Goal: Task Accomplishment & Management: Use online tool/utility

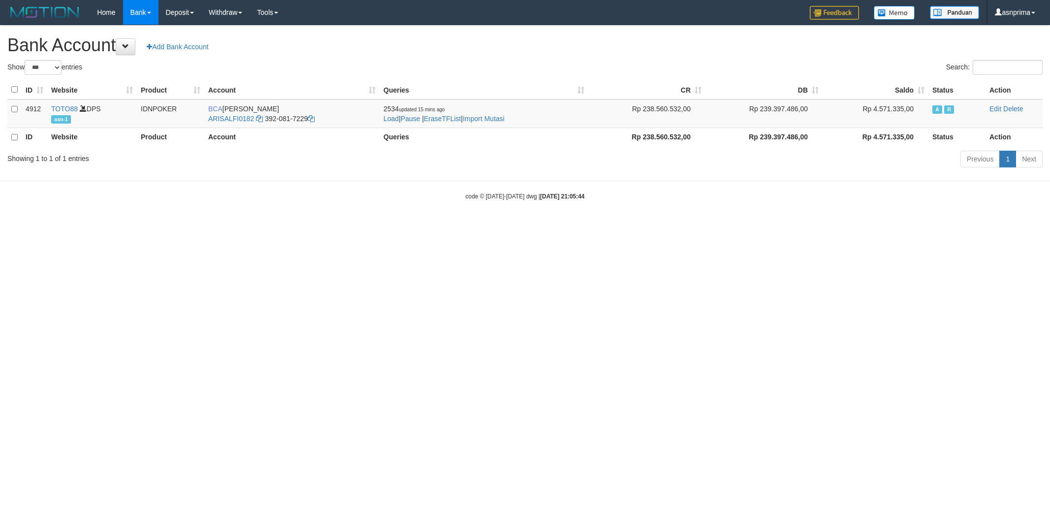
select select "***"
click at [504, 110] on td "2534 updated 15 mins ago Load | Pause | EraseTFList | Import Mutasi" at bounding box center [484, 113] width 209 height 29
click at [498, 115] on link "Import Mutasi" at bounding box center [484, 119] width 42 height 8
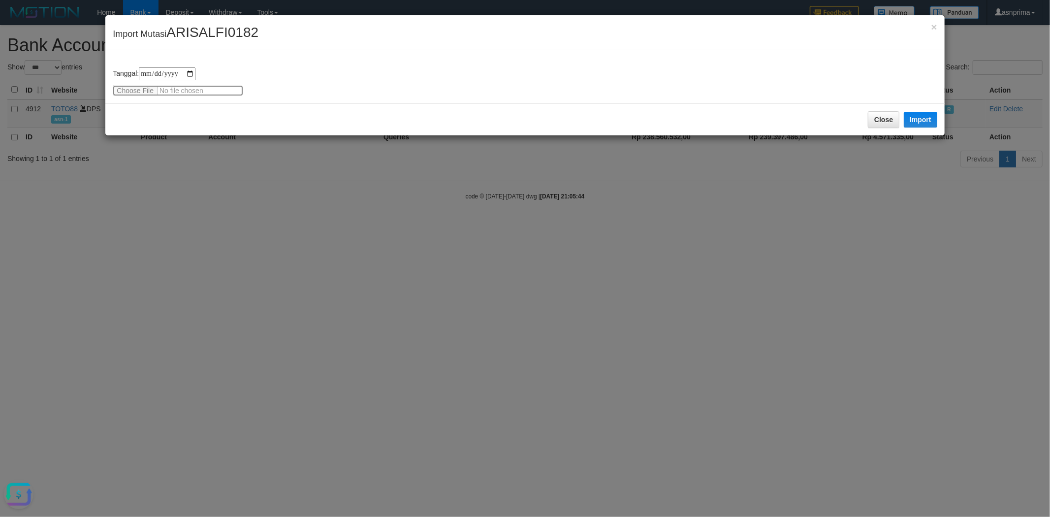
click at [184, 89] on input "file" at bounding box center [178, 90] width 130 height 11
type input "**********"
drag, startPoint x: 206, startPoint y: 114, endPoint x: 302, endPoint y: 110, distance: 96.1
click at [205, 114] on div "Close Import" at bounding box center [524, 119] width 839 height 32
click at [923, 118] on button "Import" at bounding box center [920, 120] width 33 height 16
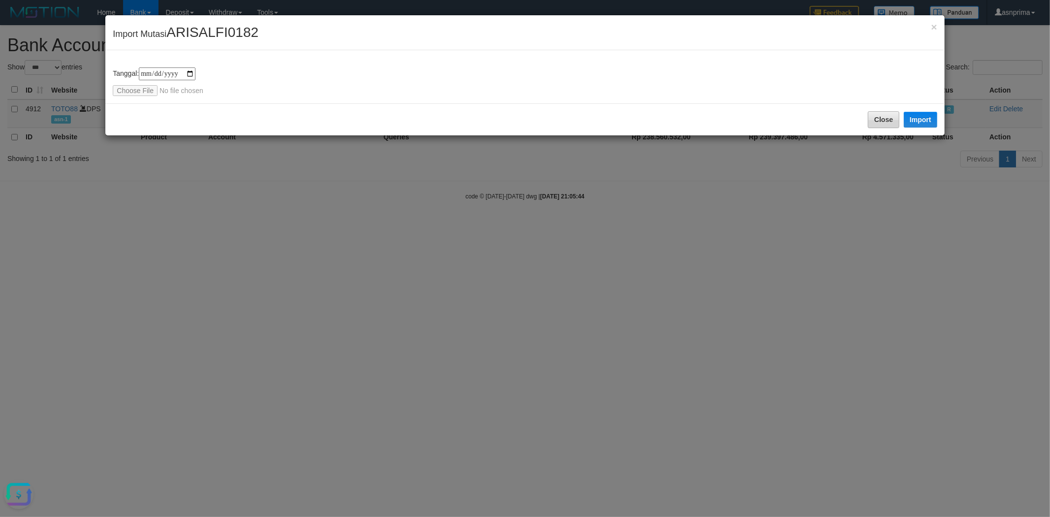
click at [560, 135] on div "Close Import" at bounding box center [524, 119] width 839 height 32
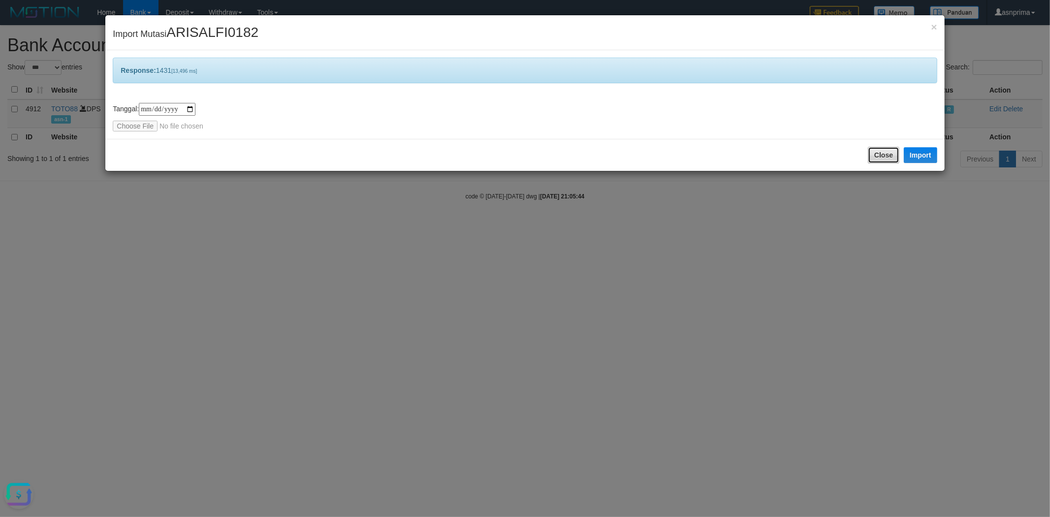
click at [869, 153] on button "Close" at bounding box center [884, 155] width 32 height 17
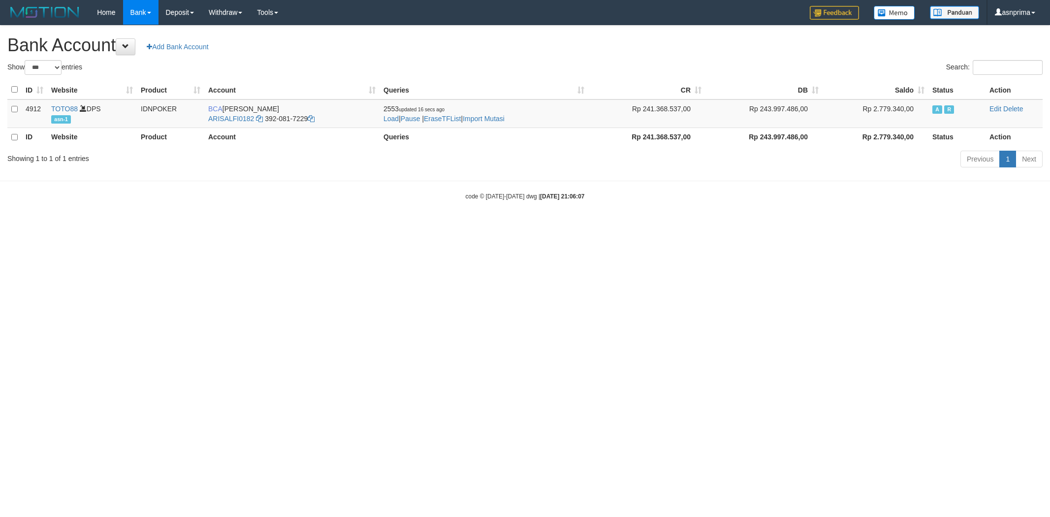
select select "***"
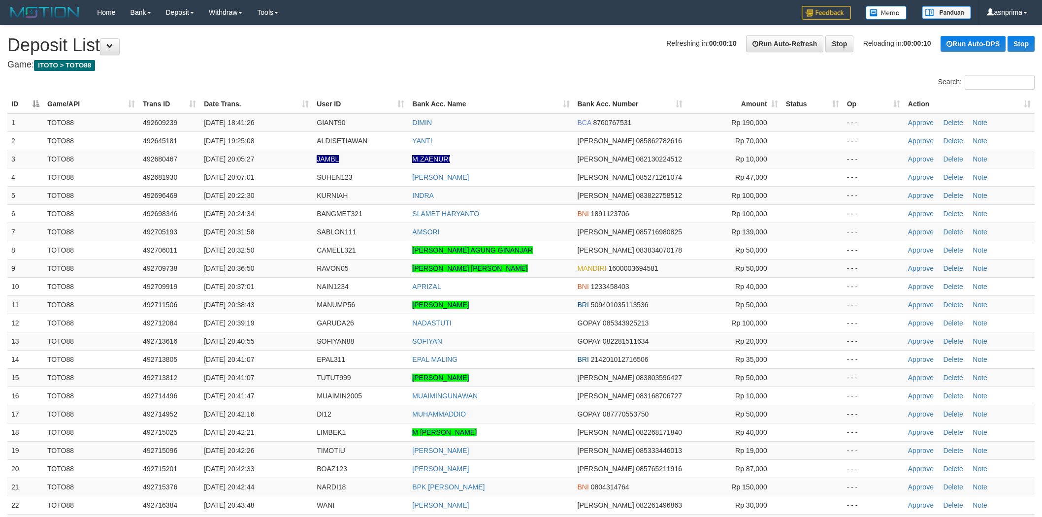
click at [1017, 102] on th "Action" at bounding box center [969, 104] width 130 height 18
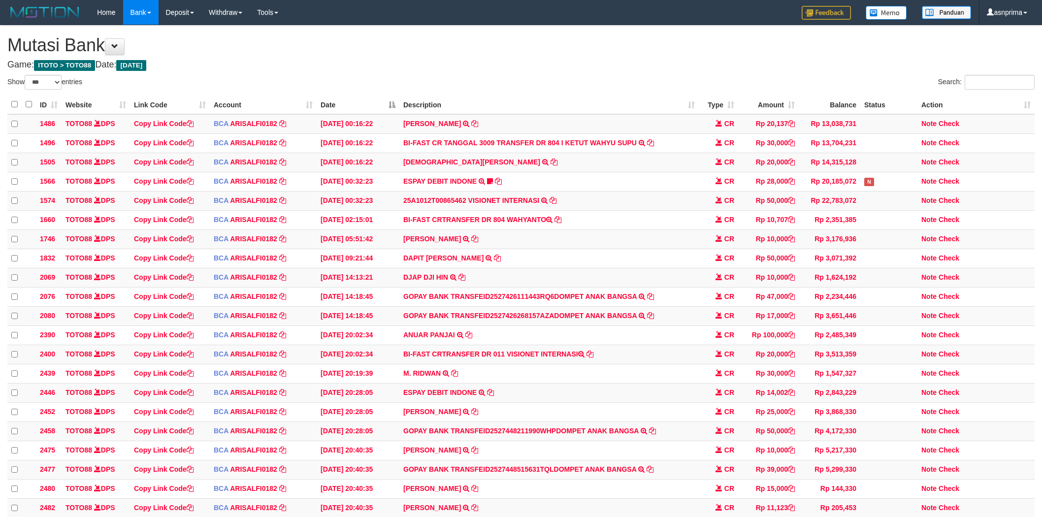
select select "***"
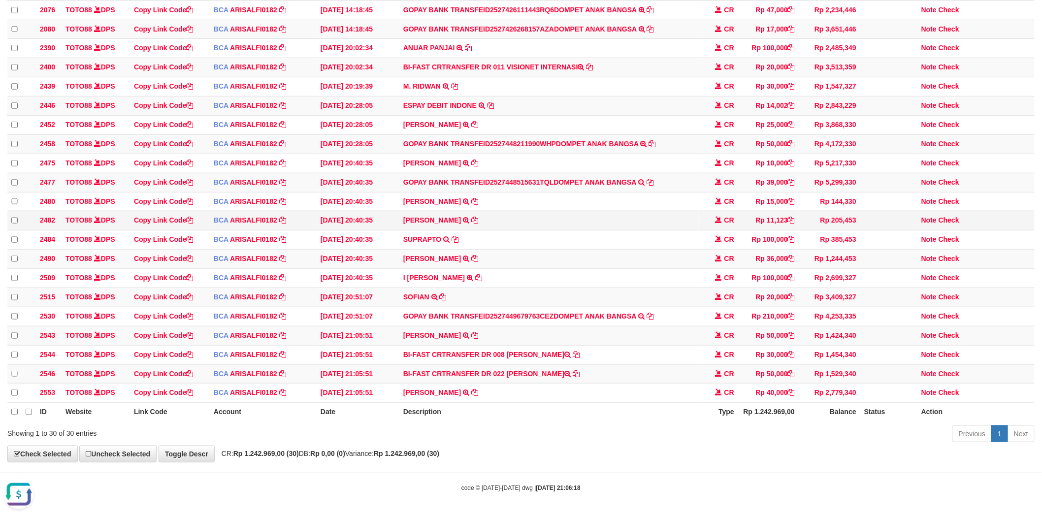
click at [555, 212] on td "FITRI SIMANJUNTAK TRSF E-BANKING CR 0110/FTSCY/WS95031 11123.00FITRI SIMANJUNTAK" at bounding box center [548, 220] width 299 height 19
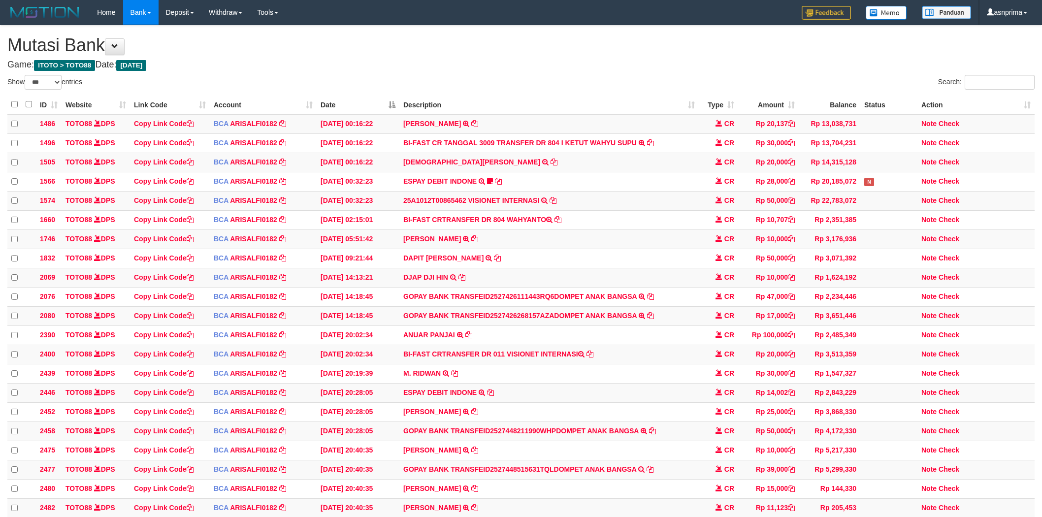
select select "***"
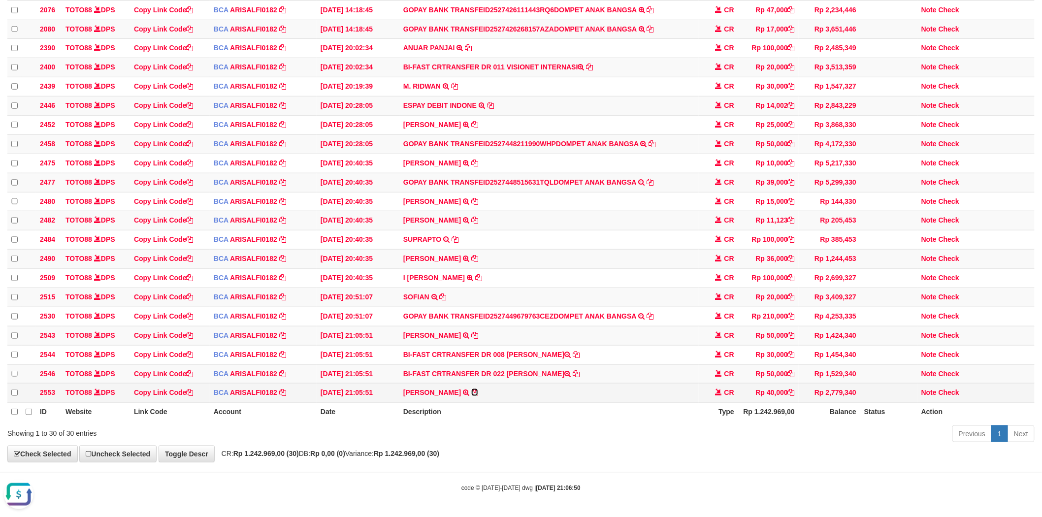
click at [471, 391] on icon at bounding box center [474, 392] width 7 height 7
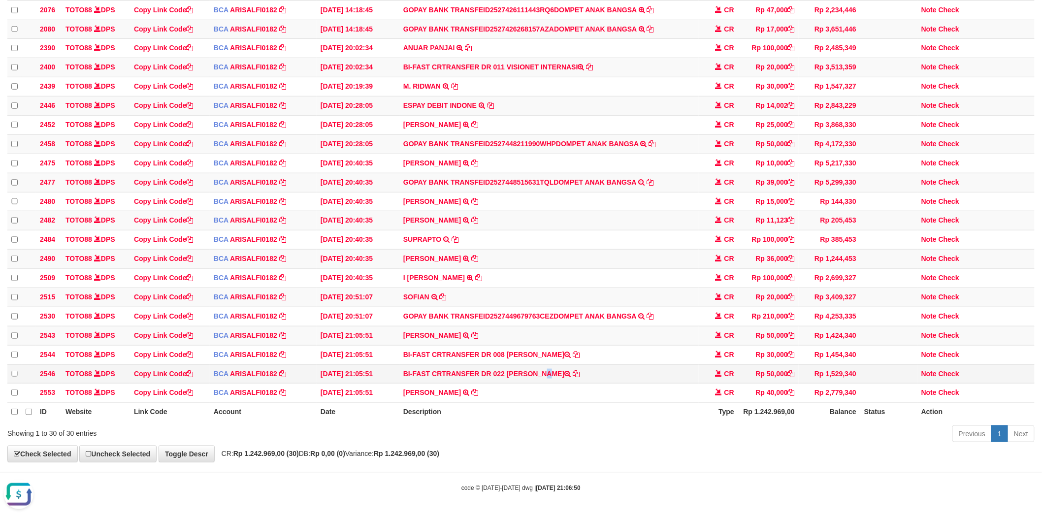
click at [523, 368] on td "BI-FAST CRTRANSFER DR 022 HENDRA GUNAWAN" at bounding box center [548, 373] width 299 height 19
drag, startPoint x: 523, startPoint y: 368, endPoint x: 537, endPoint y: 368, distance: 13.8
click at [537, 368] on td "BI-FAST CRTRANSFER DR 022 HENDRA GUNAWAN" at bounding box center [548, 373] width 299 height 19
click at [524, 370] on td "BI-FAST CRTRANSFER DR 022 HENDRA GUNAWAN" at bounding box center [548, 373] width 299 height 19
drag, startPoint x: 524, startPoint y: 370, endPoint x: 546, endPoint y: 370, distance: 21.7
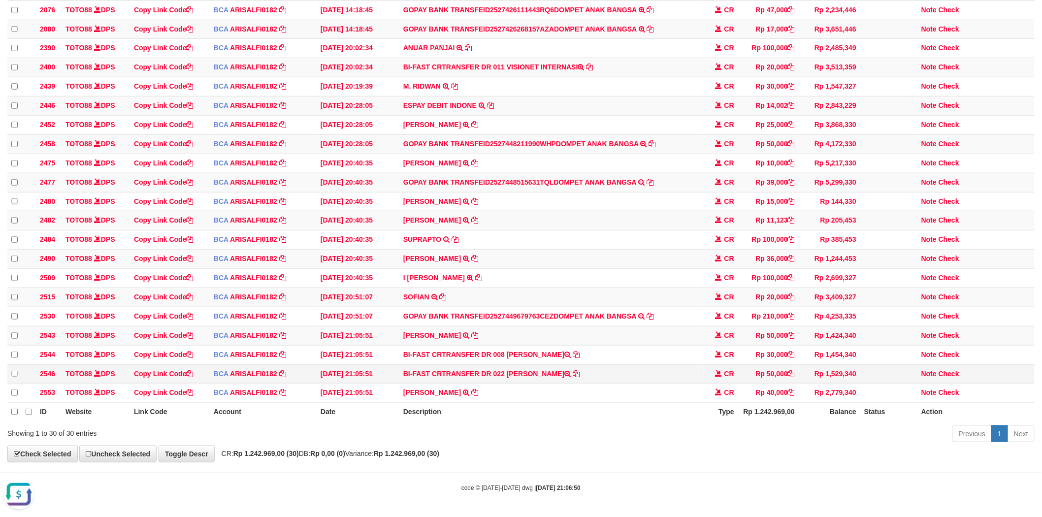
click at [546, 370] on td "BI-FAST CRTRANSFER DR 022 HENDRA GUNAWAN" at bounding box center [548, 373] width 299 height 19
copy td "HENDRA GUNAWAN"
click at [516, 347] on td "BI-FAST CRTRANSFER DR 008 ROZALI" at bounding box center [548, 354] width 299 height 19
click at [523, 348] on td "BI-FAST CRTRANSFER DR 008 ROZALI" at bounding box center [548, 354] width 299 height 19
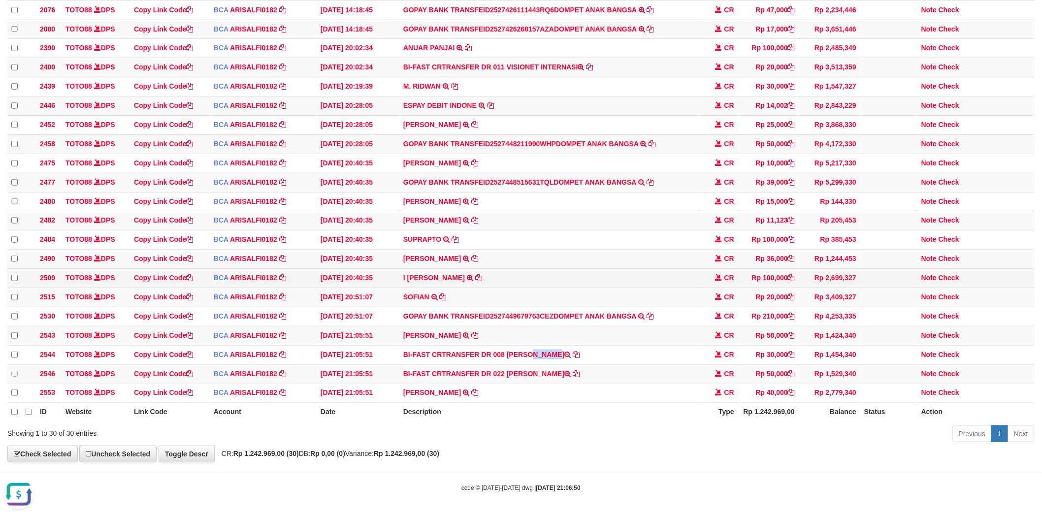
copy td "ROZALI"
click at [943, 351] on link "Check" at bounding box center [949, 355] width 21 height 8
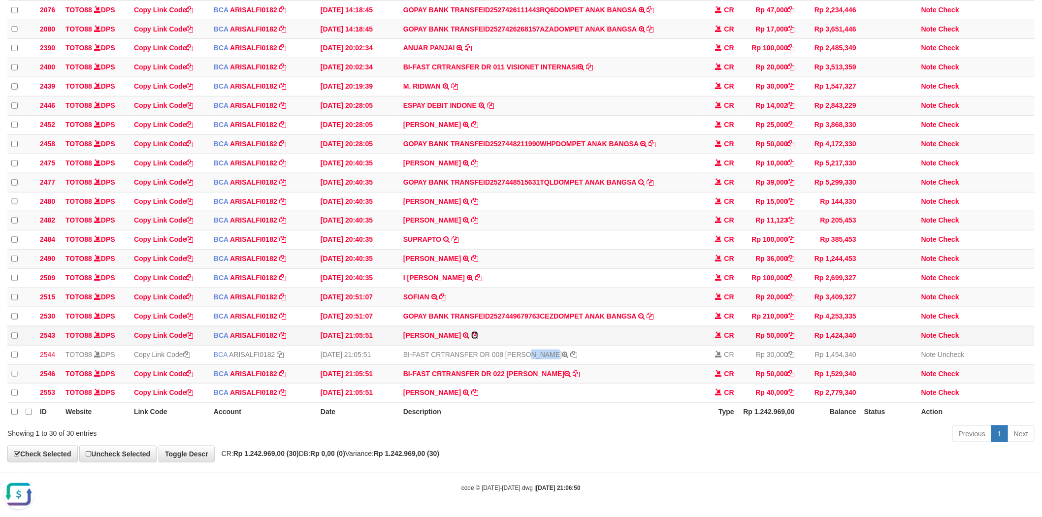
click at [478, 332] on icon at bounding box center [474, 335] width 7 height 7
copy td "ROZALI"
click at [952, 331] on link "Check" at bounding box center [949, 335] width 21 height 8
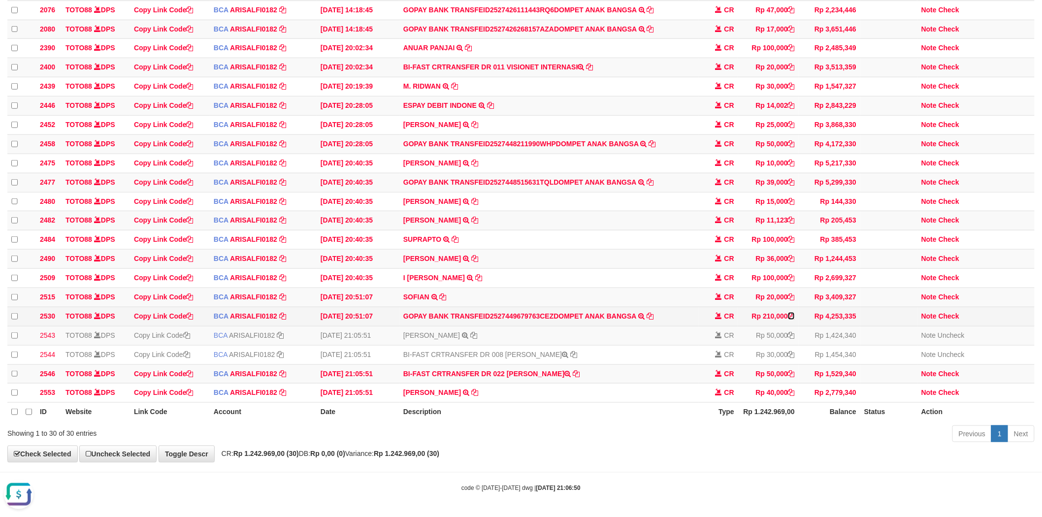
click at [790, 313] on icon at bounding box center [791, 316] width 7 height 7
drag, startPoint x: 952, startPoint y: 309, endPoint x: 783, endPoint y: 287, distance: 170.4
click at [952, 312] on link "Check" at bounding box center [949, 316] width 21 height 8
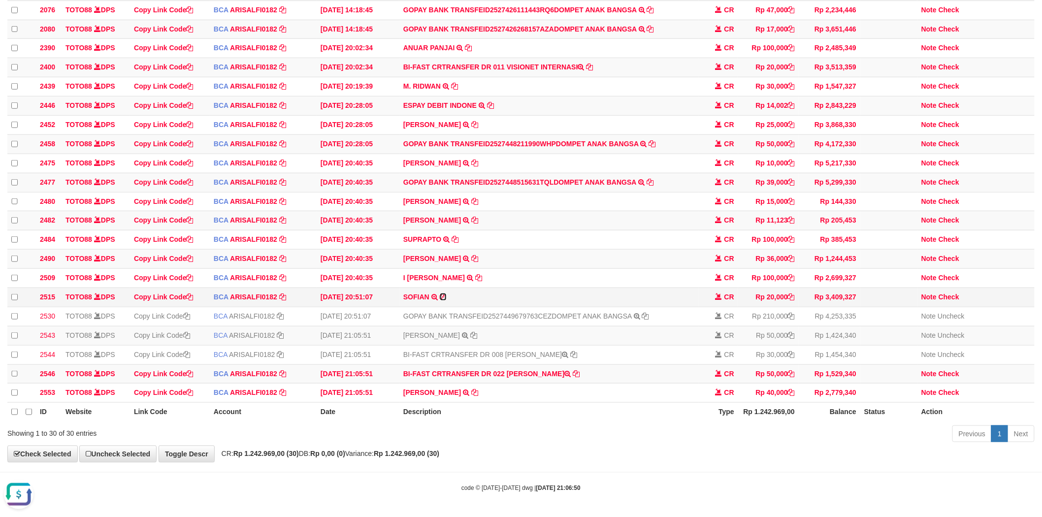
click at [446, 293] on icon at bounding box center [443, 296] width 7 height 7
click at [482, 274] on icon at bounding box center [478, 277] width 7 height 7
click at [473, 255] on icon at bounding box center [474, 258] width 7 height 7
click at [946, 253] on td "Note Check" at bounding box center [975, 259] width 117 height 19
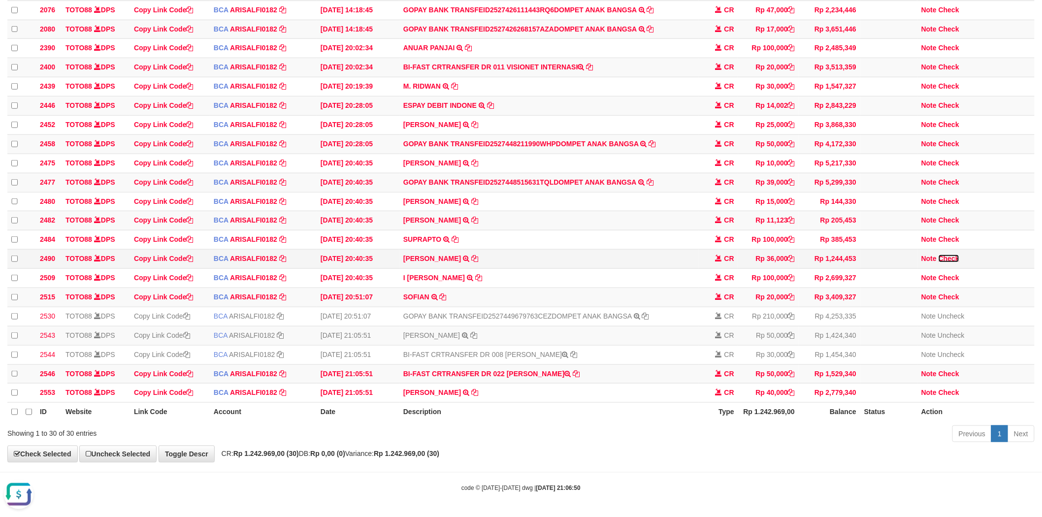
drag, startPoint x: 947, startPoint y: 252, endPoint x: 745, endPoint y: 252, distance: 202.4
click at [947, 255] on link "Check" at bounding box center [949, 259] width 21 height 8
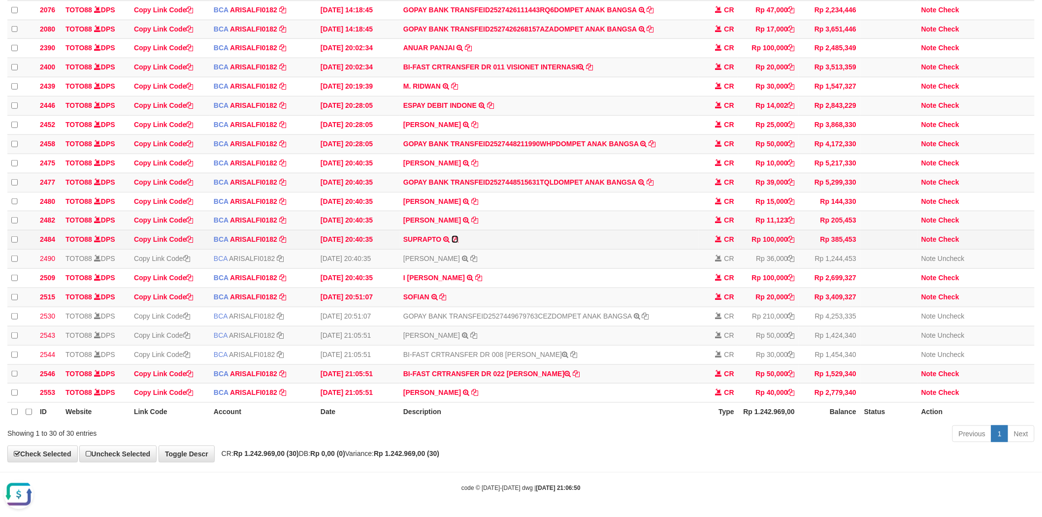
click at [456, 236] on icon at bounding box center [455, 239] width 7 height 7
click at [478, 217] on icon at bounding box center [474, 220] width 7 height 7
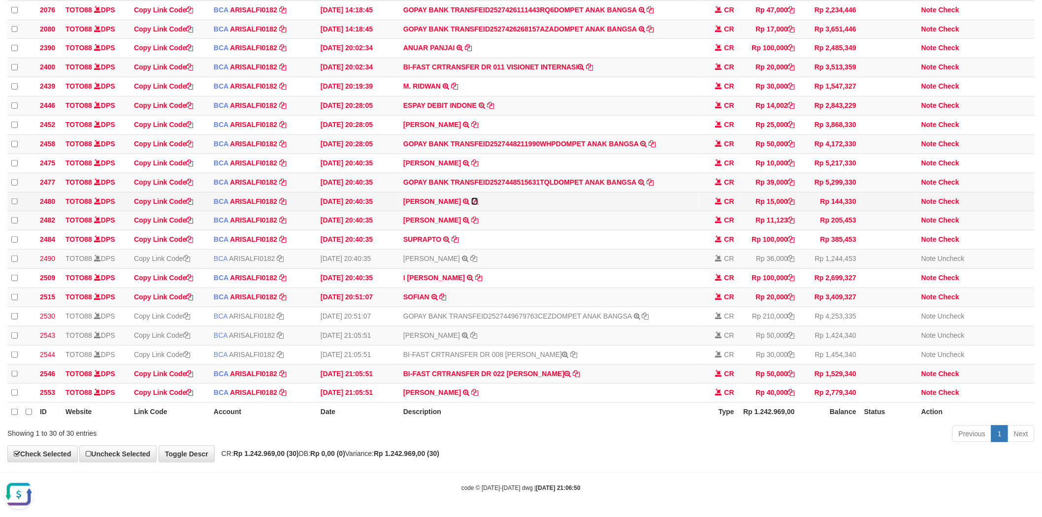
click at [471, 198] on icon at bounding box center [474, 201] width 7 height 7
click at [790, 179] on icon at bounding box center [791, 182] width 7 height 7
drag, startPoint x: 948, startPoint y: 168, endPoint x: 894, endPoint y: 168, distance: 53.7
click at [948, 178] on link "Check" at bounding box center [949, 182] width 21 height 8
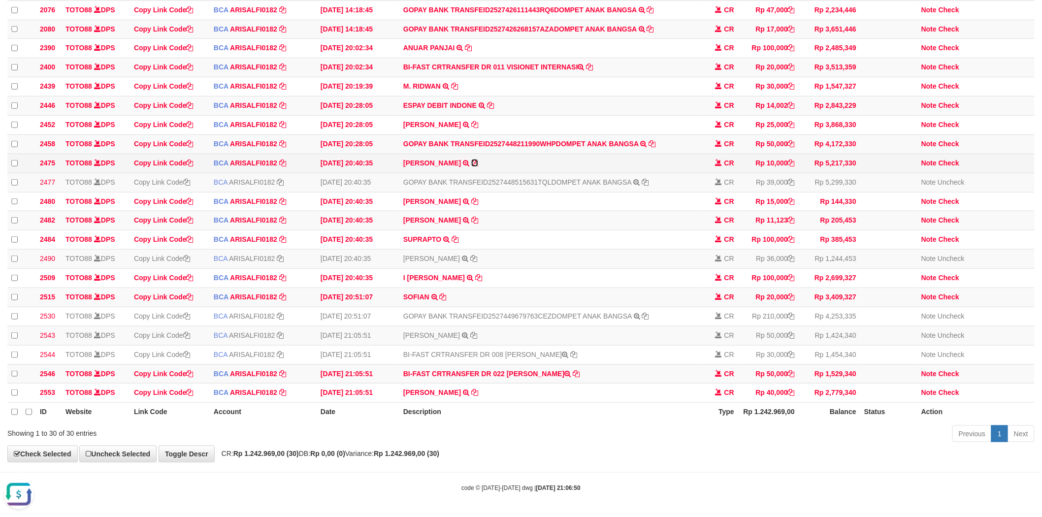
click at [471, 160] on icon at bounding box center [474, 163] width 7 height 7
click at [944, 159] on link "Check" at bounding box center [949, 163] width 21 height 8
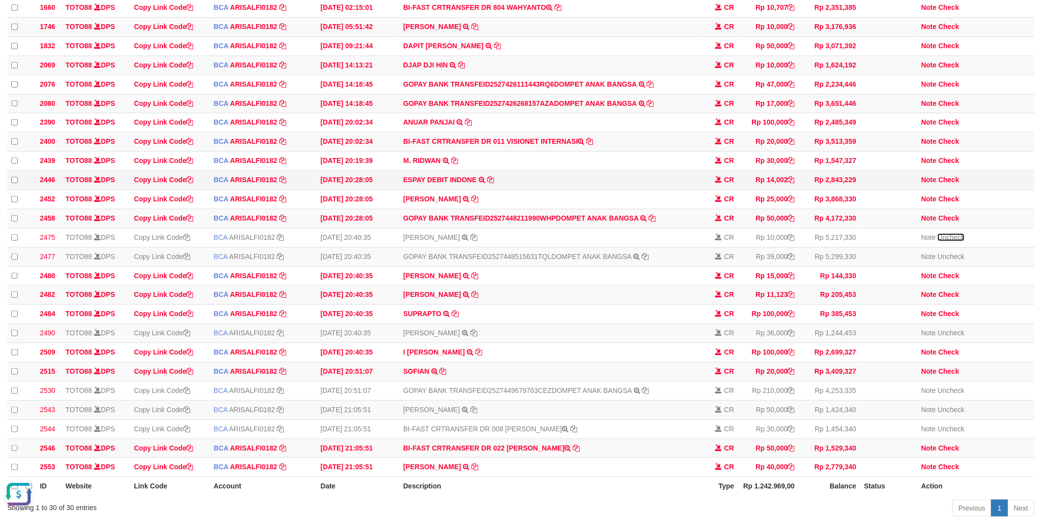
scroll to position [206, 0]
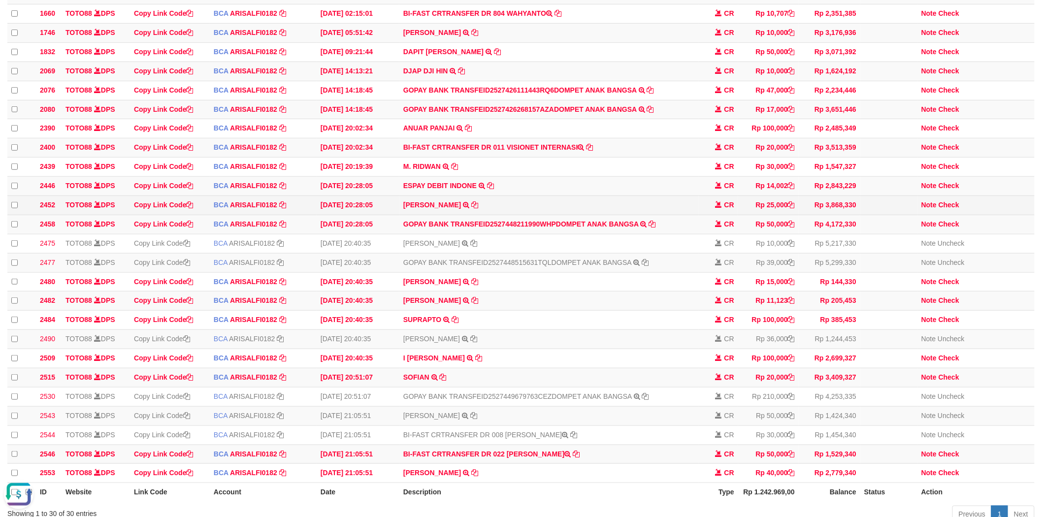
click at [475, 215] on td "ALBERTUS BUU TRSF E-BANKING CR 0110/FTSCY/WS95051 25000.002025100106380054 TRFD…" at bounding box center [548, 205] width 299 height 19
click at [474, 208] on icon at bounding box center [474, 204] width 7 height 7
click at [647, 266] on icon at bounding box center [645, 262] width 7 height 7
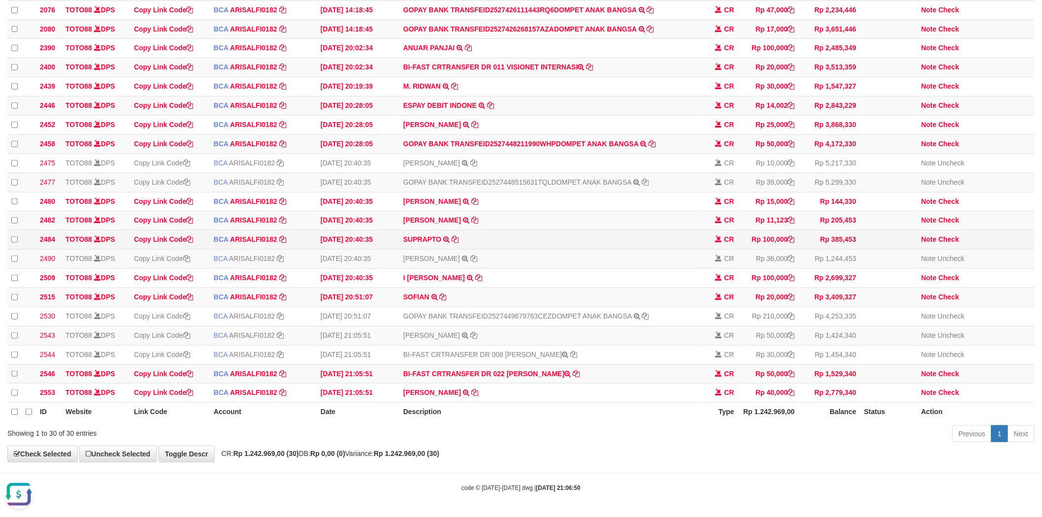
scroll to position [316, 0]
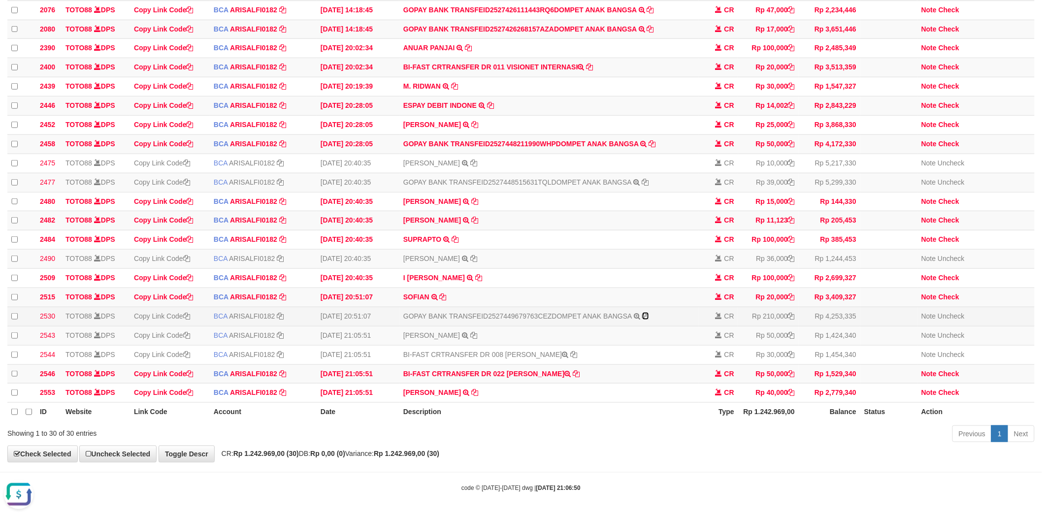
click at [644, 313] on icon at bounding box center [645, 316] width 7 height 7
drag, startPoint x: 653, startPoint y: 126, endPoint x: 647, endPoint y: 127, distance: 6.0
click at [653, 140] on icon at bounding box center [652, 143] width 7 height 7
click at [580, 370] on icon at bounding box center [576, 373] width 7 height 7
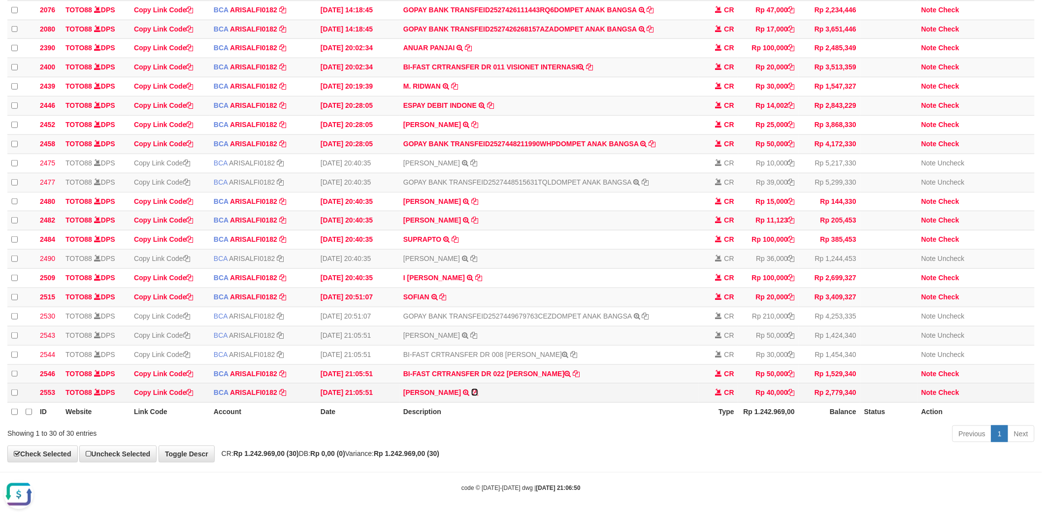
click at [471, 389] on icon at bounding box center [474, 392] width 7 height 7
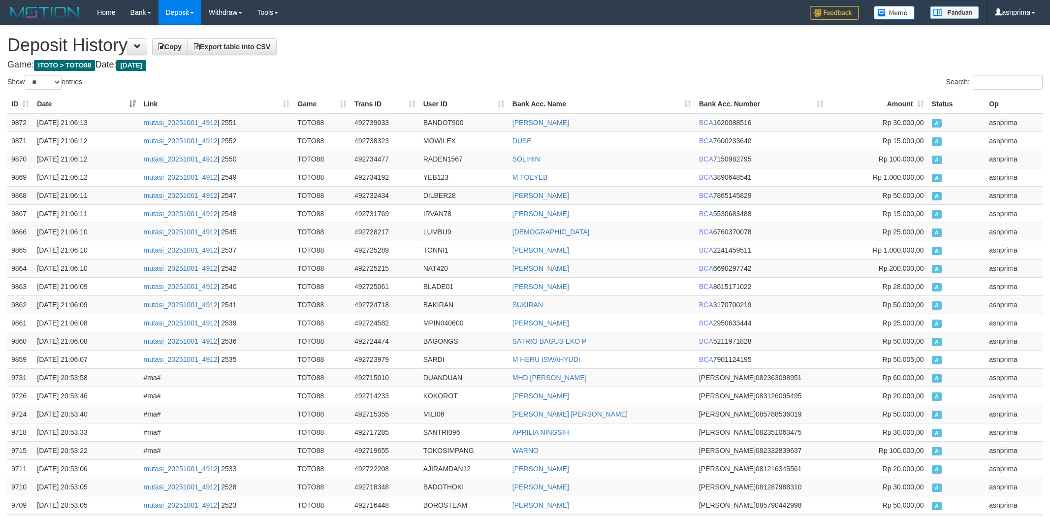
select select "**"
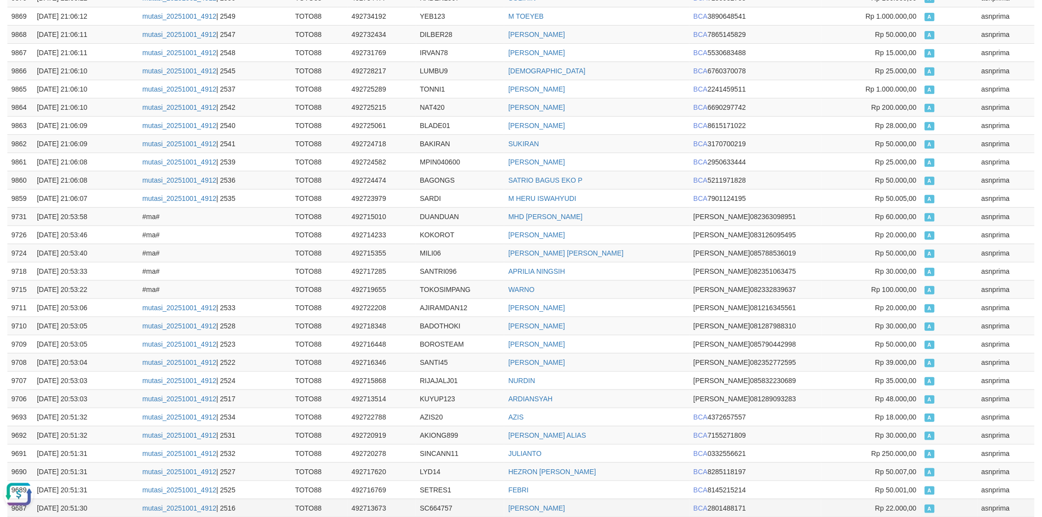
scroll to position [79, 0]
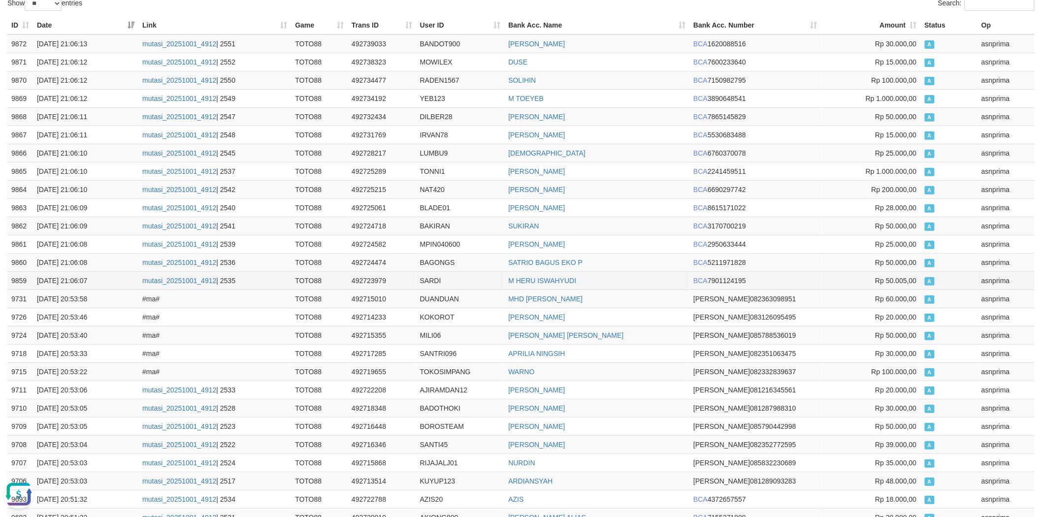
click at [440, 279] on td "SARDI" at bounding box center [460, 280] width 89 height 18
click at [427, 278] on td "SARDI" at bounding box center [460, 280] width 89 height 18
copy td "SARDI"
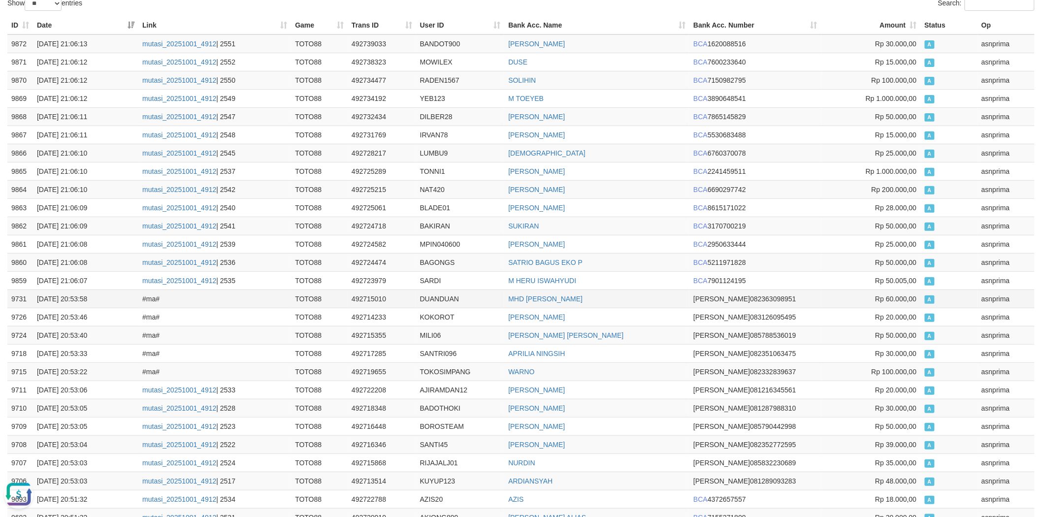
click at [438, 302] on td "DUANDUAN" at bounding box center [460, 299] width 89 height 18
copy td "DUANDUAN"
click at [442, 299] on td "DUANDUAN" at bounding box center [460, 299] width 89 height 18
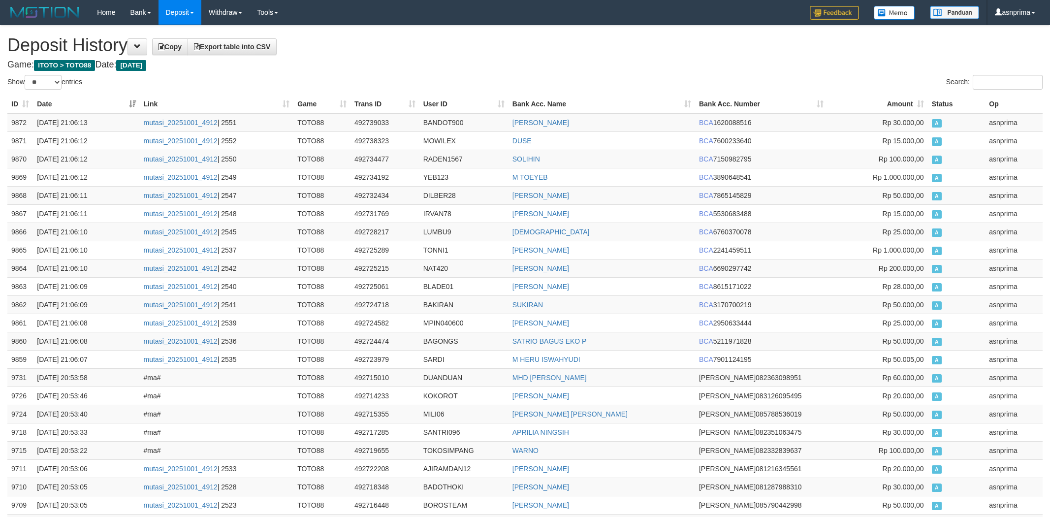
select select "**"
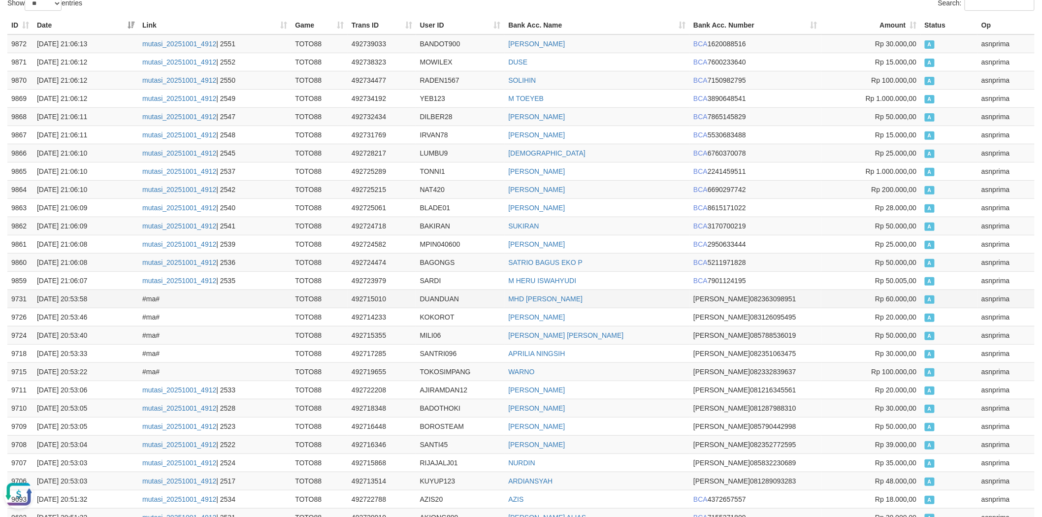
click at [434, 296] on td "DUANDUAN" at bounding box center [460, 299] width 89 height 18
copy td "DUANDUAN"
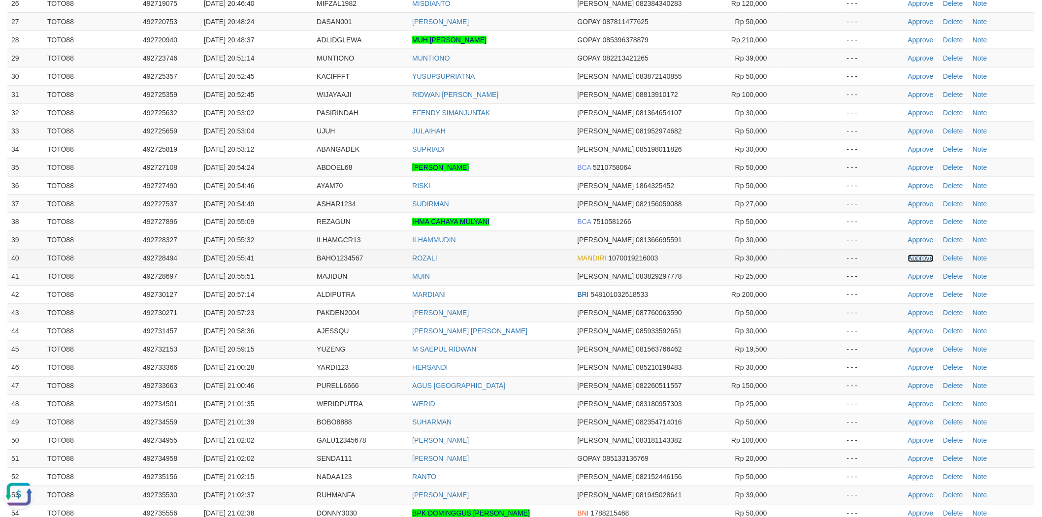
click at [913, 260] on link "Approve" at bounding box center [921, 259] width 26 height 8
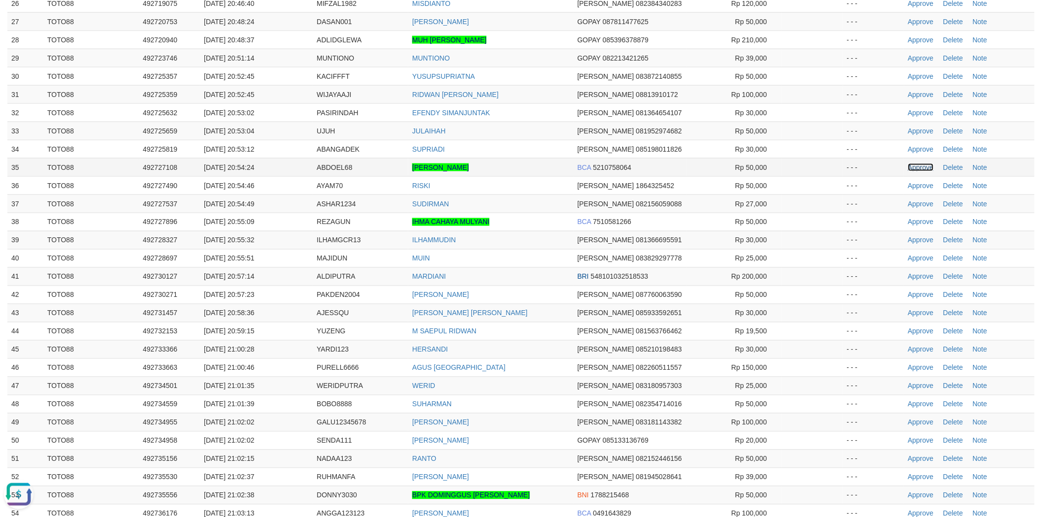
click at [922, 167] on link "Approve" at bounding box center [921, 167] width 26 height 8
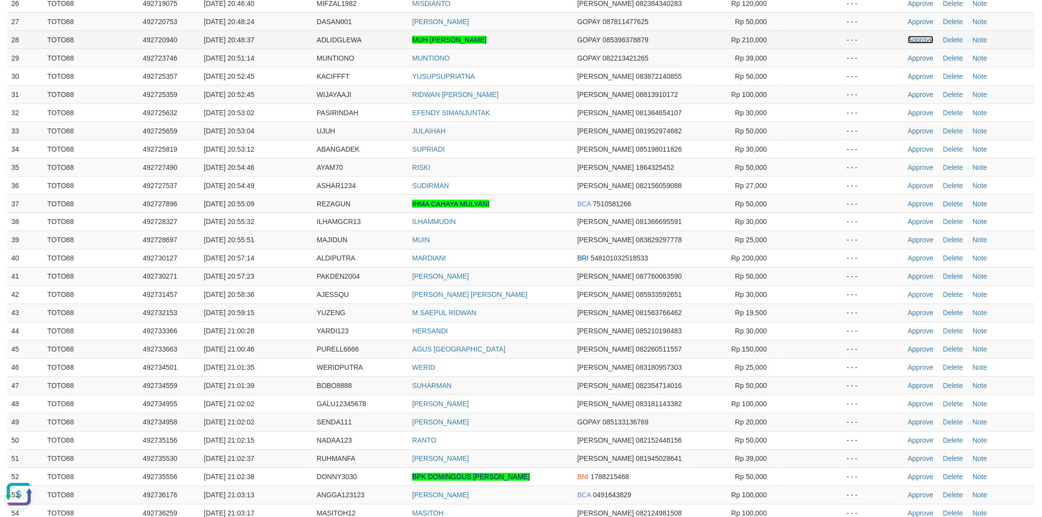
click at [916, 36] on link "Approve" at bounding box center [921, 40] width 26 height 8
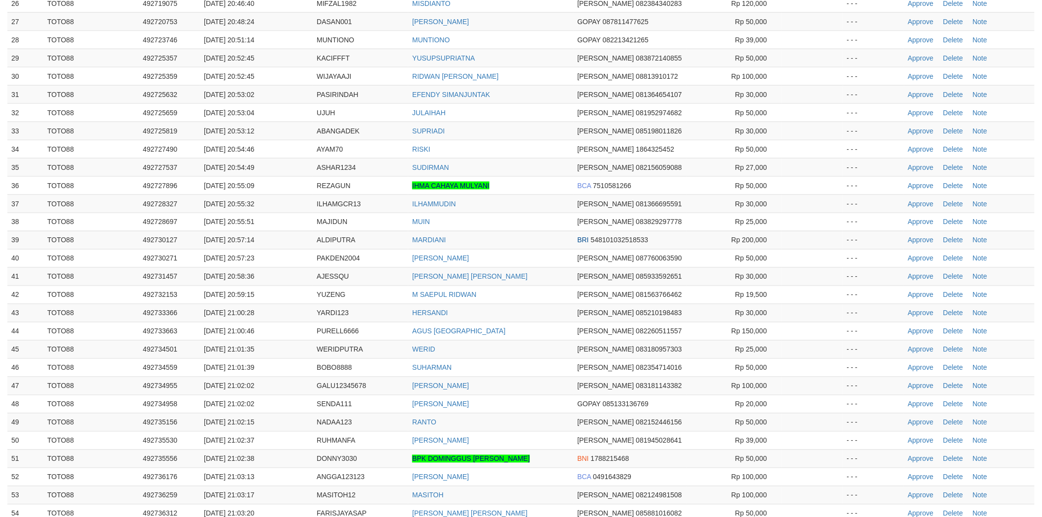
scroll to position [575, 0]
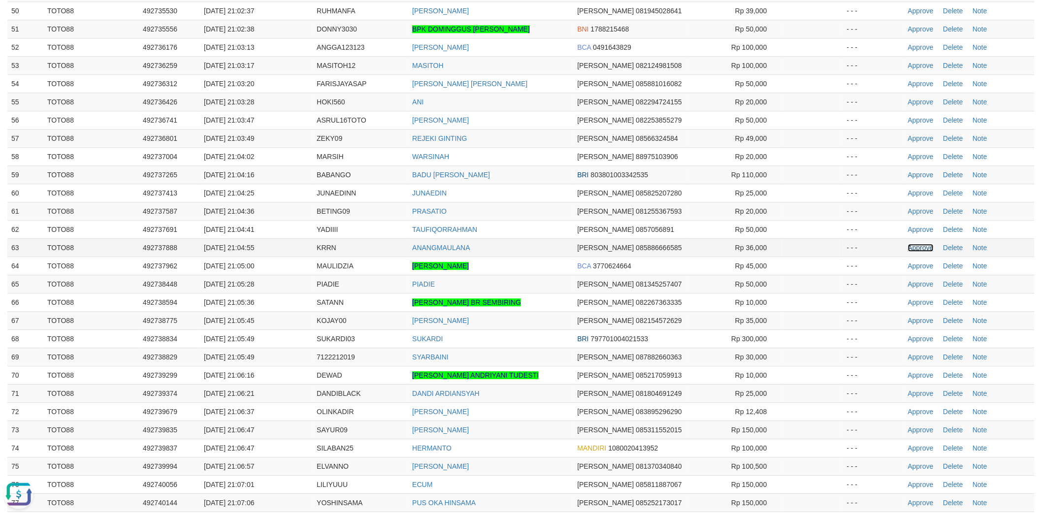
click at [914, 252] on link "Approve" at bounding box center [921, 248] width 26 height 8
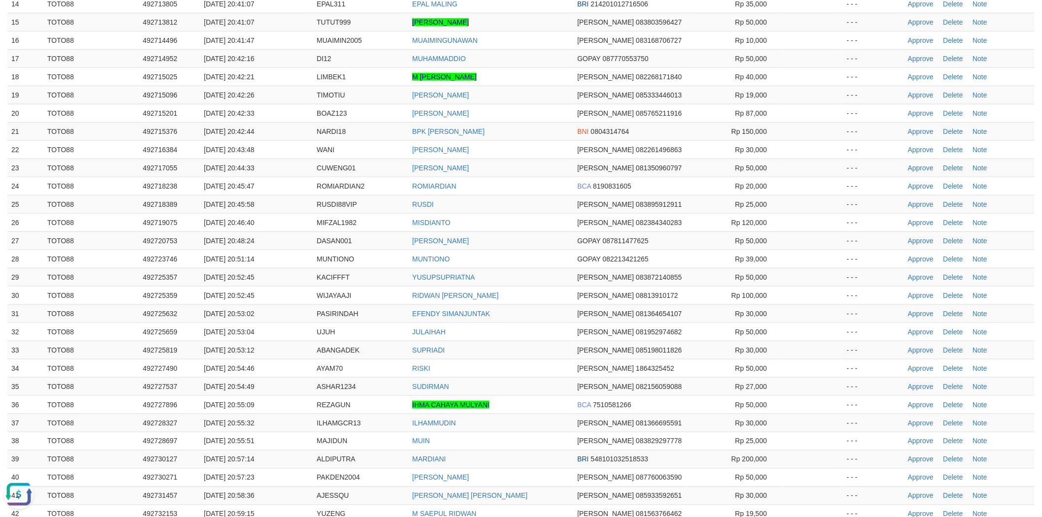
scroll to position [356, 0]
click at [917, 262] on link "Approve" at bounding box center [921, 259] width 26 height 8
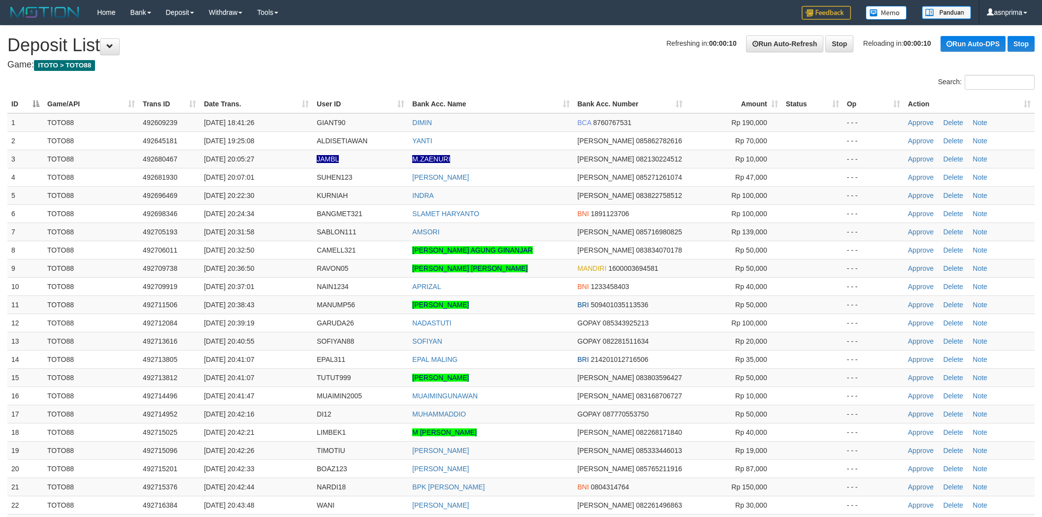
scroll to position [1022, 0]
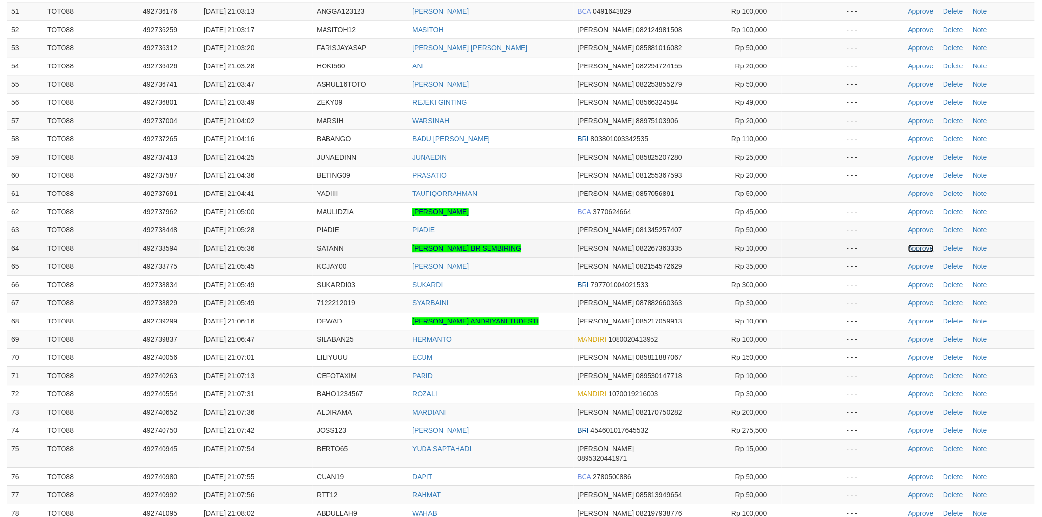
click at [912, 252] on link "Approve" at bounding box center [921, 248] width 26 height 8
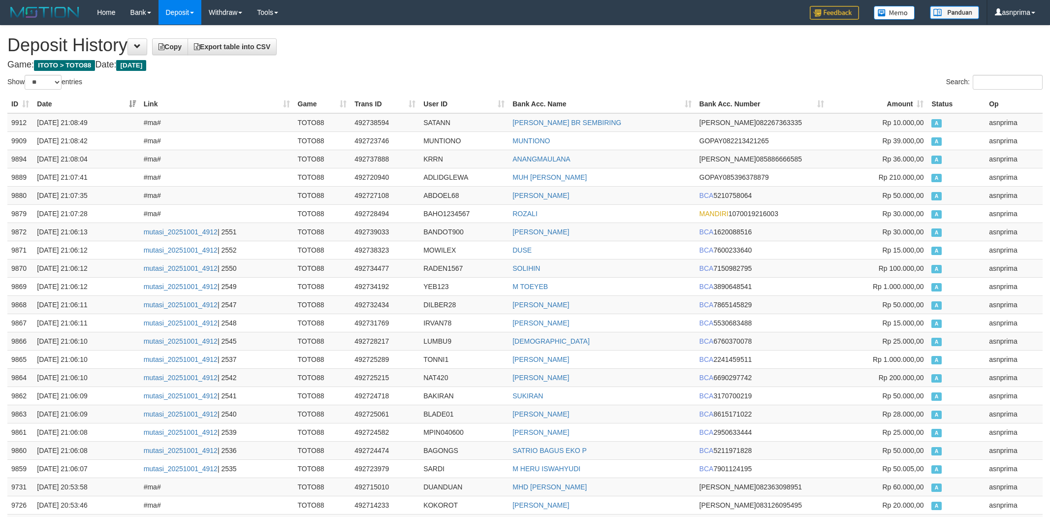
select select "**"
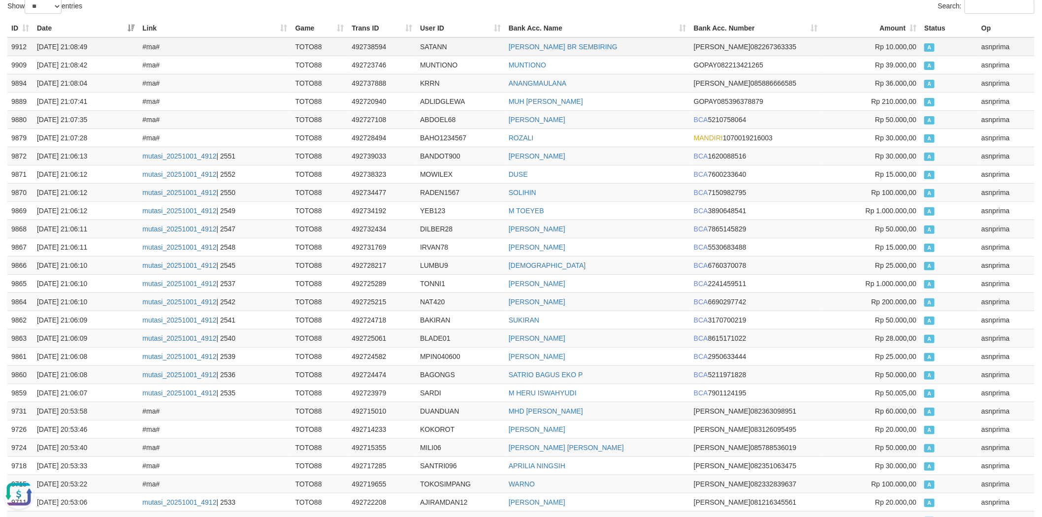
click at [21, 43] on td "9912" at bounding box center [20, 46] width 26 height 19
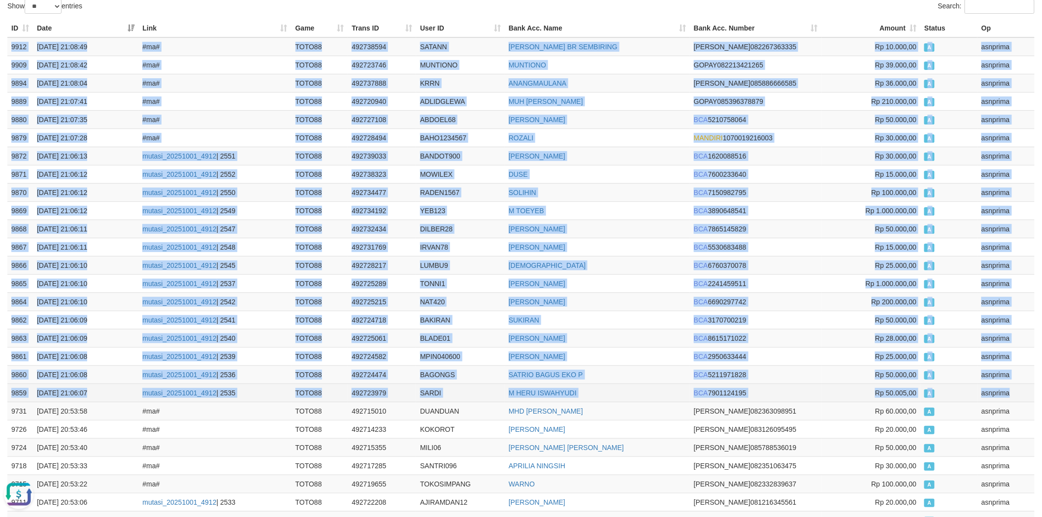
click at [1015, 391] on td "asnprima" at bounding box center [1006, 393] width 57 height 18
copy tbody "9912 01/10/2025 21:08:49 #ma# TOTO88 492738594 SATANN EVA SOLINA BR SEMBIRING D…"
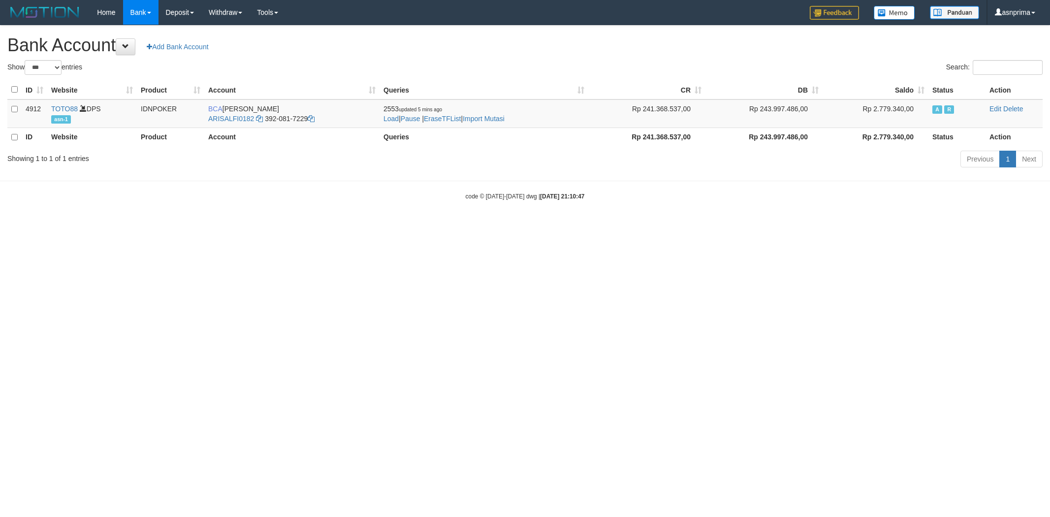
select select "***"
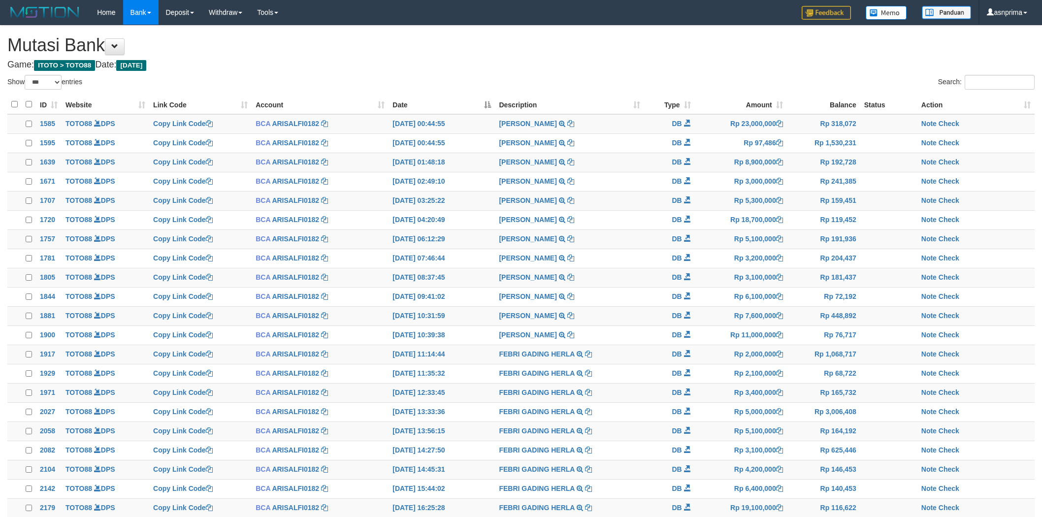
select select "***"
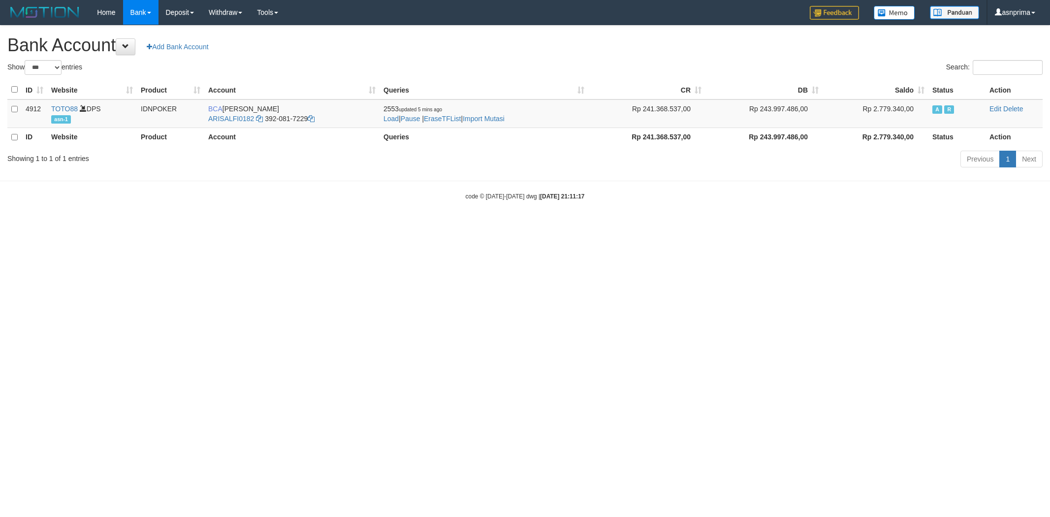
select select "***"
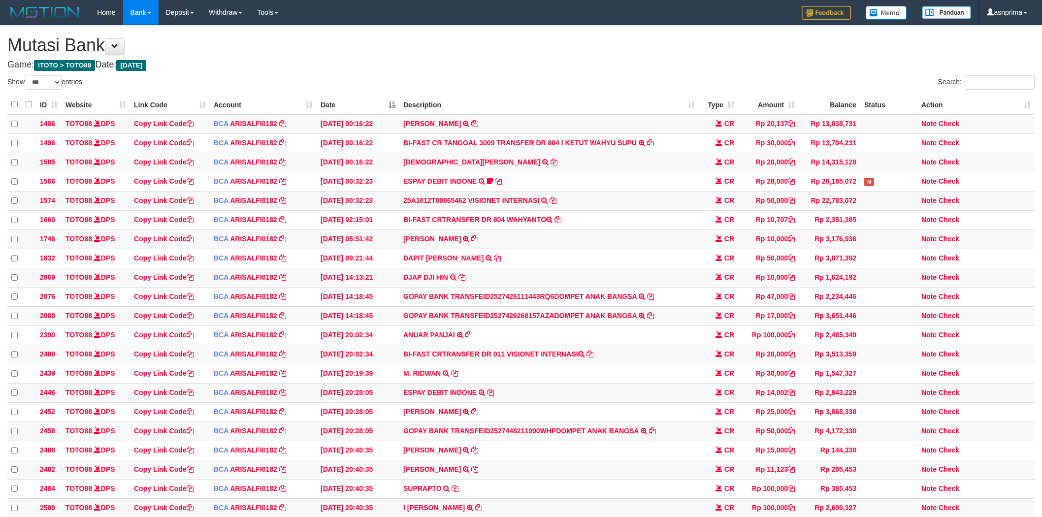
select select "***"
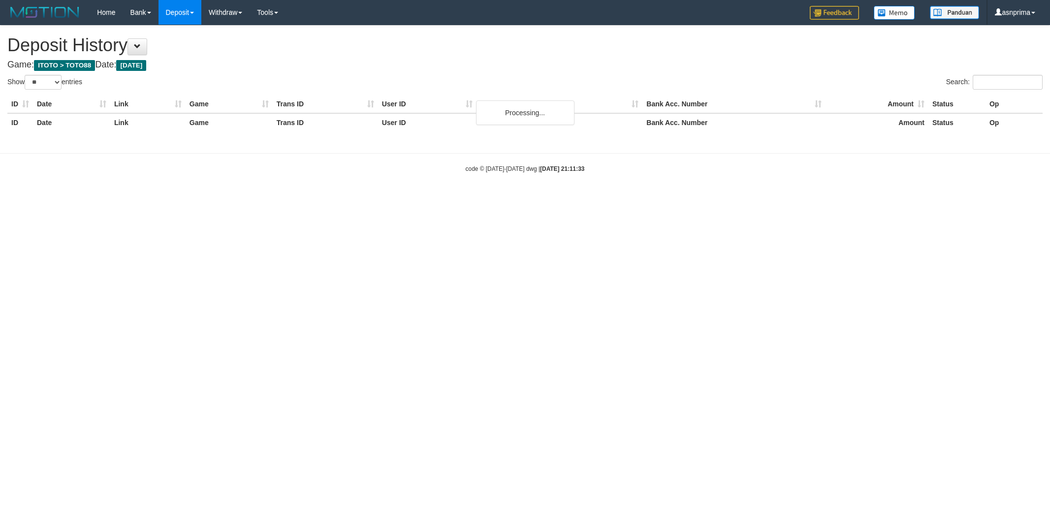
select select "**"
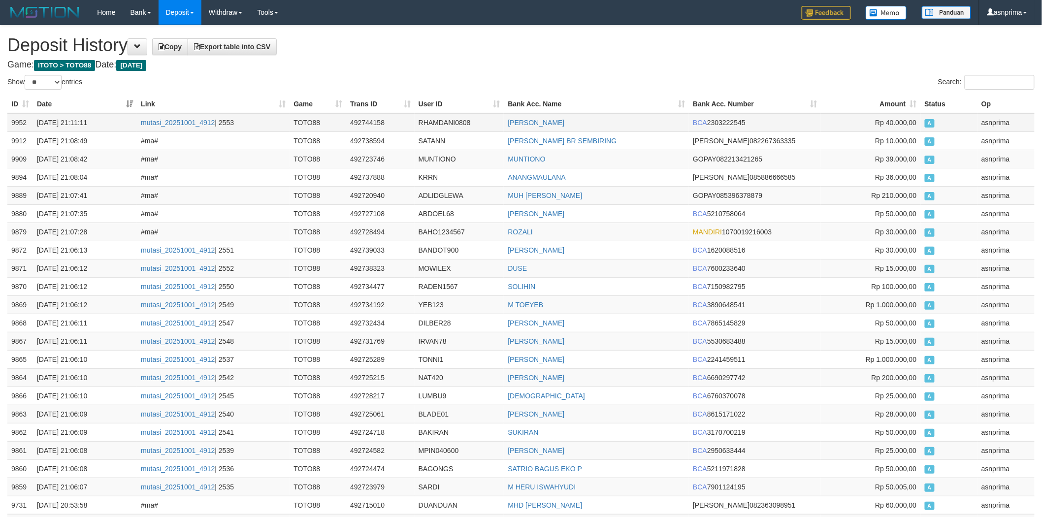
click at [435, 124] on td "RHAMDANI0808" at bounding box center [460, 122] width 90 height 19
copy td "RHAMDANI0808"
click at [442, 119] on td "RHAMDANI0808" at bounding box center [460, 122] width 90 height 19
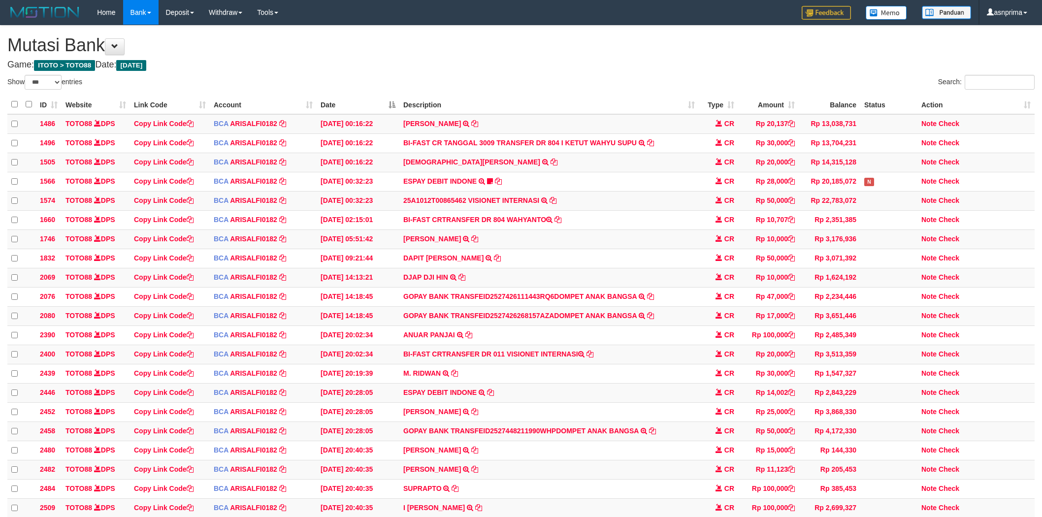
select select "***"
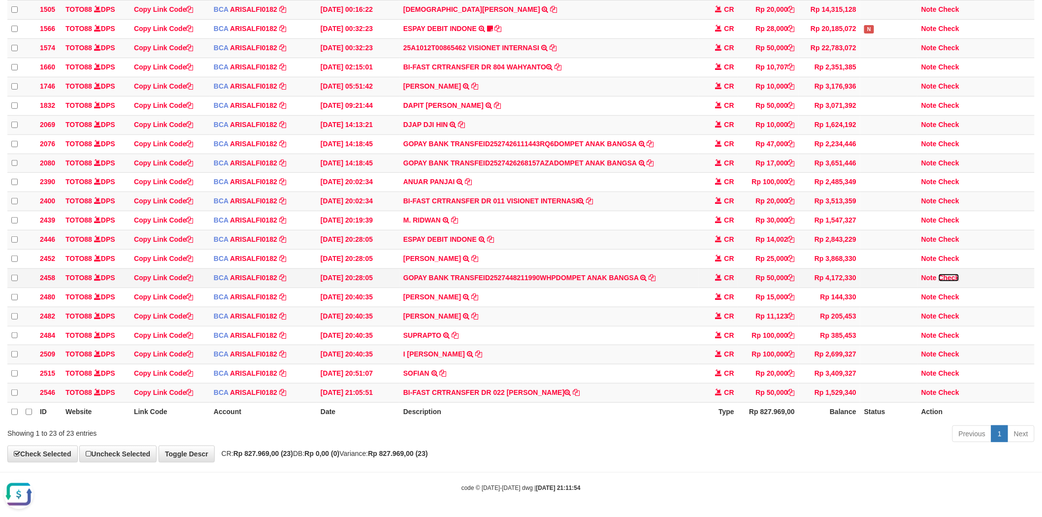
click at [955, 274] on link "Check" at bounding box center [949, 278] width 21 height 8
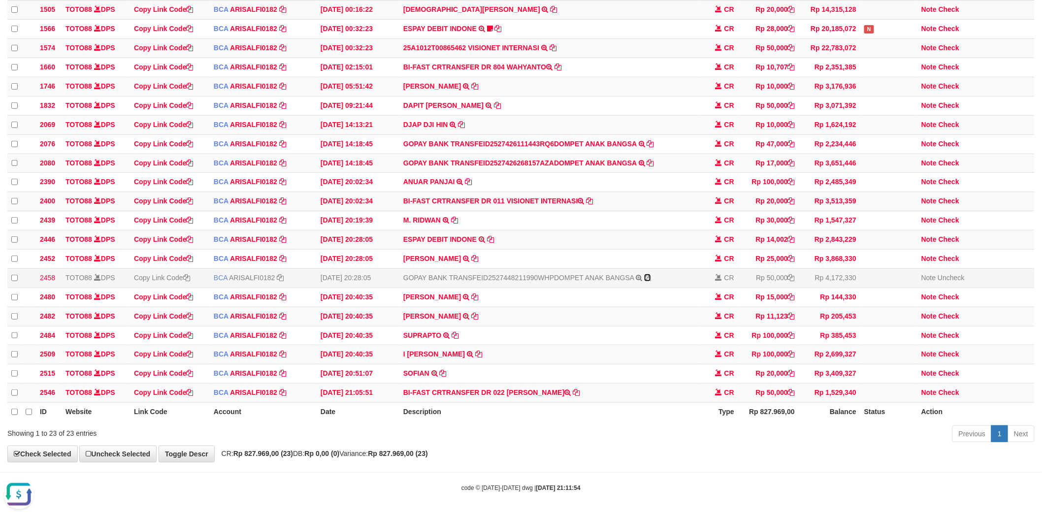
click at [648, 274] on icon at bounding box center [647, 277] width 7 height 7
click at [450, 235] on link "ESPAY DEBIT INDONE" at bounding box center [439, 239] width 73 height 8
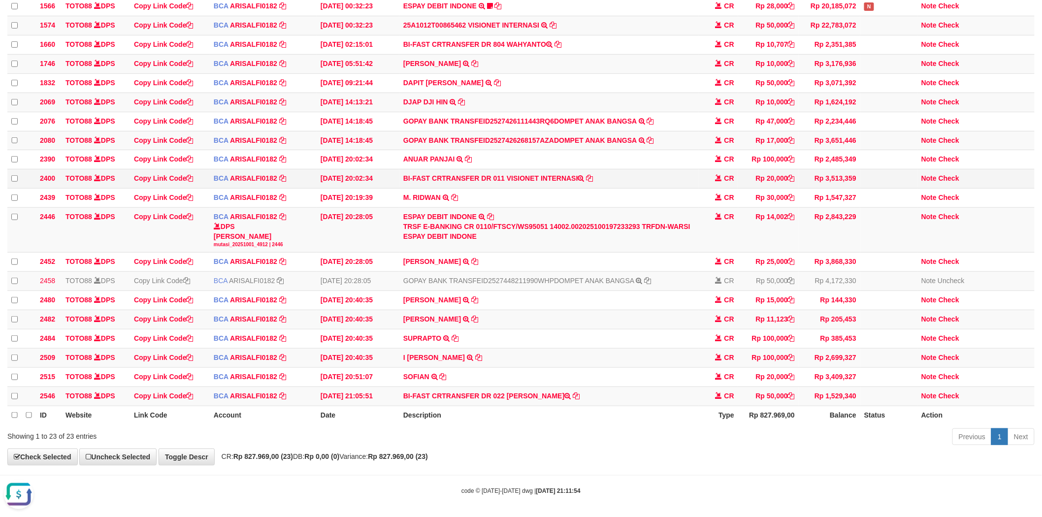
click at [655, 189] on td "BI-FAST CRTRANSFER DR 011 VISIONET INTERNASI" at bounding box center [548, 178] width 299 height 19
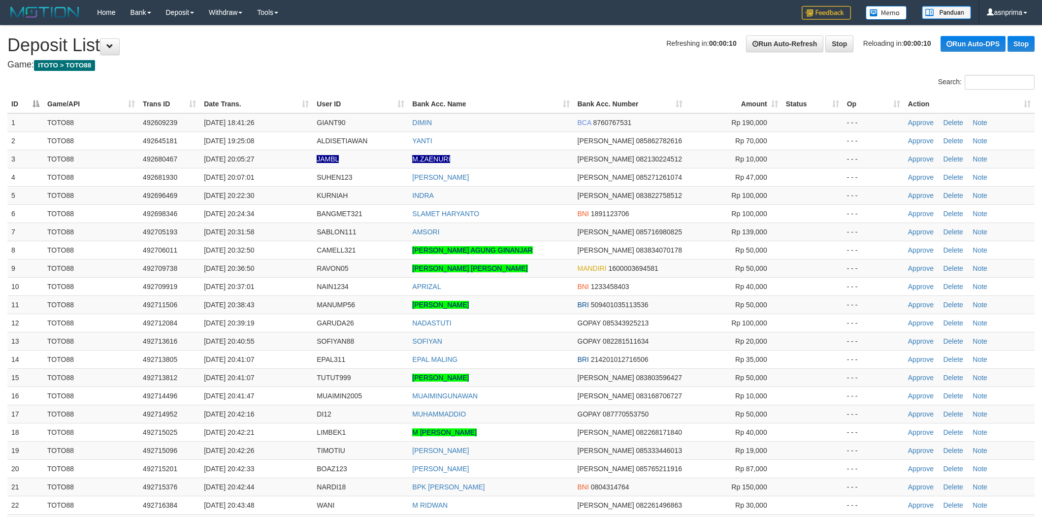
scroll to position [337, 0]
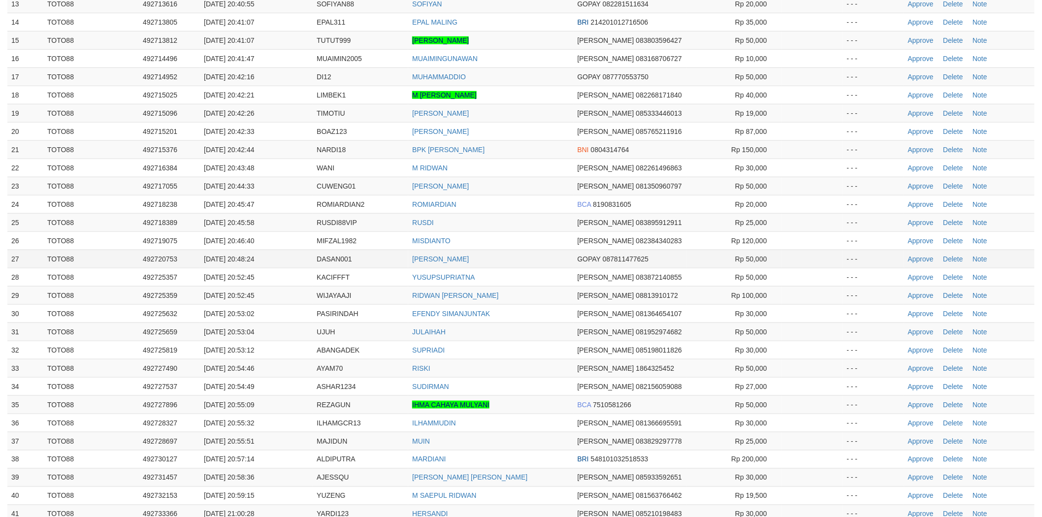
click at [347, 259] on span "DASAN001" at bounding box center [334, 259] width 35 height 8
copy span "DASAN001"
click at [489, 230] on td "RUSDI" at bounding box center [490, 222] width 165 height 18
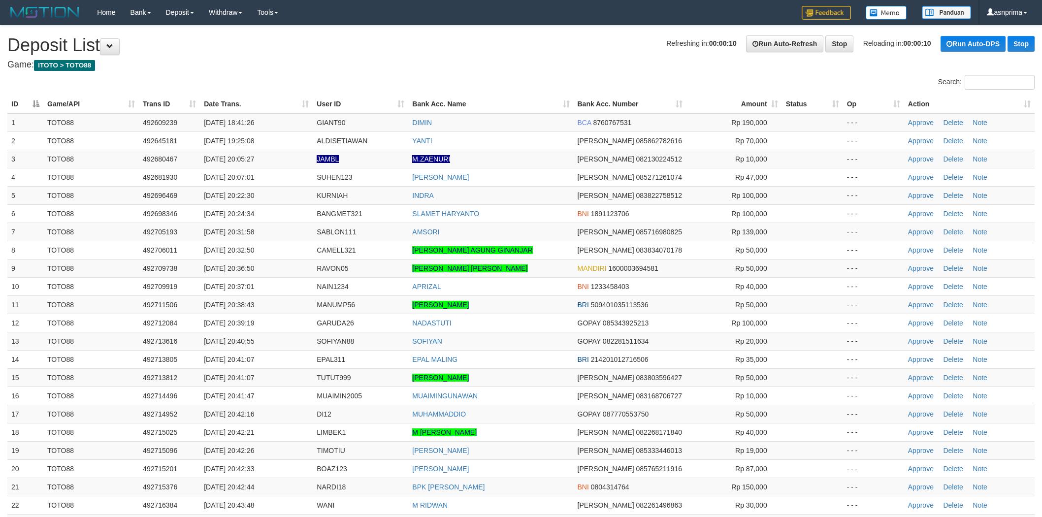
scroll to position [337, 0]
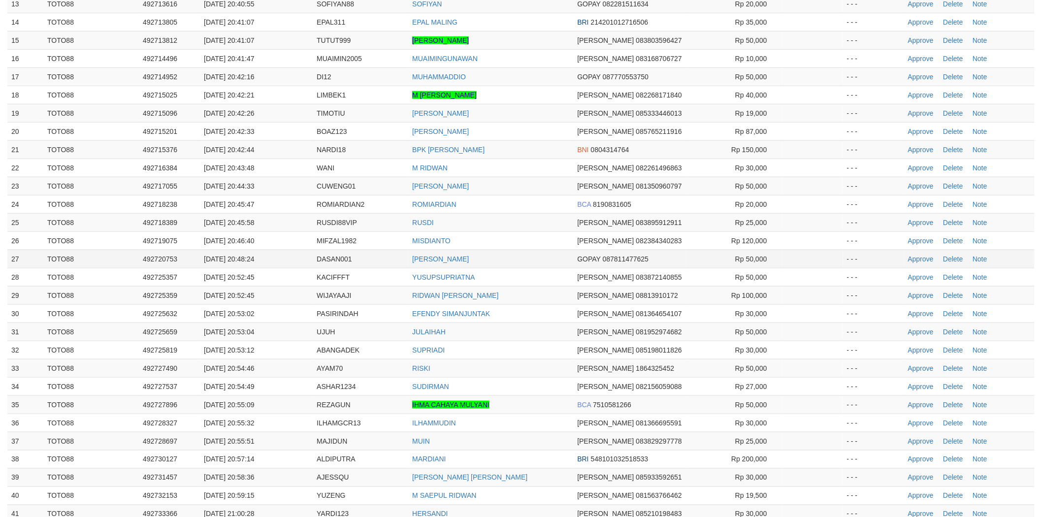
drag, startPoint x: 416, startPoint y: 252, endPoint x: 439, endPoint y: 253, distance: 23.2
click at [439, 253] on td "[PERSON_NAME]" at bounding box center [490, 259] width 165 height 18
drag, startPoint x: 410, startPoint y: 252, endPoint x: 490, endPoint y: 259, distance: 80.1
click at [490, 259] on td "MOH IKHSAN MAULANA" at bounding box center [490, 259] width 165 height 18
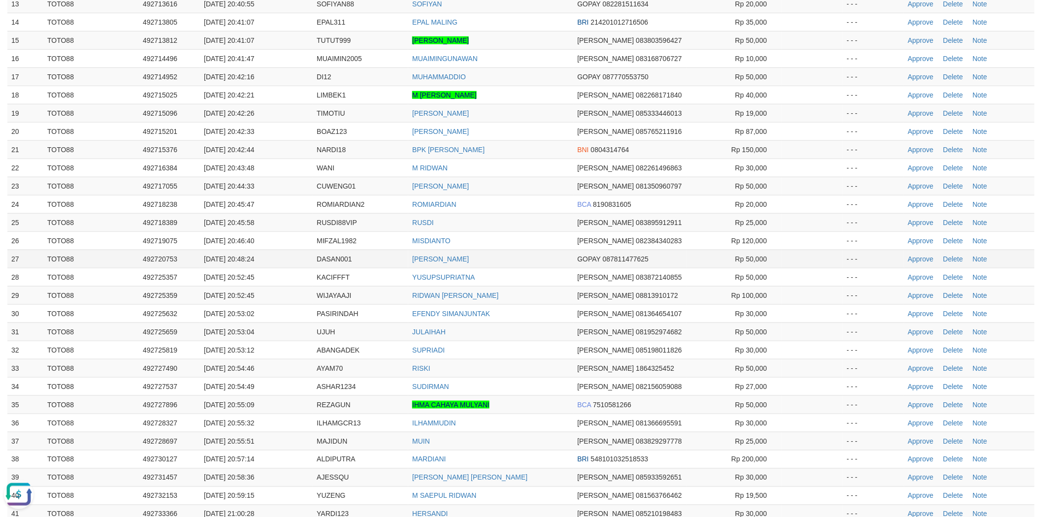
copy link "MOH IKHSAN MAULANA"
click at [918, 255] on link "Approve" at bounding box center [921, 259] width 26 height 8
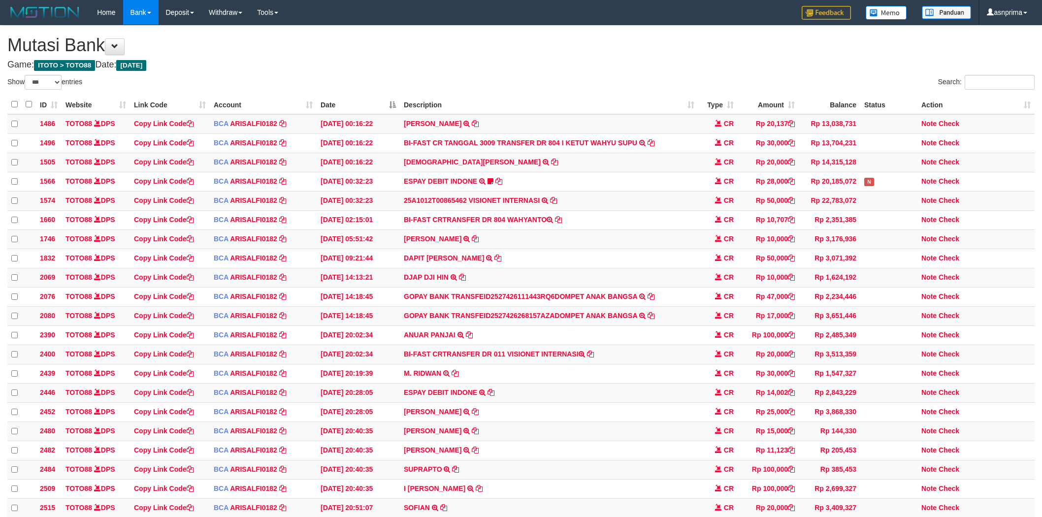
select select "***"
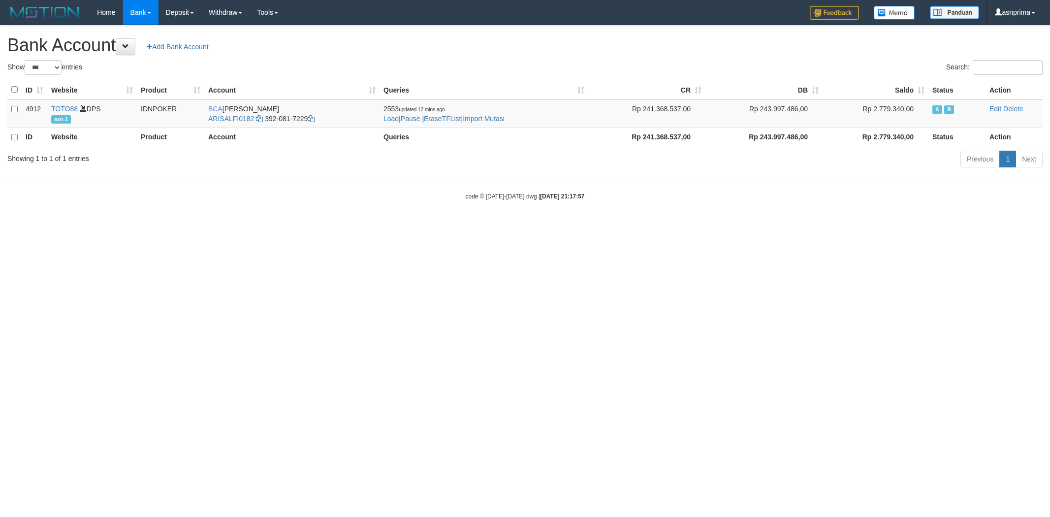
select select "***"
click at [493, 118] on link "Import Mutasi" at bounding box center [484, 119] width 42 height 8
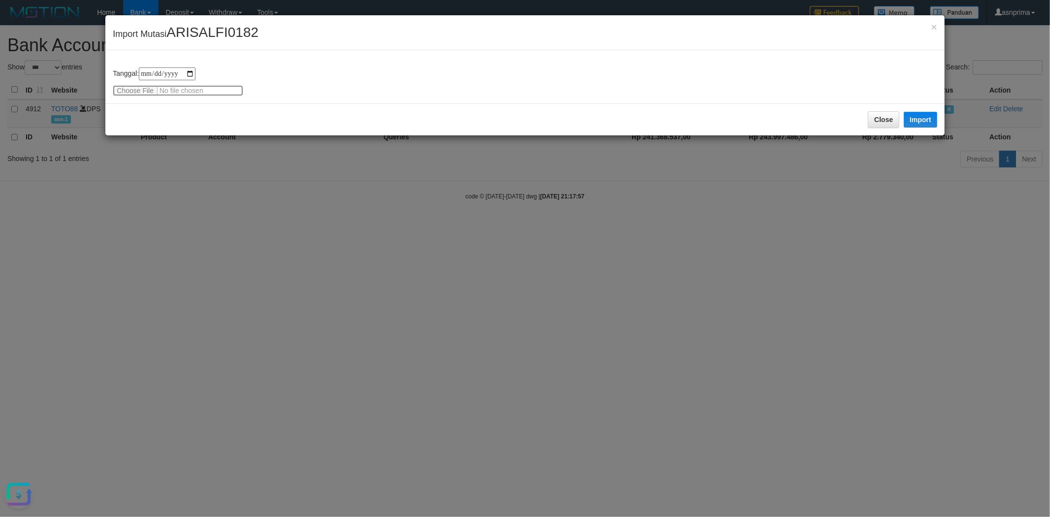
click at [171, 90] on input "file" at bounding box center [178, 90] width 130 height 11
type input "**********"
click at [205, 114] on div "Close Import" at bounding box center [524, 119] width 839 height 32
click at [929, 116] on button "Import" at bounding box center [920, 120] width 33 height 16
click at [496, 103] on div "**********" at bounding box center [524, 76] width 839 height 53
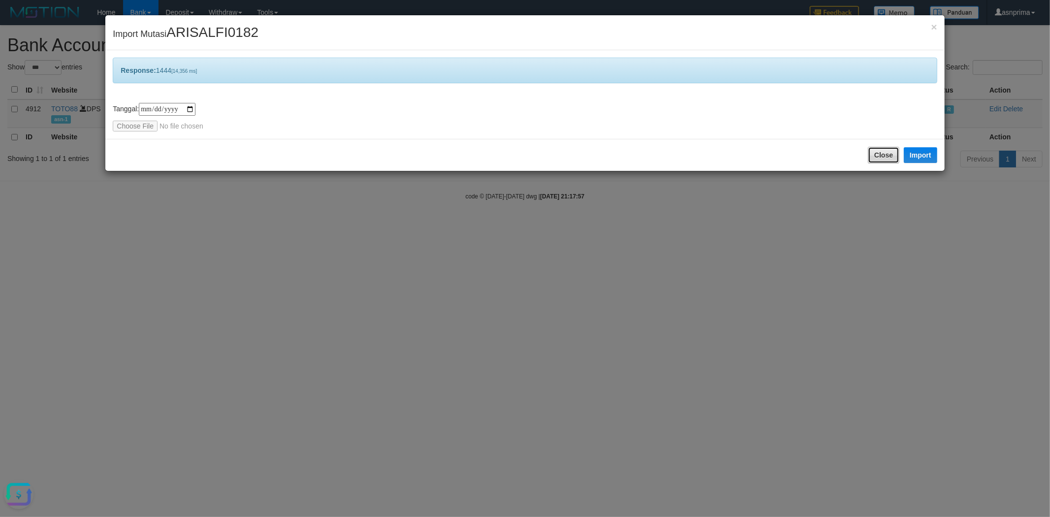
click at [883, 148] on button "Close" at bounding box center [884, 155] width 32 height 17
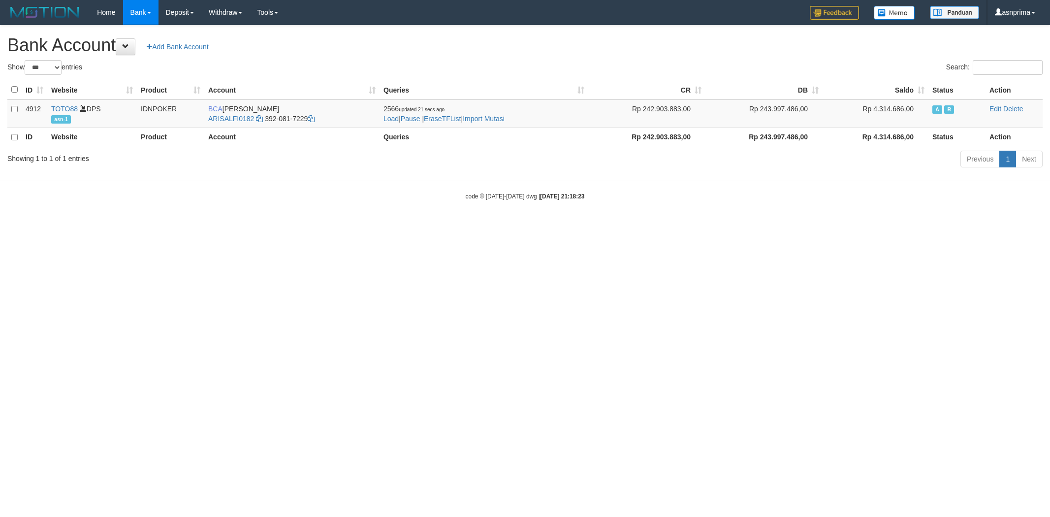
select select "***"
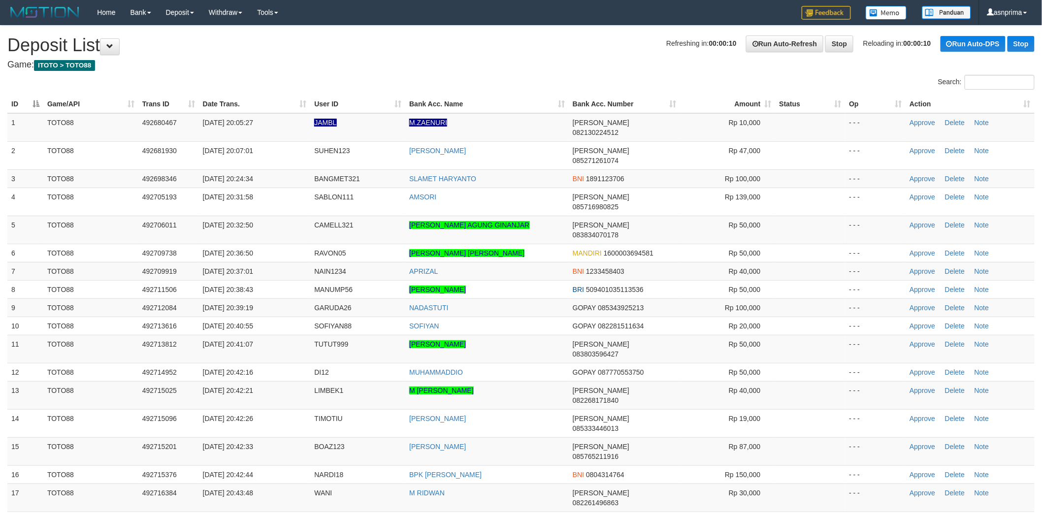
click at [1011, 98] on th "Action" at bounding box center [970, 104] width 129 height 18
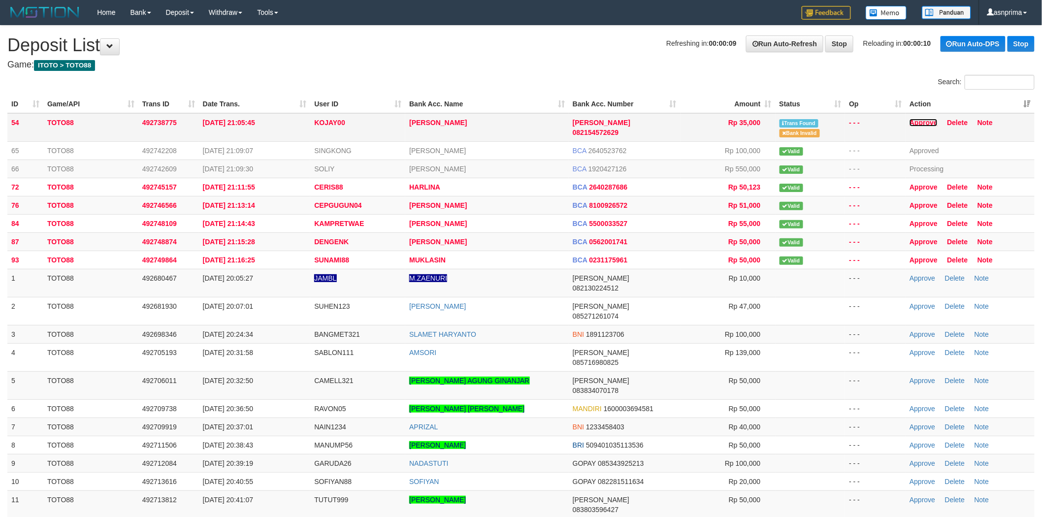
click at [921, 123] on link "Approve" at bounding box center [924, 123] width 28 height 8
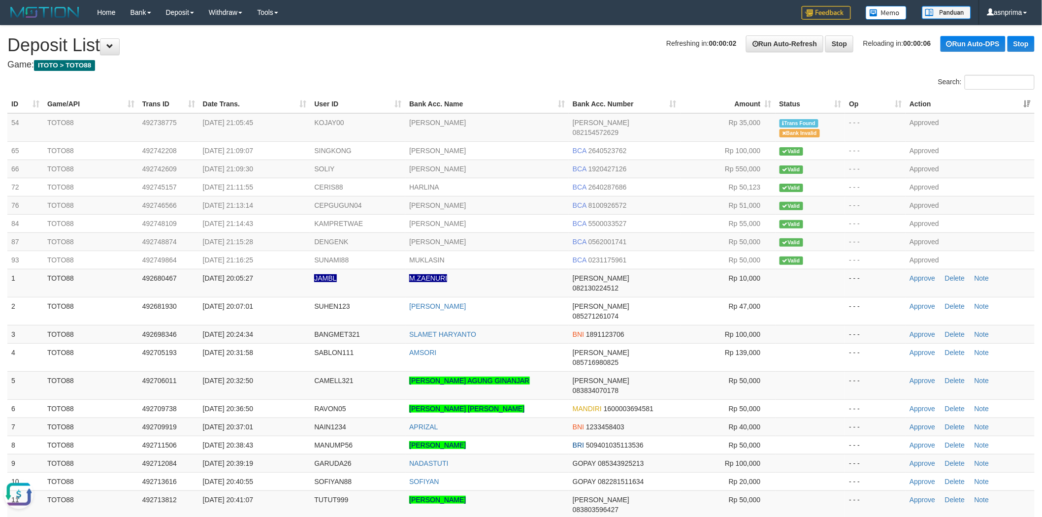
click at [525, 66] on h4 "Game: ITOTO > TOTO88" at bounding box center [520, 65] width 1027 height 10
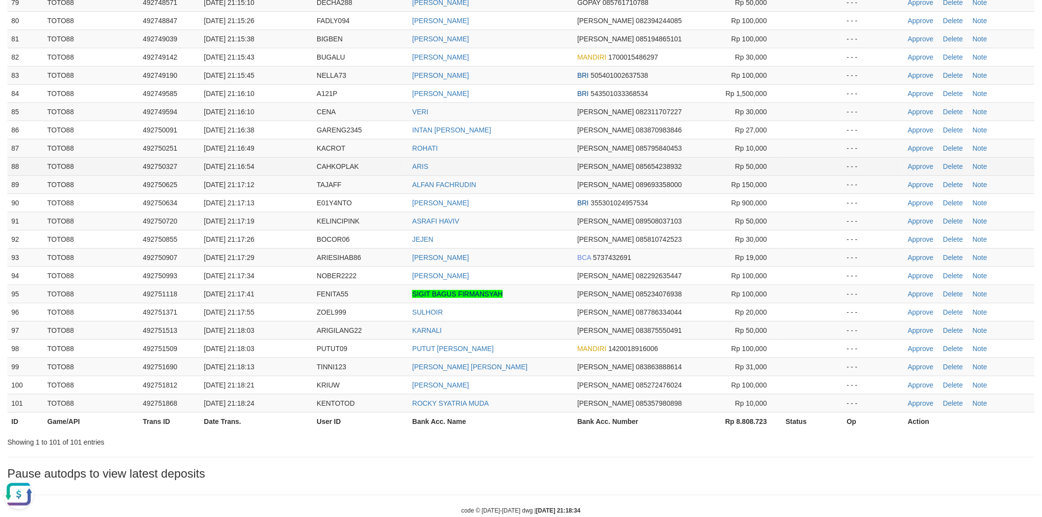
scroll to position [1577, 0]
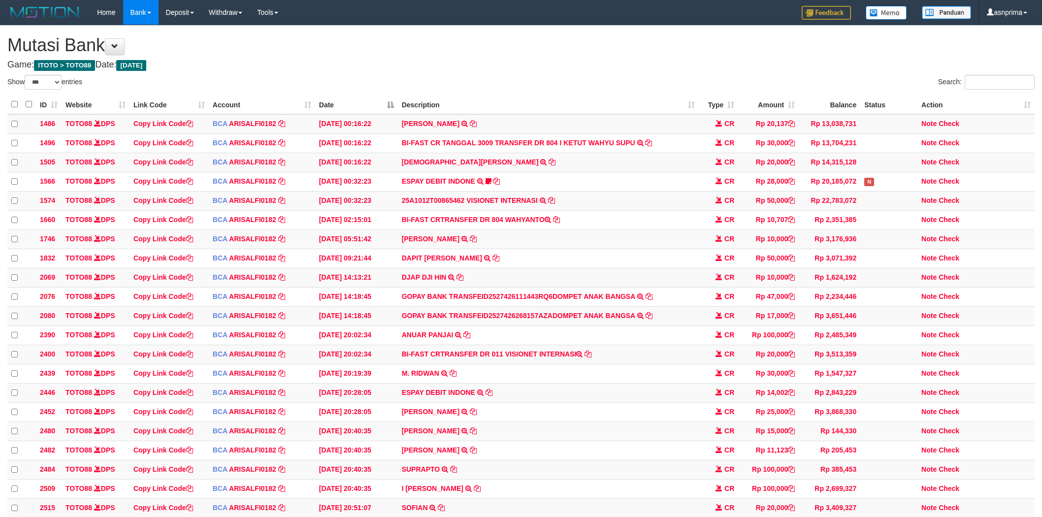
select select "***"
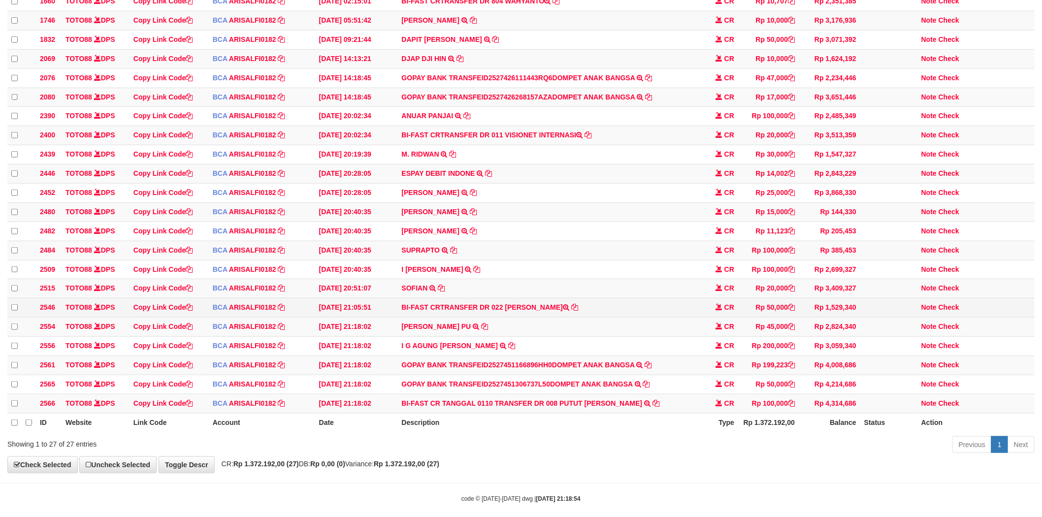
scroll to position [255, 0]
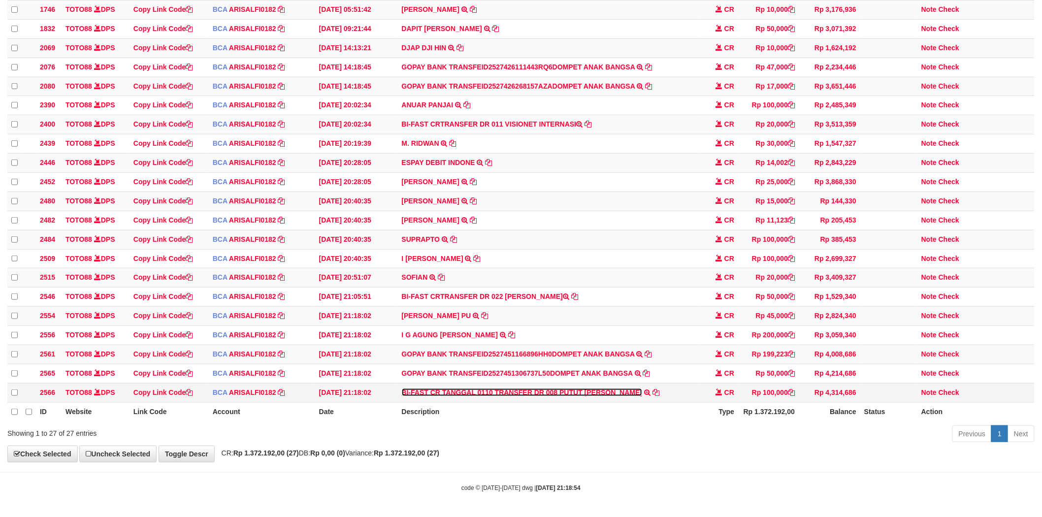
click at [571, 389] on link "BI-FAST CR TANGGAL 0110 TRANSFER DR 008 PUTUT [PERSON_NAME]" at bounding box center [522, 393] width 241 height 8
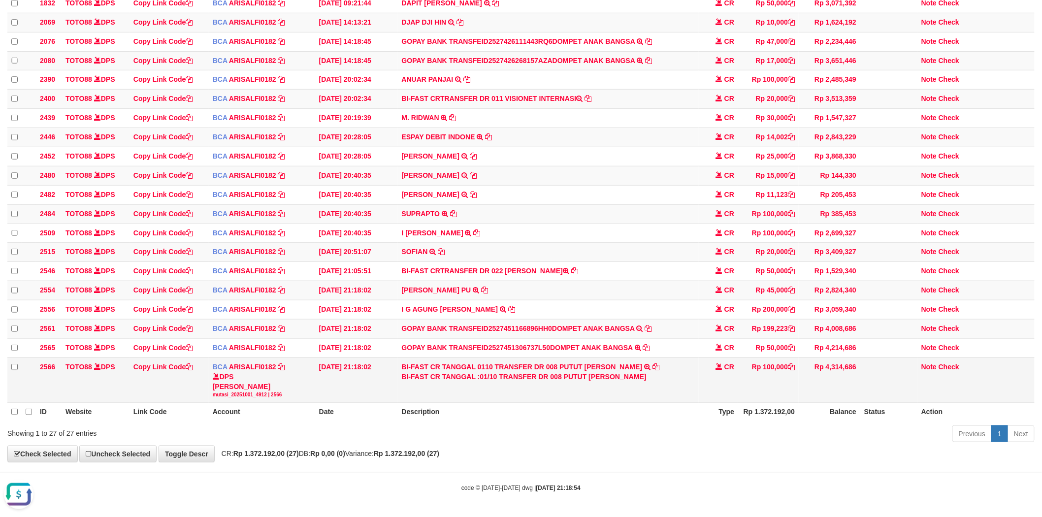
scroll to position [0, 0]
click at [574, 382] on div "BI-FAST CR TANGGAL :01/10 TRANSFER DR 008 PUTUT MULJO WIDODO" at bounding box center [548, 377] width 293 height 10
drag, startPoint x: 574, startPoint y: 397, endPoint x: 598, endPoint y: 399, distance: 24.2
click at [598, 382] on div "BI-FAST CR TANGGAL :01/10 TRANSFER DR 008 PUTUT MULJO WIDODO" at bounding box center [548, 377] width 293 height 10
copy div "PUTUT MULJO"
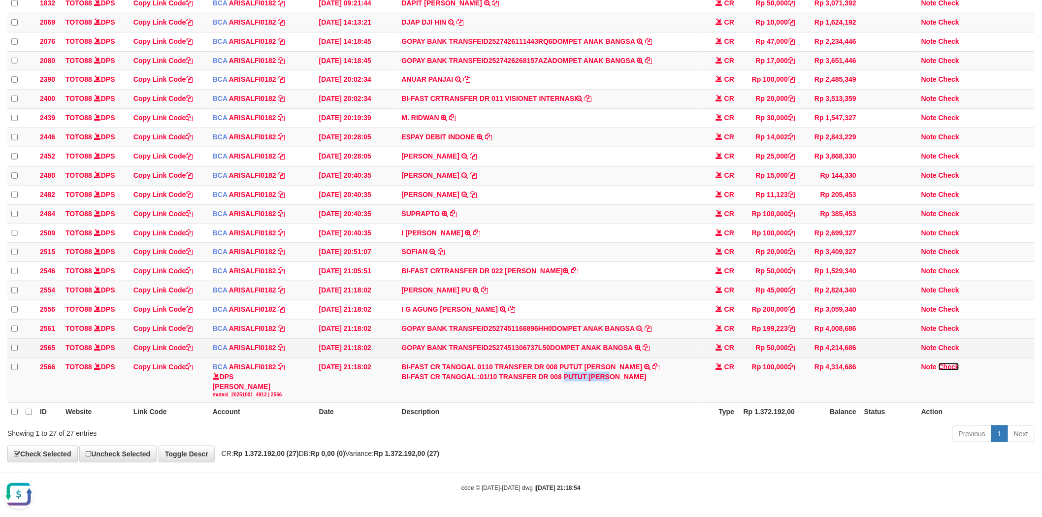
drag, startPoint x: 944, startPoint y: 386, endPoint x: 800, endPoint y: 372, distance: 145.0
click at [944, 371] on link "Check" at bounding box center [949, 367] width 21 height 8
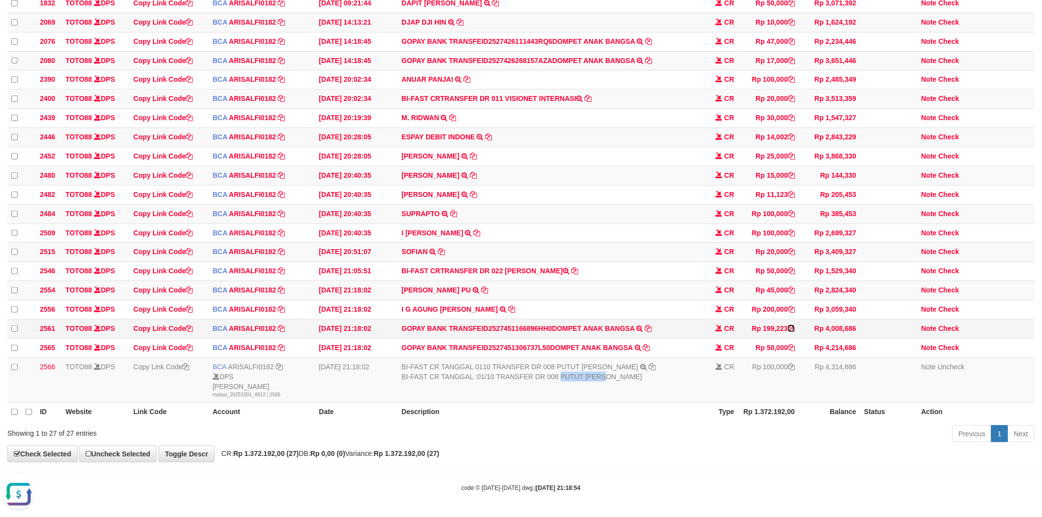
click at [793, 332] on icon at bounding box center [791, 328] width 7 height 7
copy div "PUTUT MULJO"
click at [943, 332] on link "Check" at bounding box center [949, 329] width 21 height 8
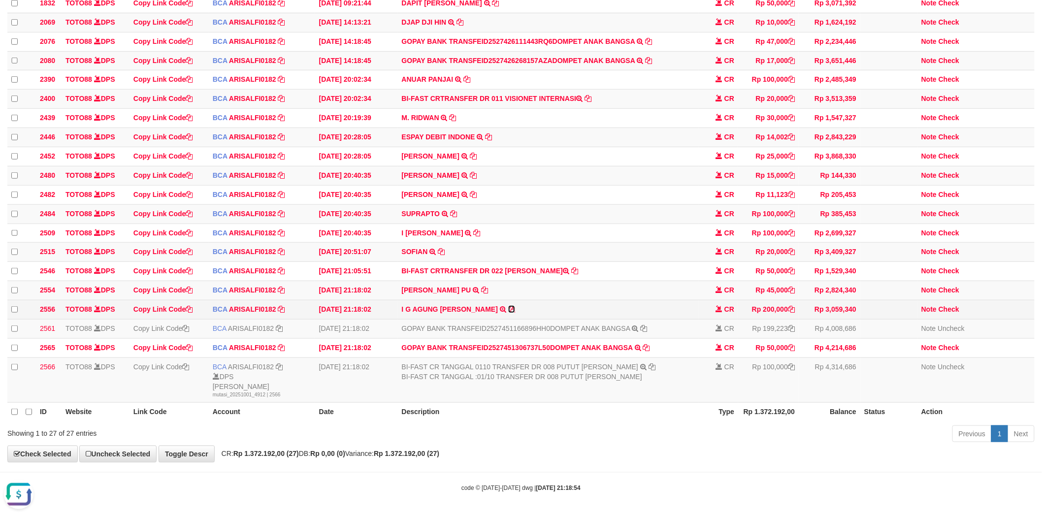
click at [508, 313] on icon at bounding box center [511, 309] width 7 height 7
click at [948, 313] on link "Check" at bounding box center [949, 309] width 21 height 8
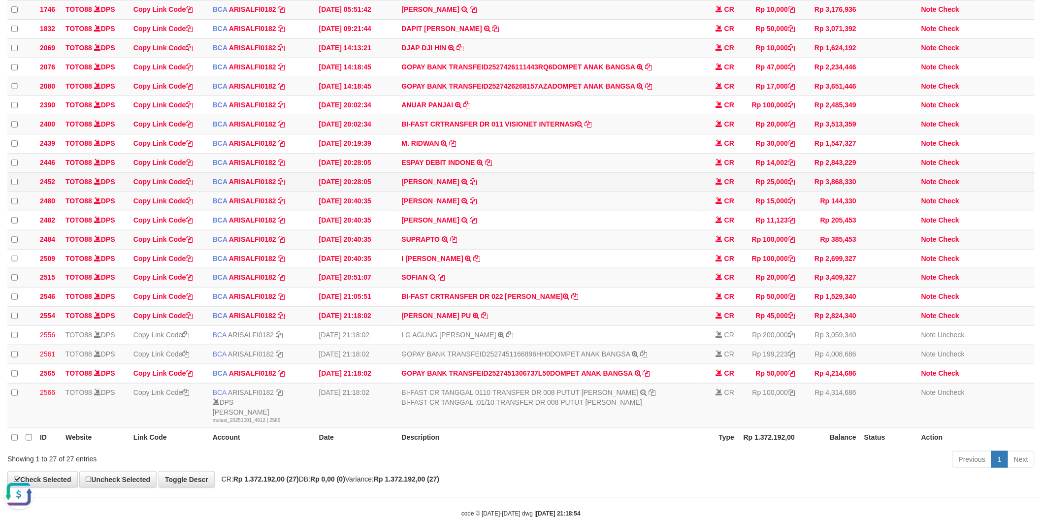
scroll to position [170, 0]
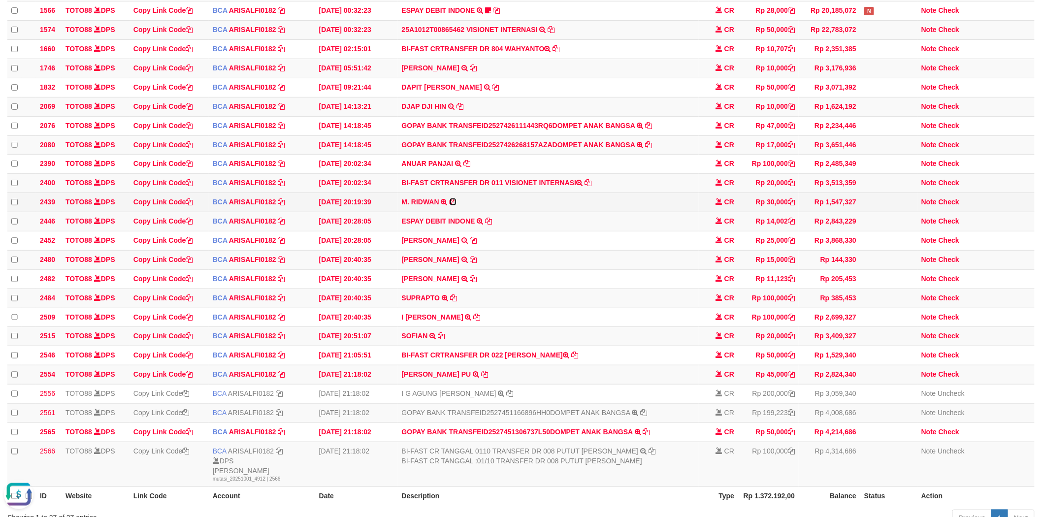
click at [456, 205] on icon at bounding box center [453, 201] width 7 height 7
click at [946, 206] on link "Check" at bounding box center [949, 202] width 21 height 8
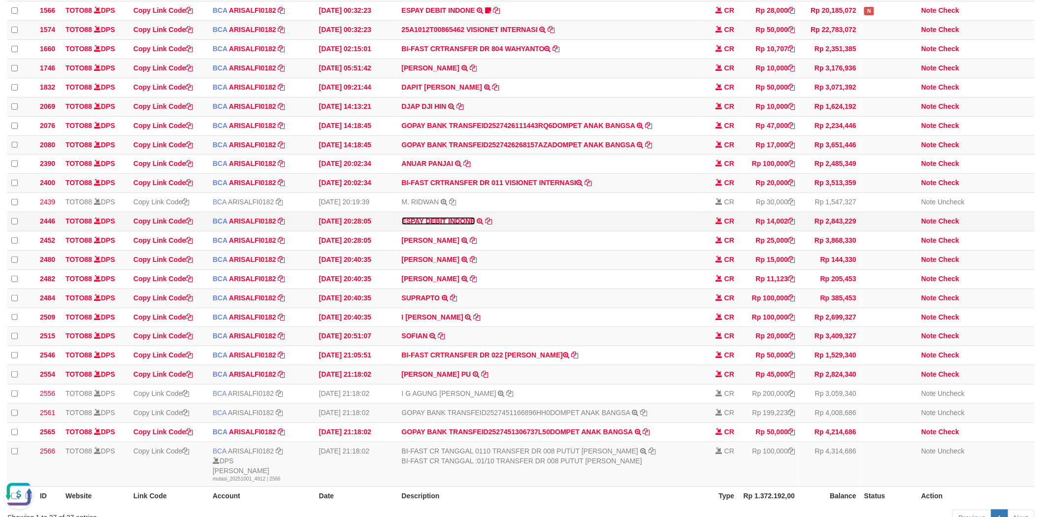
click at [451, 225] on link "ESPAY DEBIT INDONE" at bounding box center [438, 221] width 73 height 8
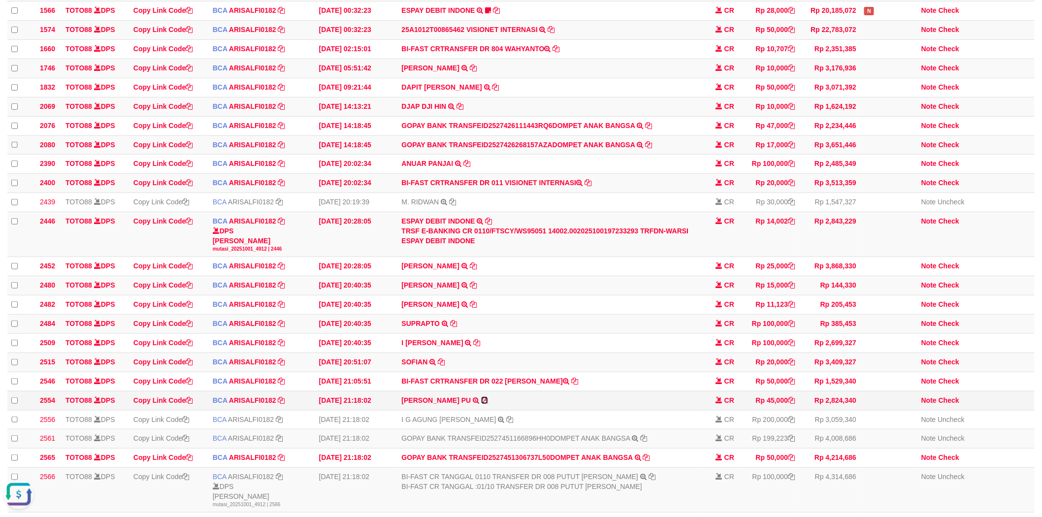
click at [488, 404] on icon at bounding box center [484, 400] width 7 height 7
click at [952, 404] on link "Check" at bounding box center [949, 400] width 21 height 8
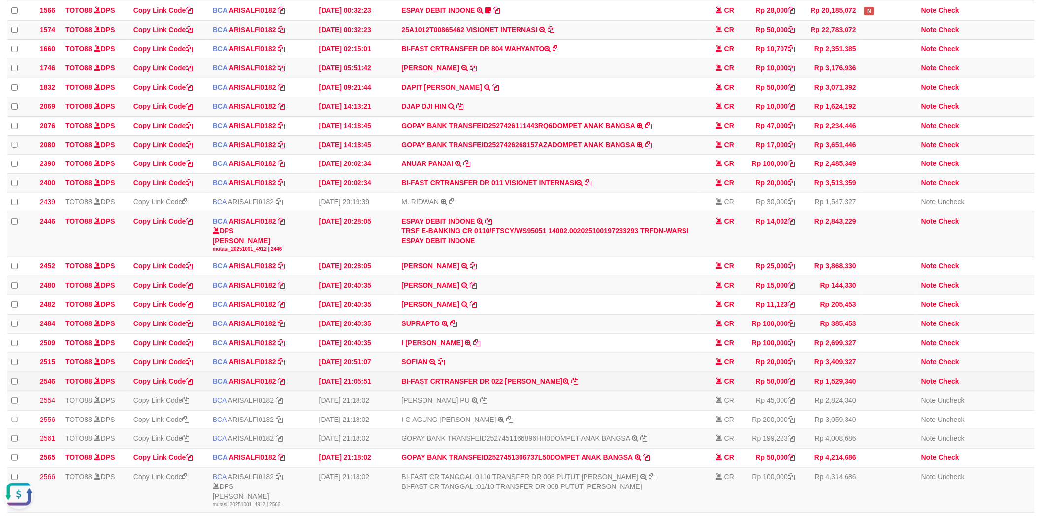
click at [527, 391] on td "BI-FAST CRTRANSFER DR 022 HENDRA GUNAWAN" at bounding box center [548, 381] width 301 height 19
click at [528, 391] on td "BI-FAST CRTRANSFER DR 022 HENDRA GUNAWAN" at bounding box center [548, 381] width 301 height 19
drag, startPoint x: 528, startPoint y: 396, endPoint x: 549, endPoint y: 395, distance: 21.2
click at [549, 391] on td "BI-FAST CRTRANSFER DR 022 HENDRA GUNAWAN" at bounding box center [548, 381] width 301 height 19
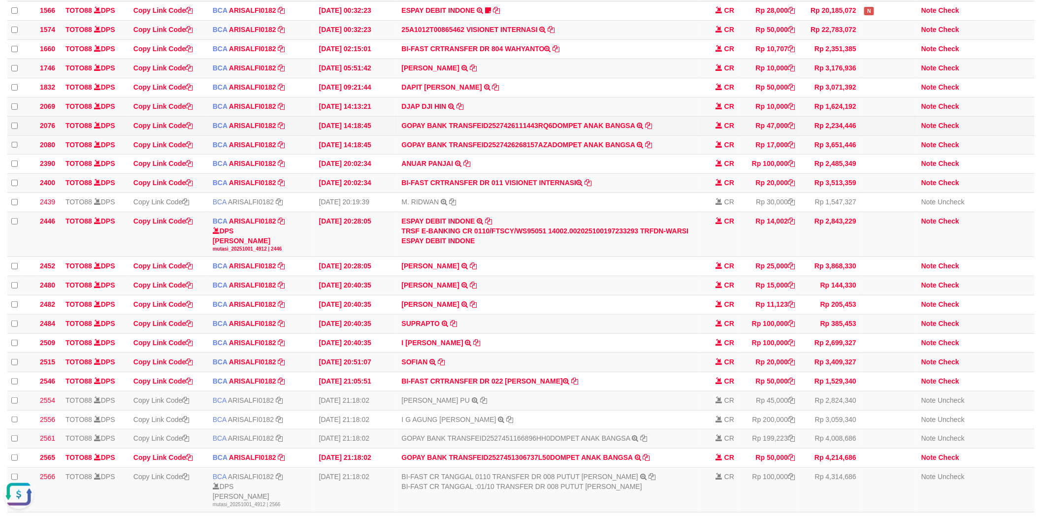
copy td "HENDRA GUNAWAN"
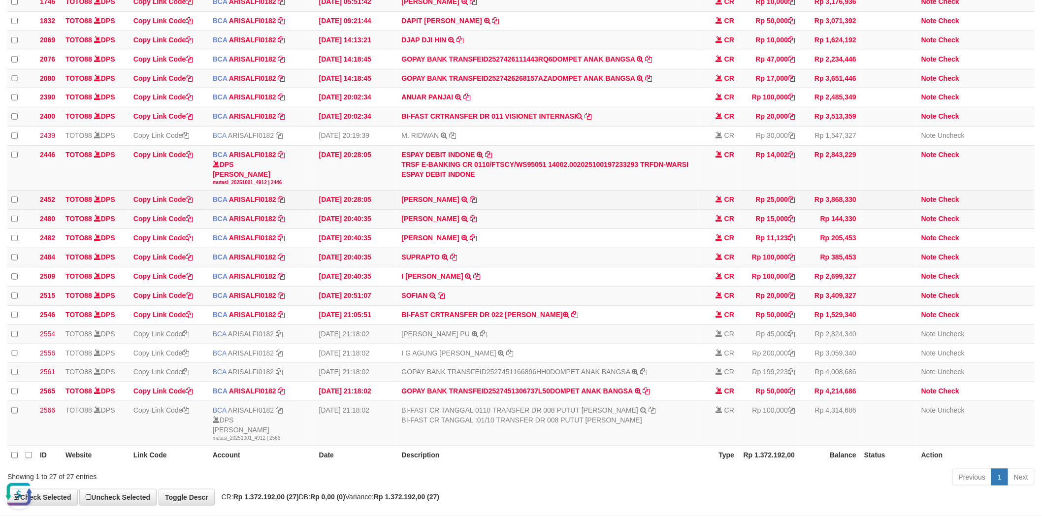
scroll to position [305, 0]
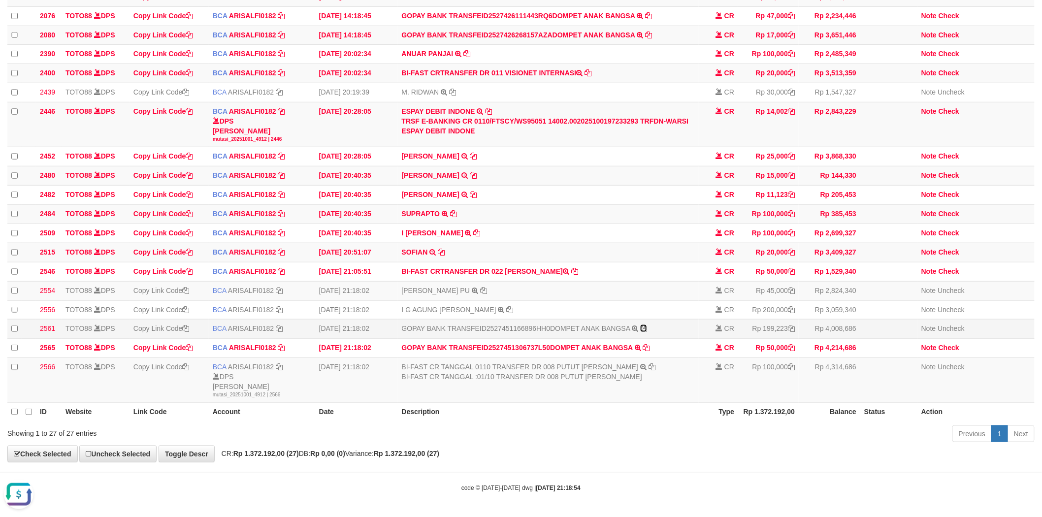
click at [645, 325] on icon at bounding box center [643, 328] width 7 height 7
copy td "HENDRA GUNAWAN"
click at [613, 427] on div "Previous 1 Next" at bounding box center [738, 434] width 593 height 21
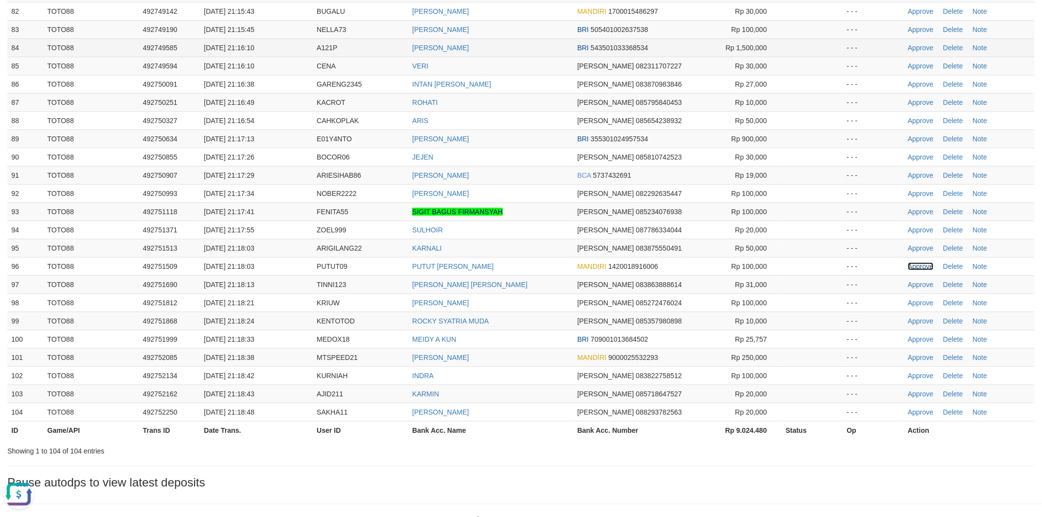
click at [919, 262] on link "Approve" at bounding box center [921, 266] width 26 height 8
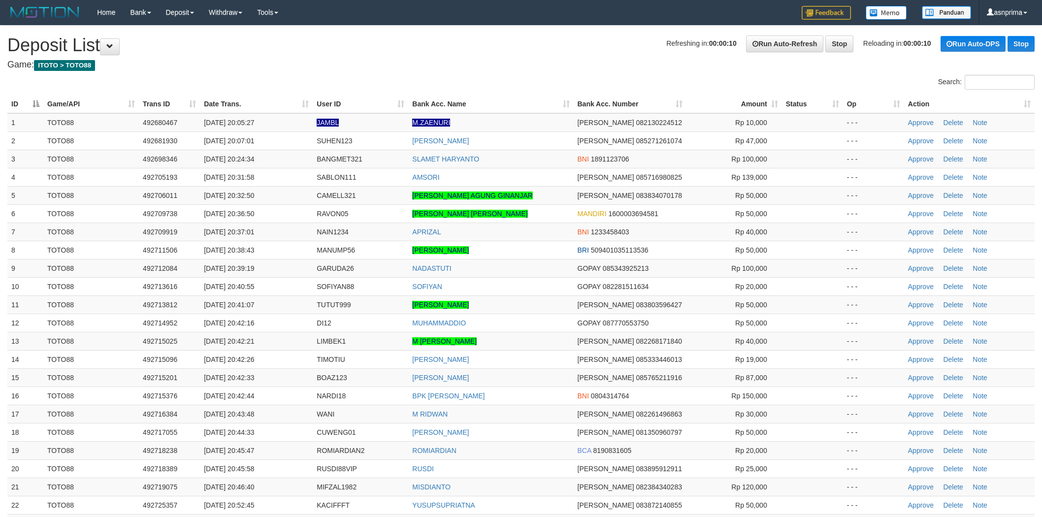
scroll to position [1169, 0]
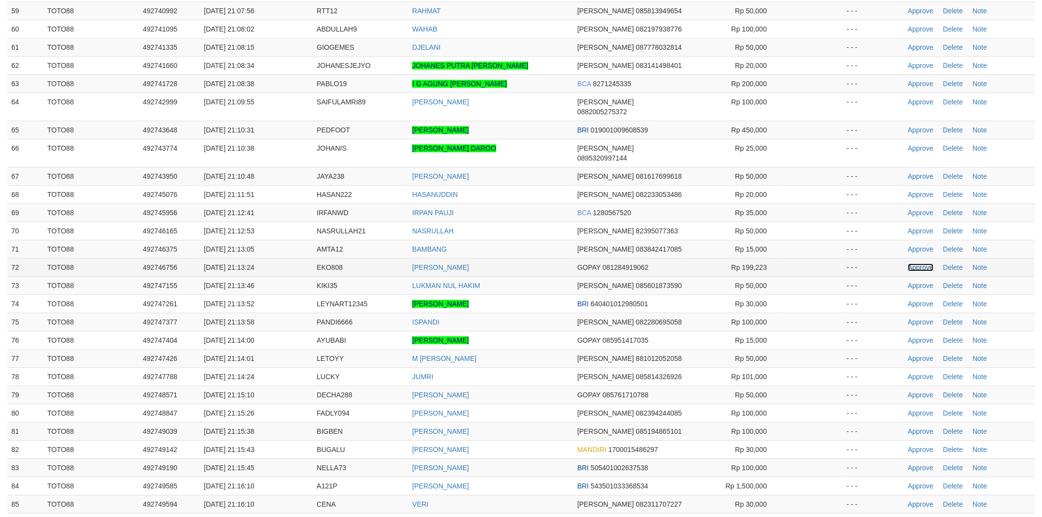
click at [917, 263] on link "Approve" at bounding box center [921, 267] width 26 height 8
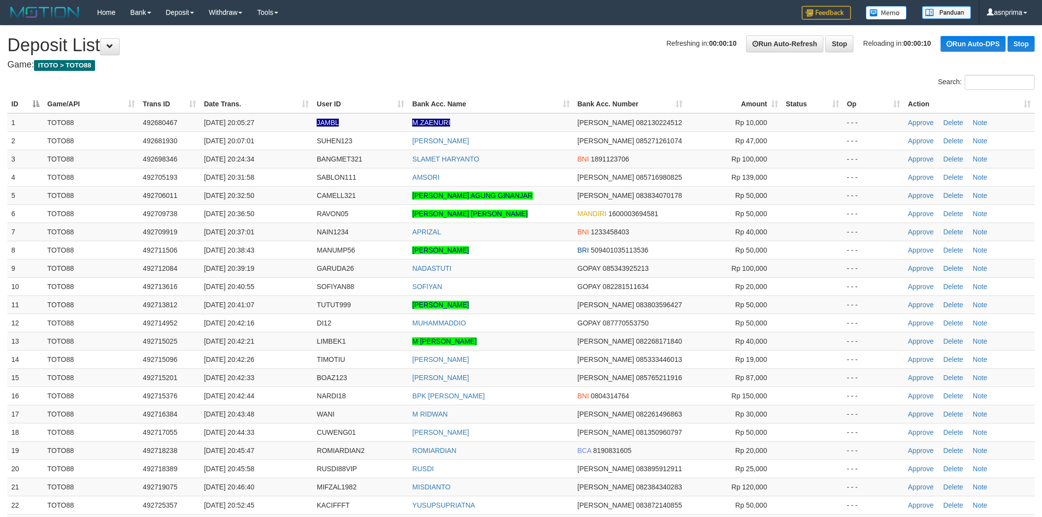
scroll to position [1169, 0]
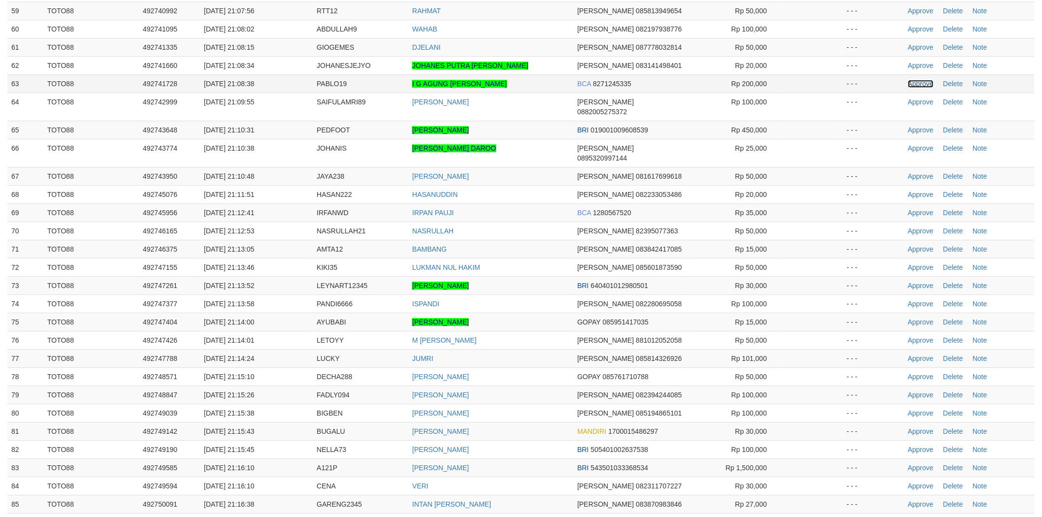
click at [920, 88] on link "Approve" at bounding box center [921, 84] width 26 height 8
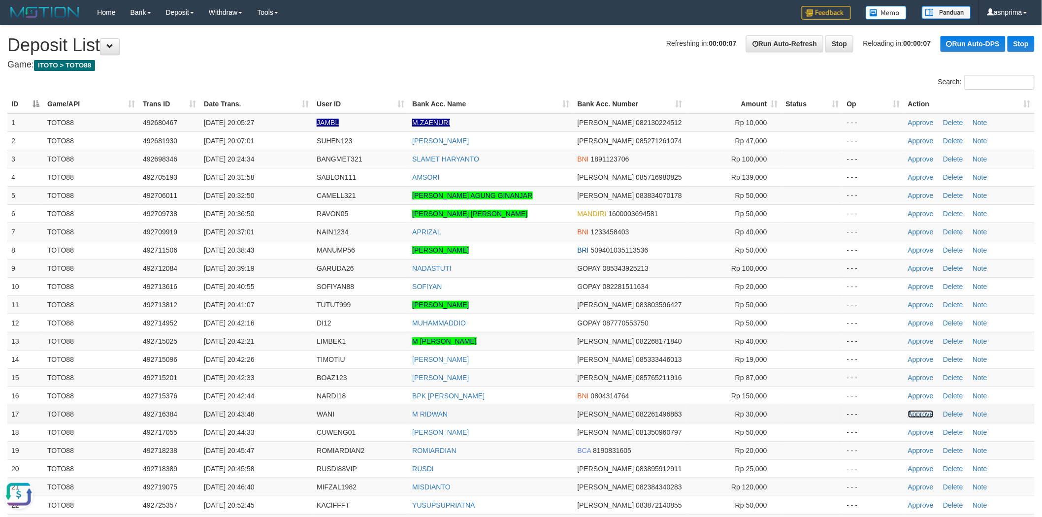
click at [914, 415] on link "Approve" at bounding box center [921, 414] width 26 height 8
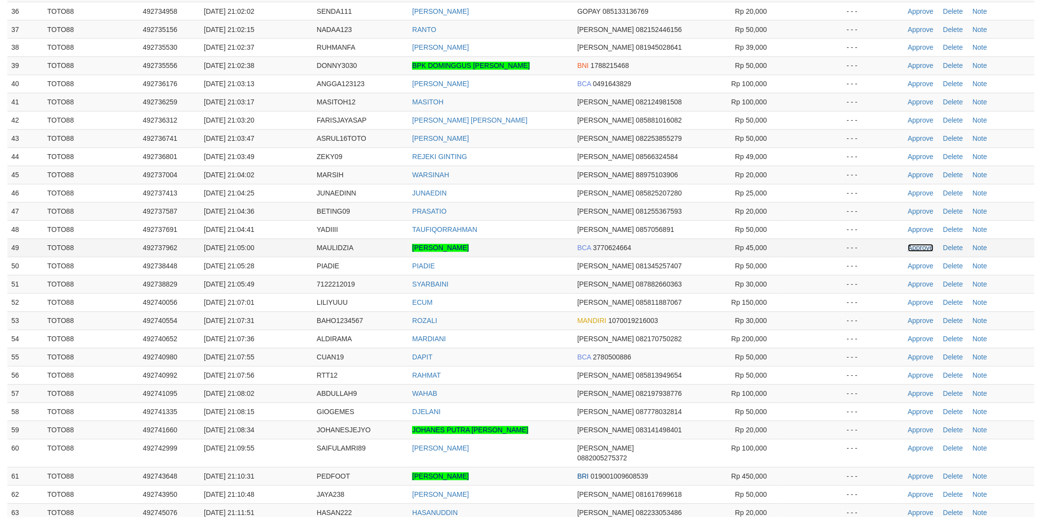
click at [921, 252] on link "Approve" at bounding box center [921, 248] width 26 height 8
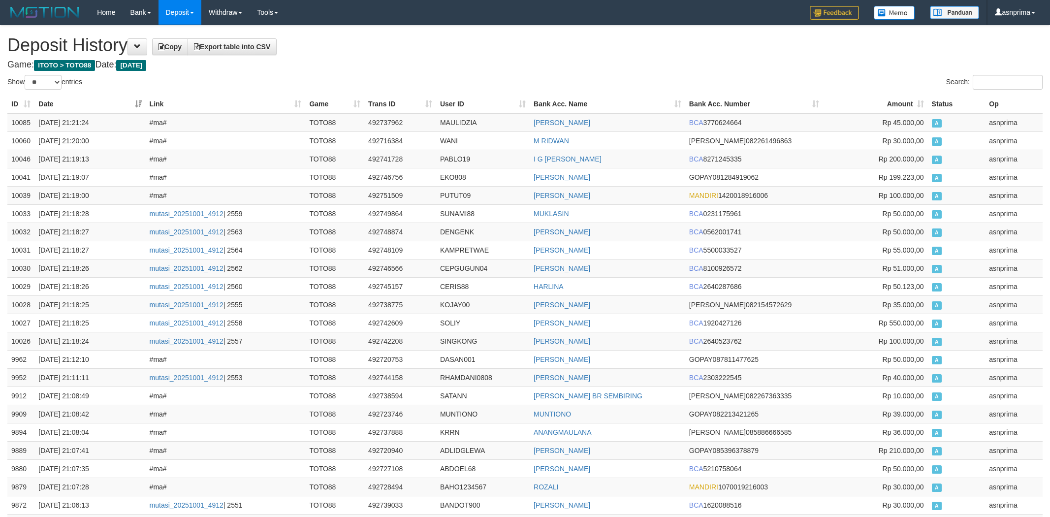
select select "**"
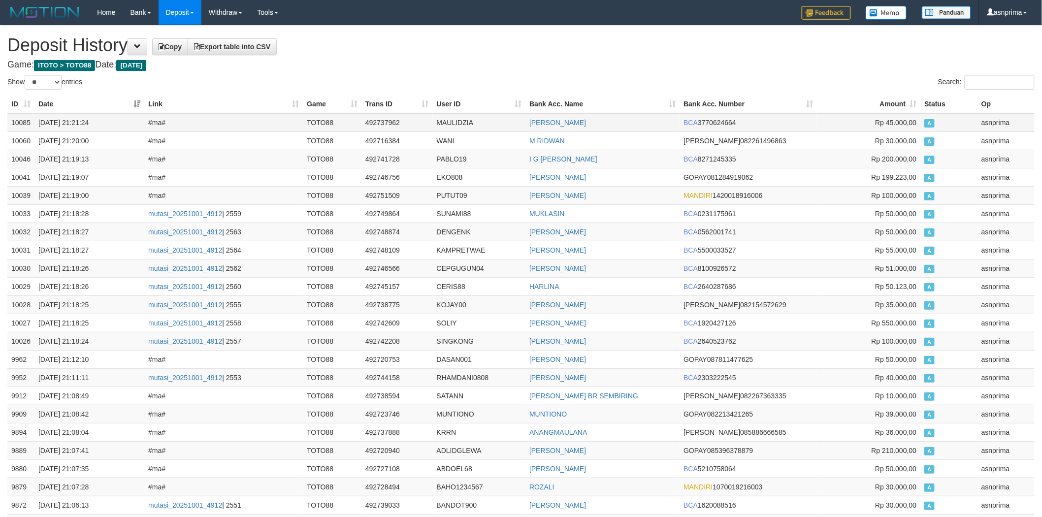
click at [29, 125] on td "10085" at bounding box center [20, 122] width 27 height 19
click at [16, 117] on td "10085" at bounding box center [20, 122] width 27 height 19
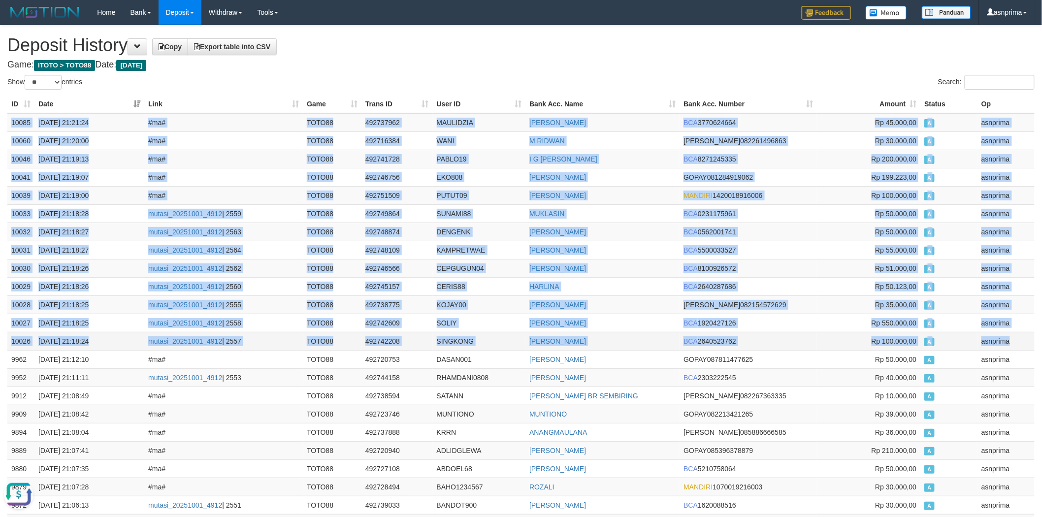
drag, startPoint x: 1008, startPoint y: 342, endPoint x: 977, endPoint y: 341, distance: 31.1
click at [1006, 342] on td "asnprima" at bounding box center [1006, 341] width 57 height 18
copy tbody "10085 01/10/2025 21:21:24 #ma# TOTO88 492737962 MAULIDZIA REHAN MAULIDZIA PUTRA…"
click at [458, 125] on td "MAULIDZIA" at bounding box center [479, 122] width 93 height 19
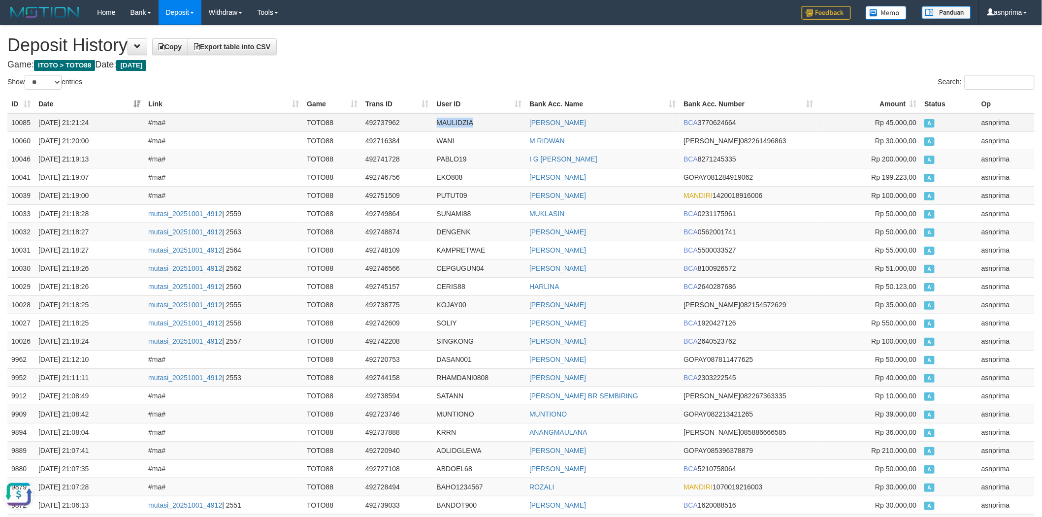
click at [458, 125] on td "MAULIDZIA" at bounding box center [479, 122] width 93 height 19
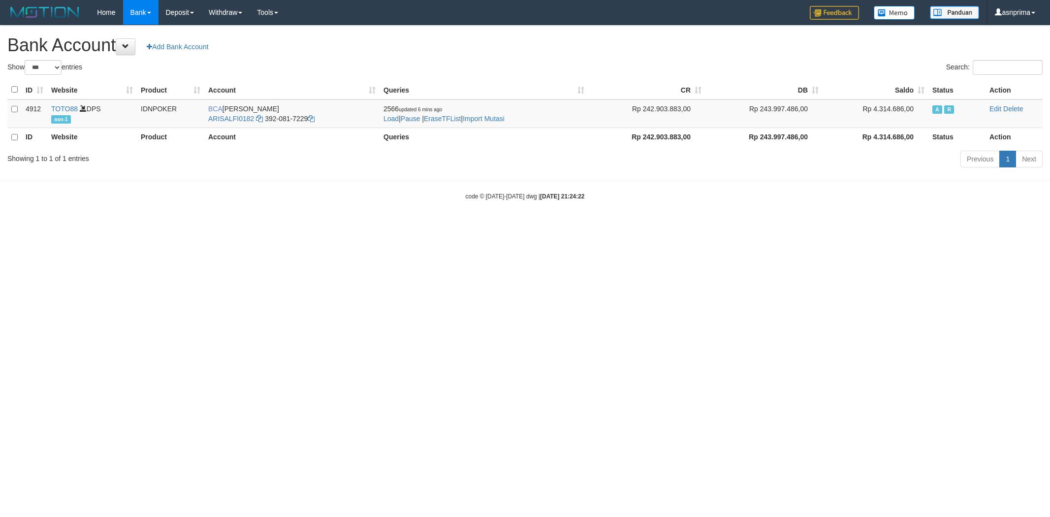
select select "***"
click at [491, 121] on link "Import Mutasi" at bounding box center [484, 119] width 42 height 8
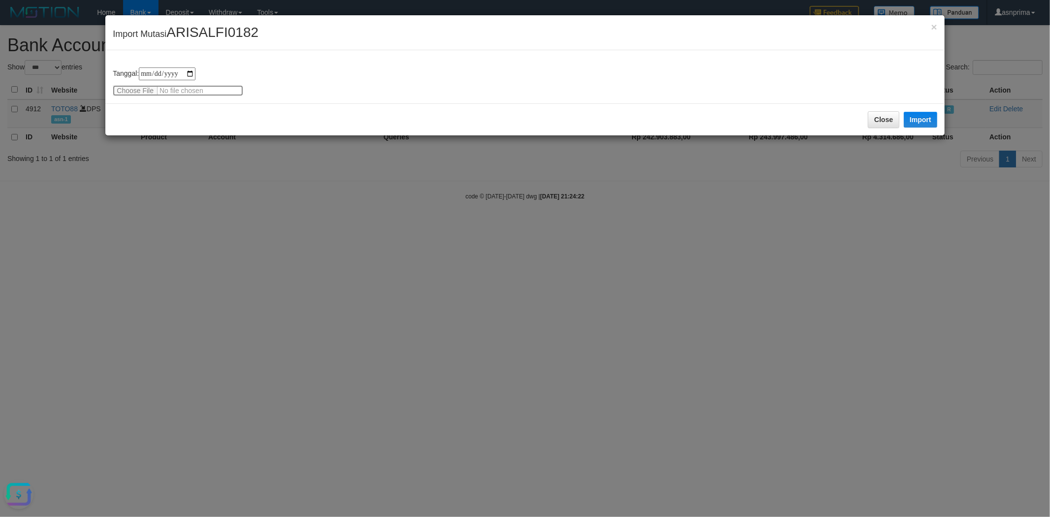
click at [186, 88] on input "file" at bounding box center [178, 90] width 130 height 11
type input "**********"
click at [245, 112] on div "Close Import" at bounding box center [524, 119] width 839 height 32
click at [914, 120] on button "Import" at bounding box center [920, 120] width 33 height 16
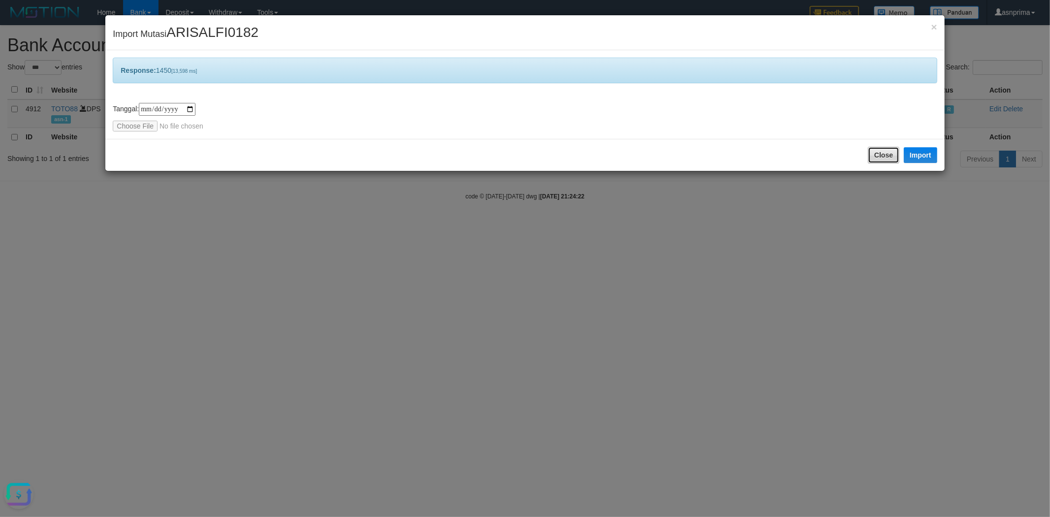
click at [873, 156] on button "Close" at bounding box center [884, 155] width 32 height 17
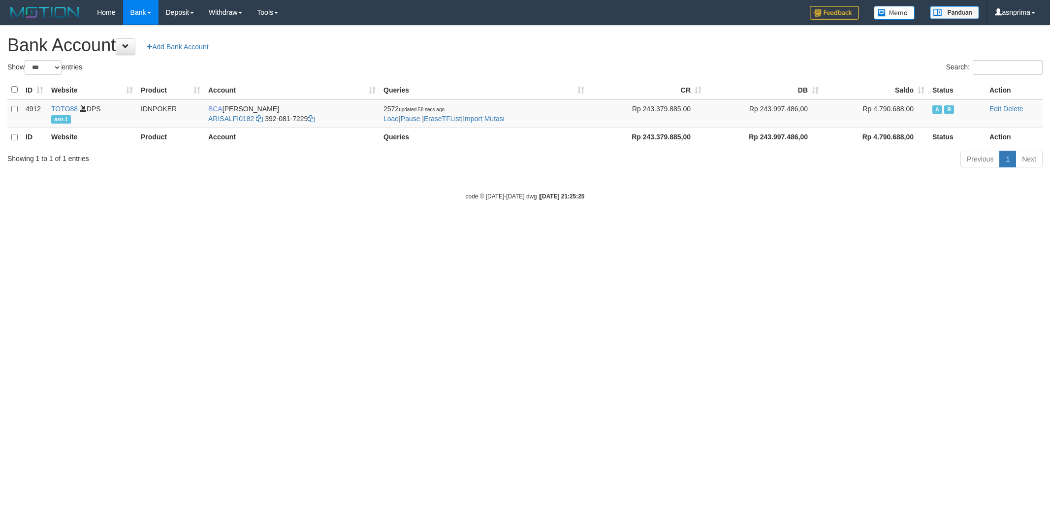
select select "***"
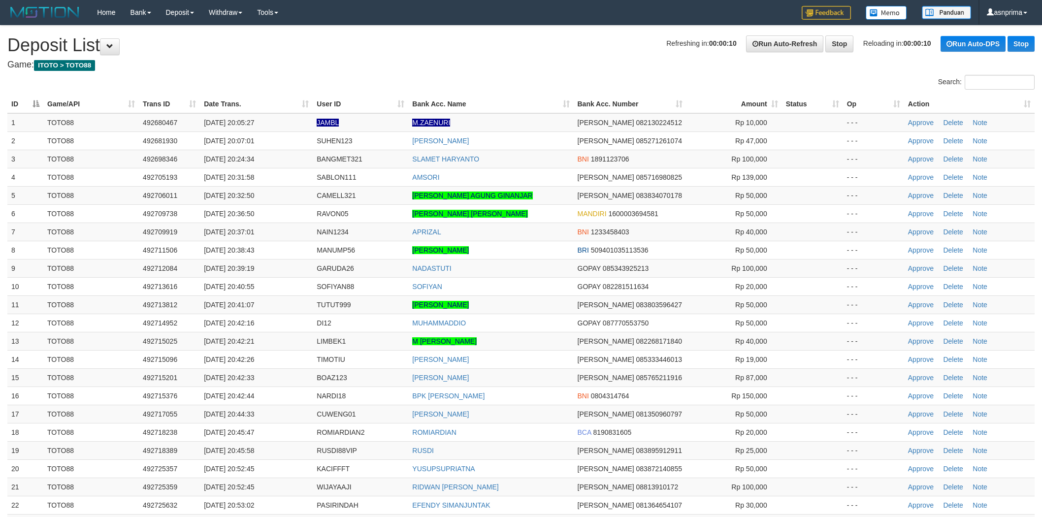
click at [1006, 100] on th "Action" at bounding box center [969, 104] width 130 height 18
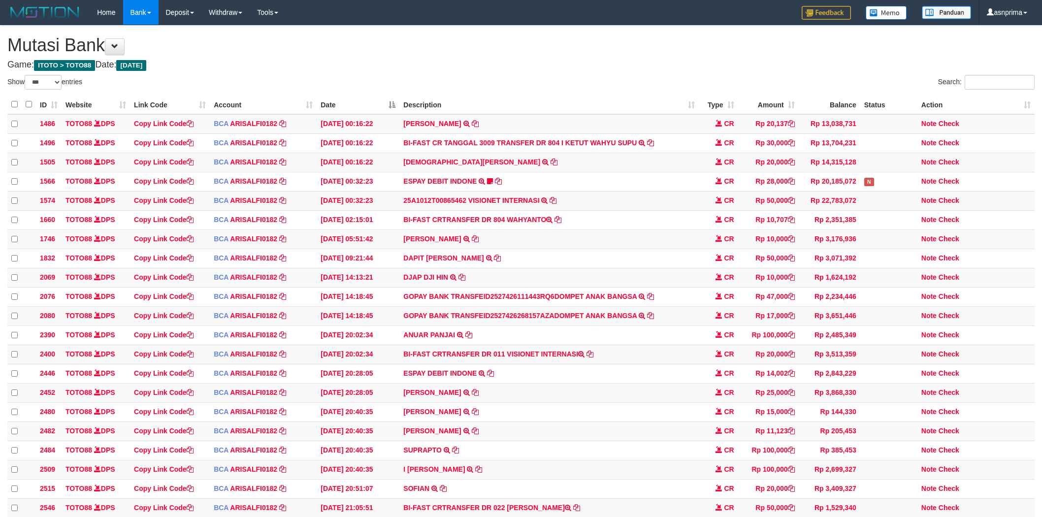
select select "***"
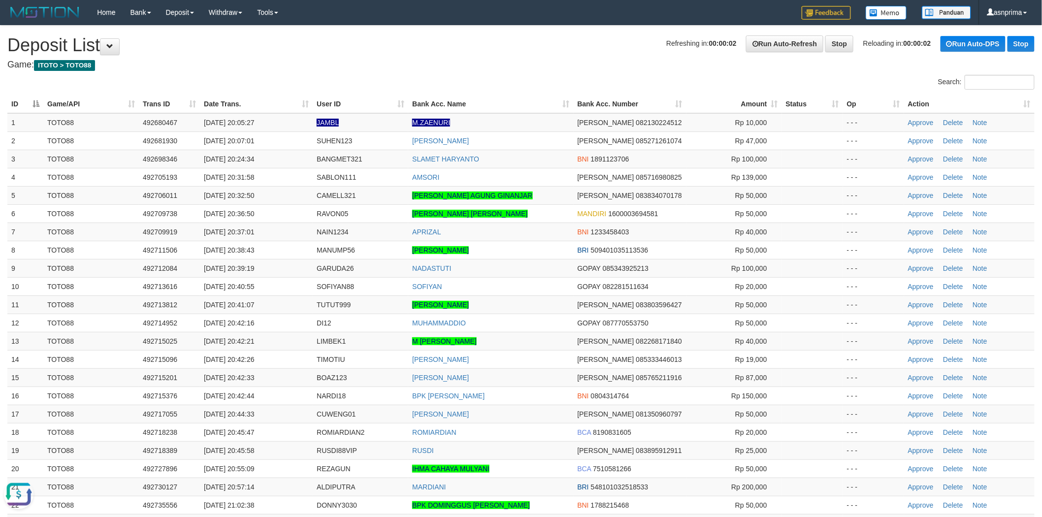
scroll to position [785, 0]
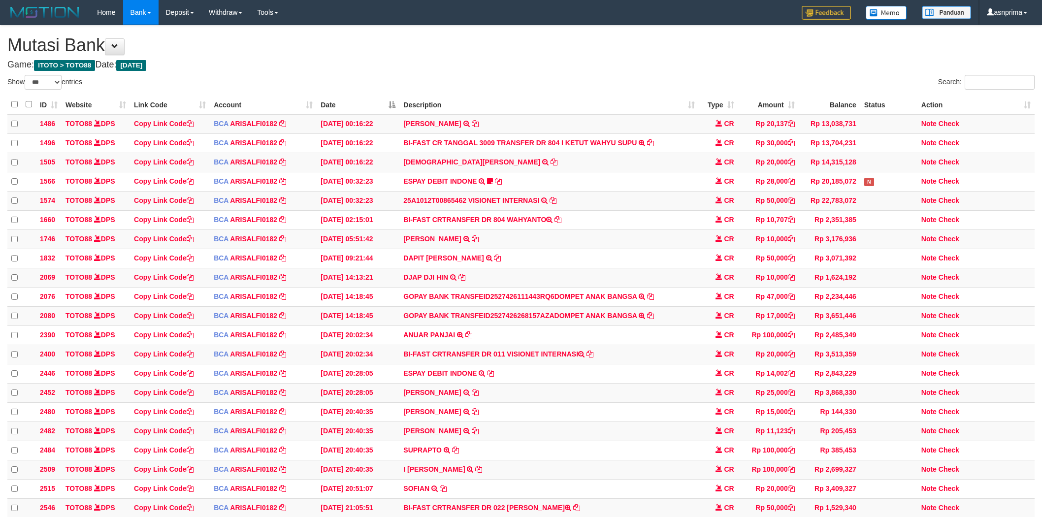
select select "***"
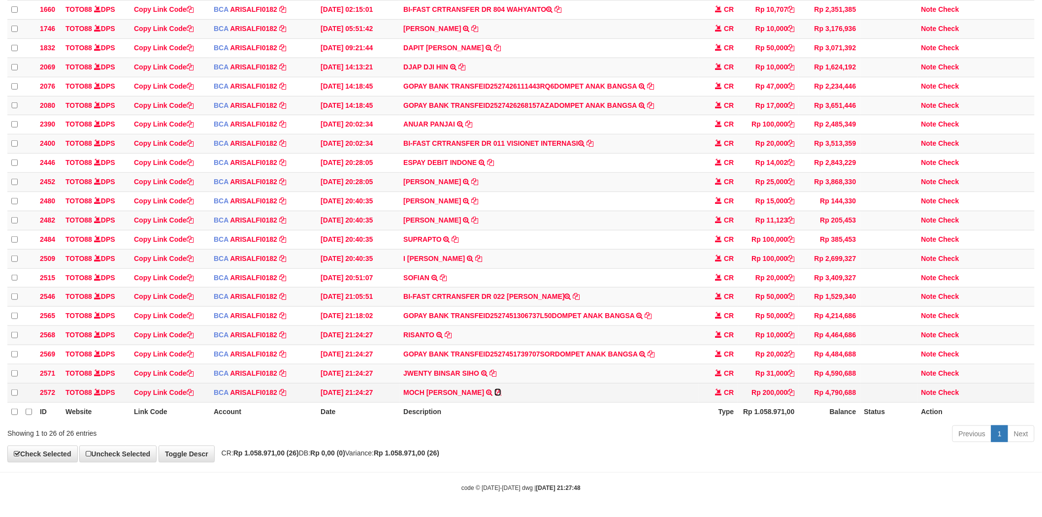
click at [495, 391] on icon at bounding box center [497, 392] width 7 height 7
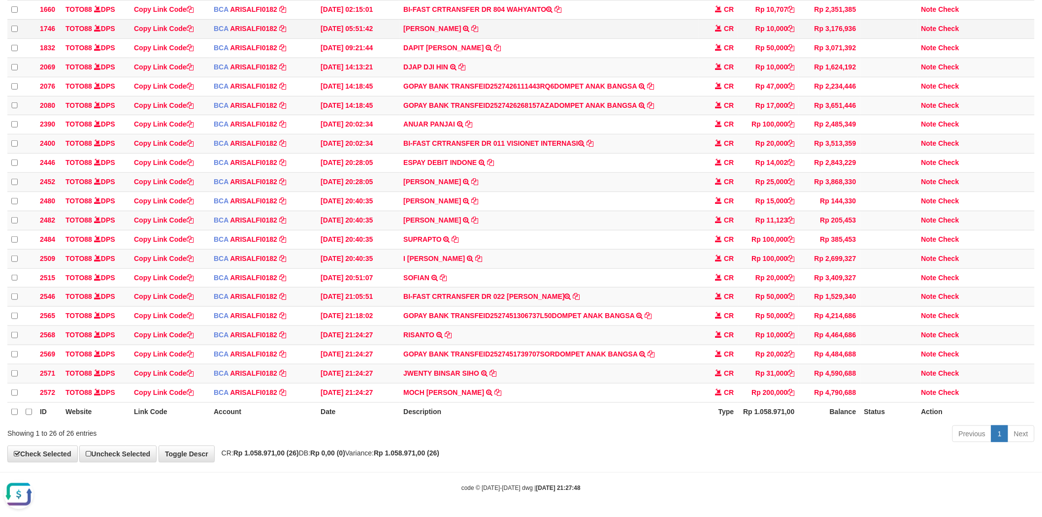
scroll to position [0, 0]
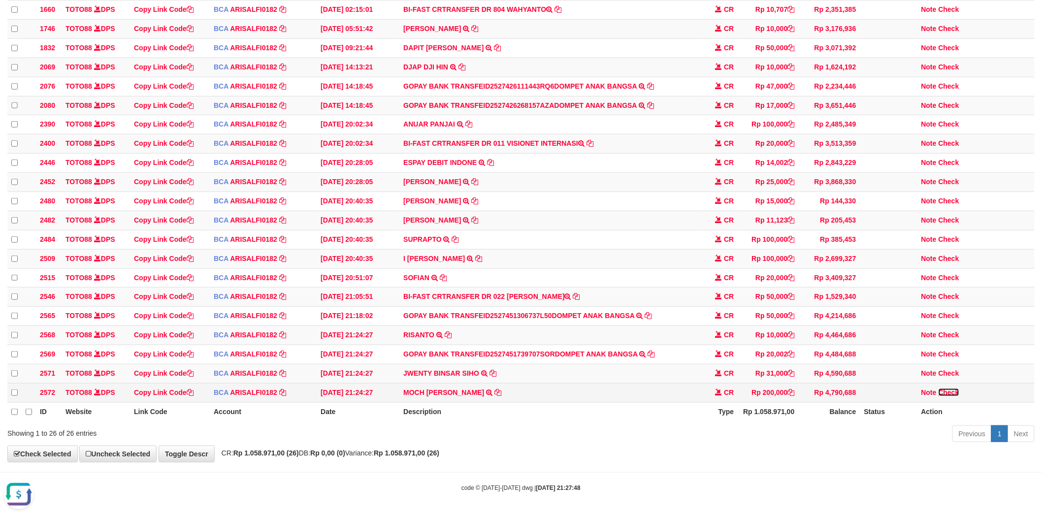
click at [945, 389] on link "Check" at bounding box center [949, 393] width 21 height 8
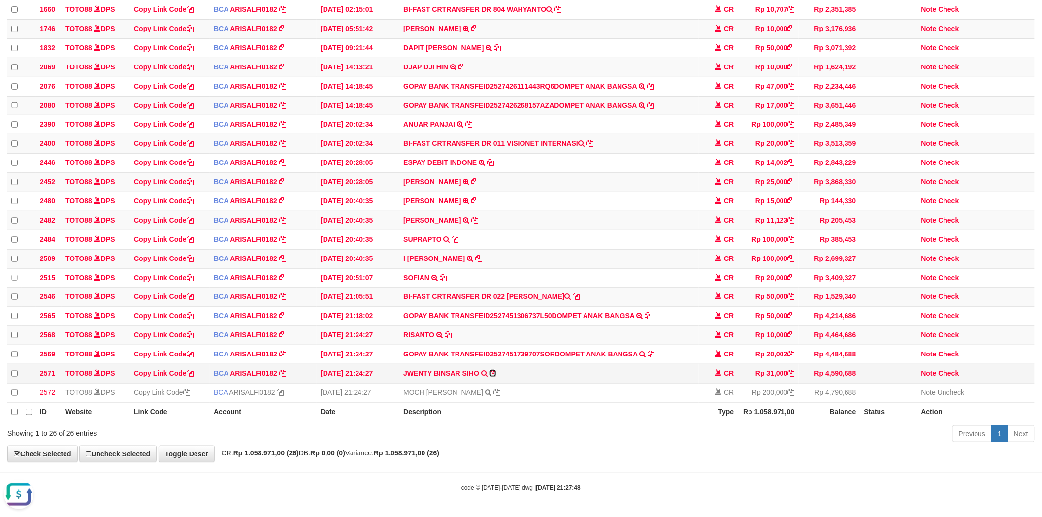
click at [494, 370] on icon at bounding box center [492, 373] width 7 height 7
drag, startPoint x: 944, startPoint y: 367, endPoint x: 852, endPoint y: 352, distance: 92.9
click at [944, 369] on link "Check" at bounding box center [949, 373] width 21 height 8
click at [791, 351] on icon at bounding box center [791, 354] width 7 height 7
click at [948, 350] on link "Check" at bounding box center [949, 354] width 21 height 8
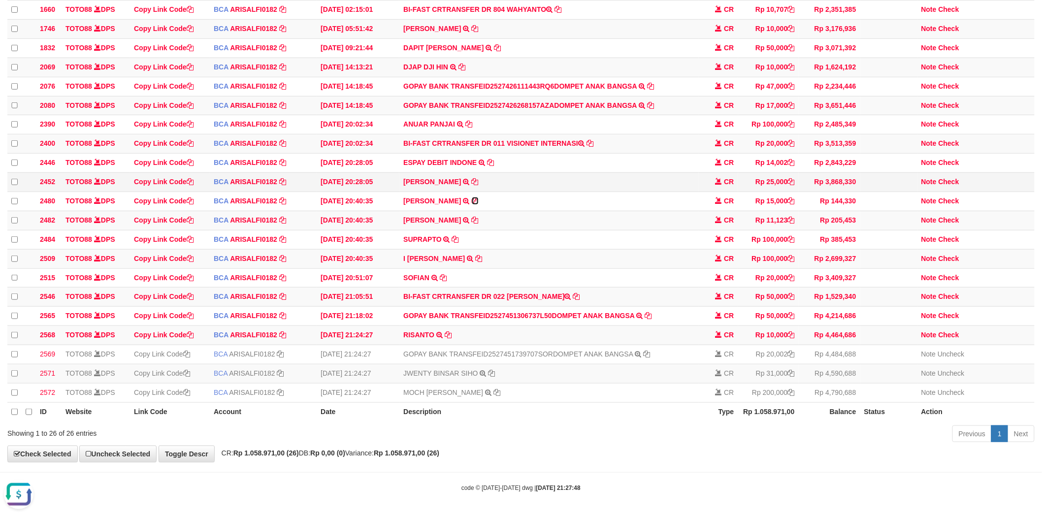
drag, startPoint x: 466, startPoint y: 189, endPoint x: 461, endPoint y: 179, distance: 10.8
click at [472, 197] on icon at bounding box center [475, 200] width 7 height 7
drag, startPoint x: 464, startPoint y: 188, endPoint x: 463, endPoint y: 180, distance: 7.5
click at [472, 197] on icon at bounding box center [475, 200] width 7 height 7
drag, startPoint x: 648, startPoint y: 350, endPoint x: 633, endPoint y: 350, distance: 14.8
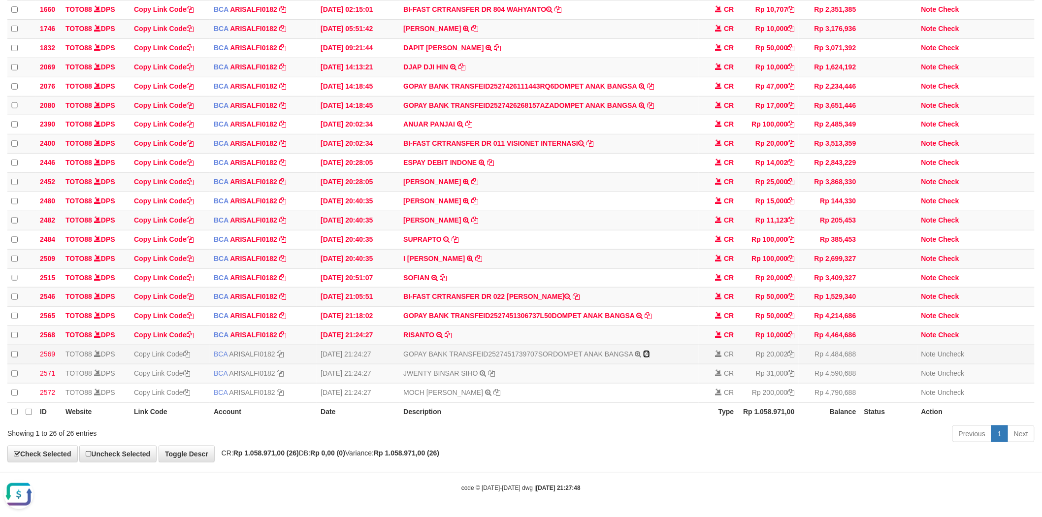
click at [648, 351] on icon at bounding box center [646, 354] width 7 height 7
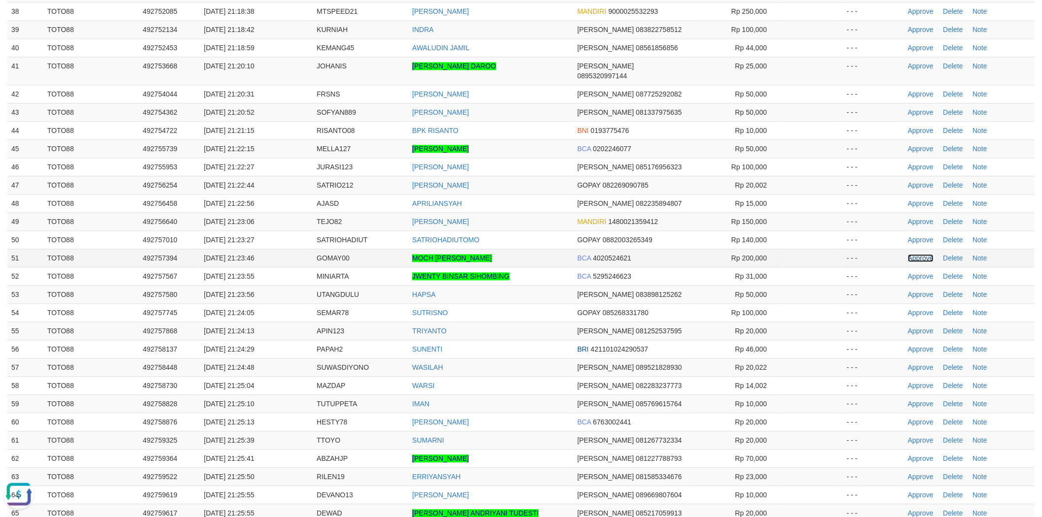
click at [921, 258] on link "Approve" at bounding box center [921, 258] width 26 height 8
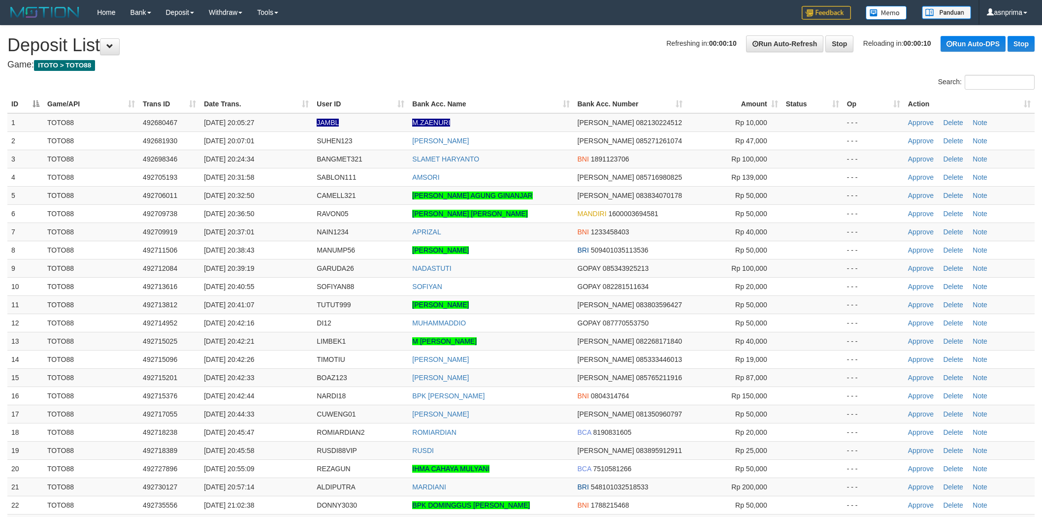
scroll to position [785, 0]
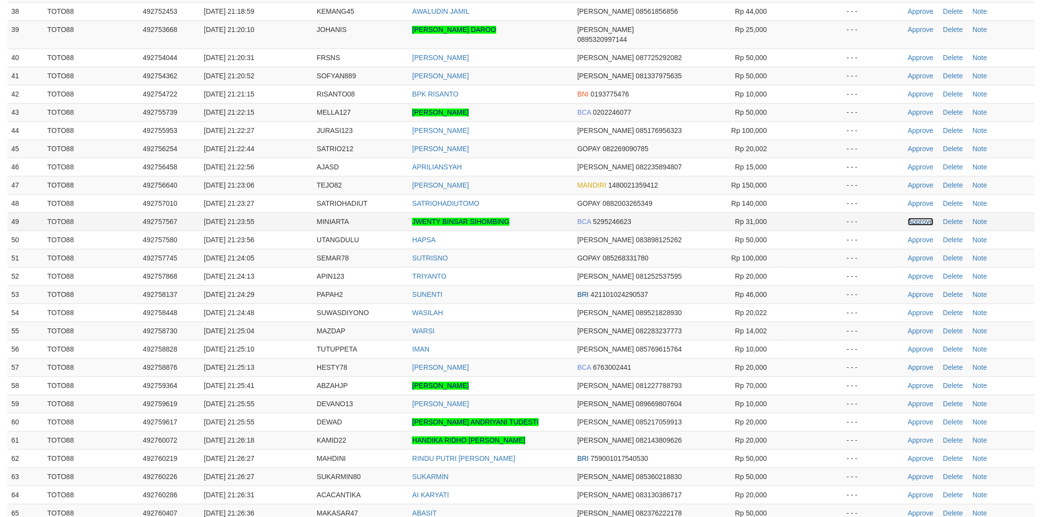
click at [914, 221] on link "Approve" at bounding box center [921, 222] width 26 height 8
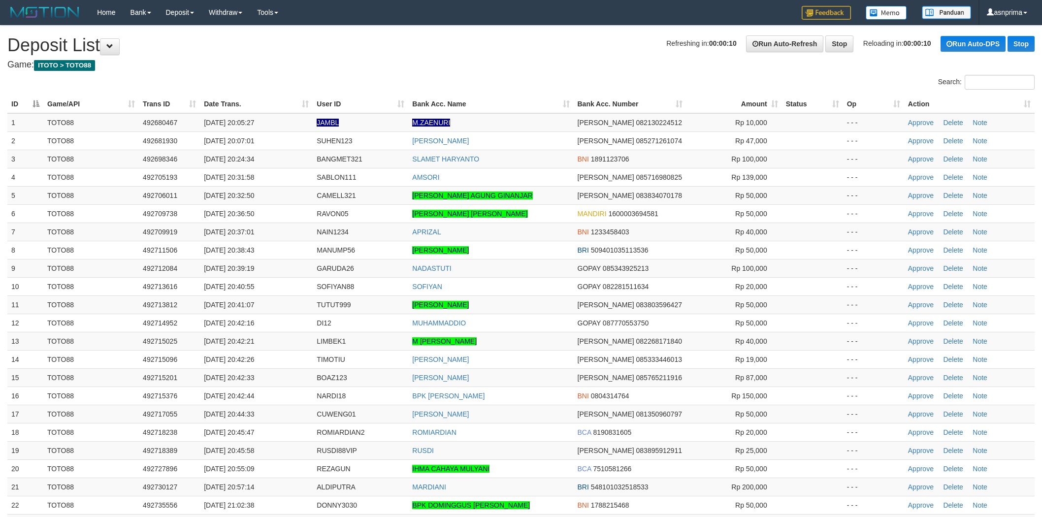
scroll to position [785, 0]
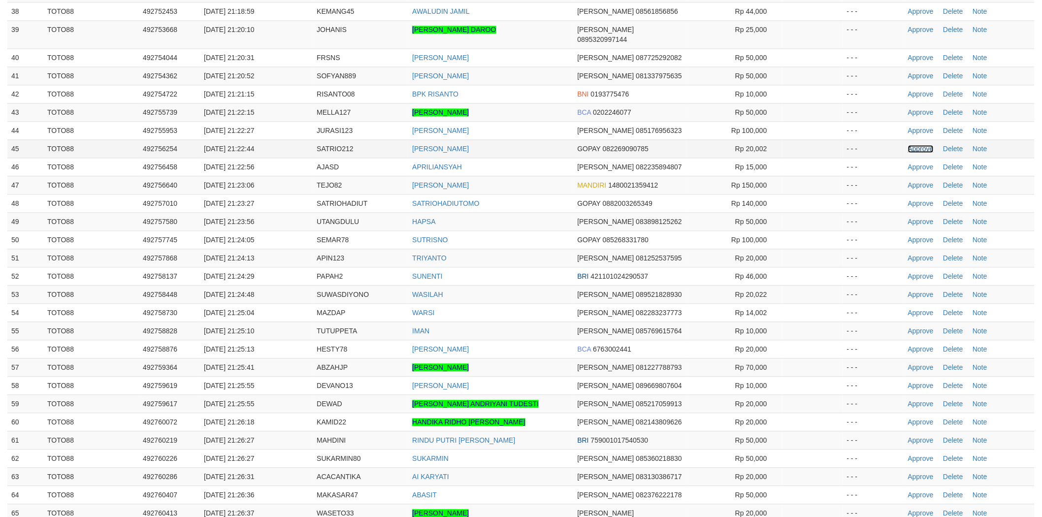
click at [908, 148] on link "Approve" at bounding box center [921, 149] width 26 height 8
click at [914, 150] on link "Approve" at bounding box center [921, 149] width 26 height 8
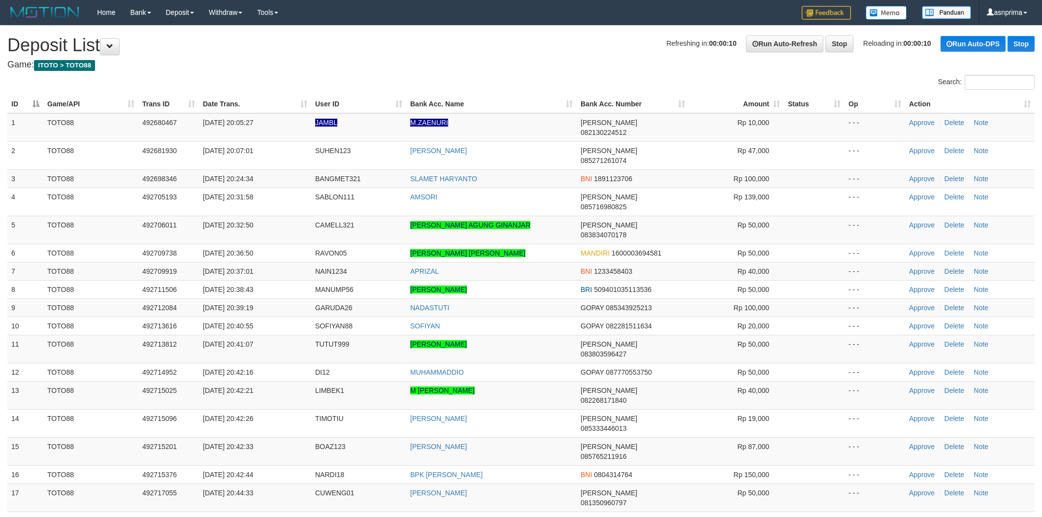
scroll to position [374, 0]
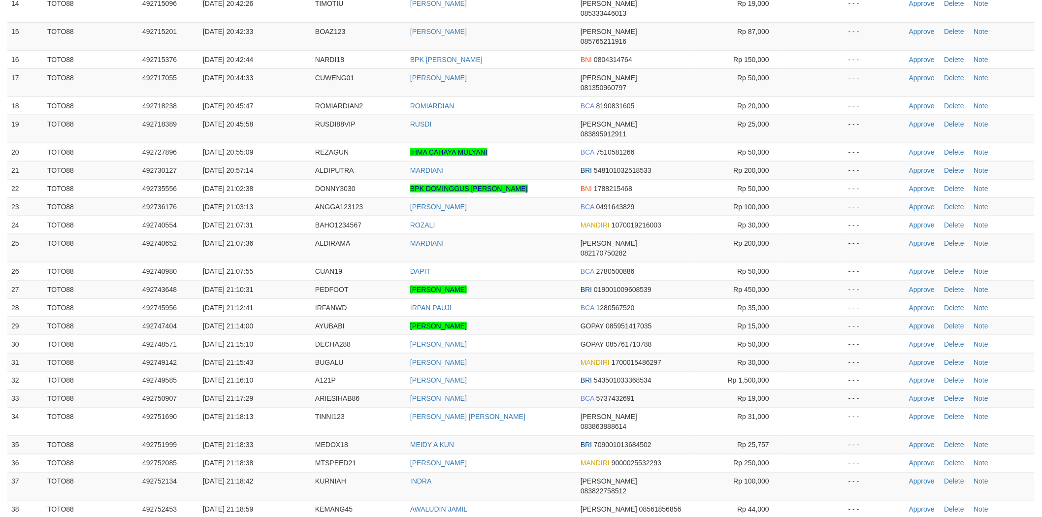
scroll to position [374, 0]
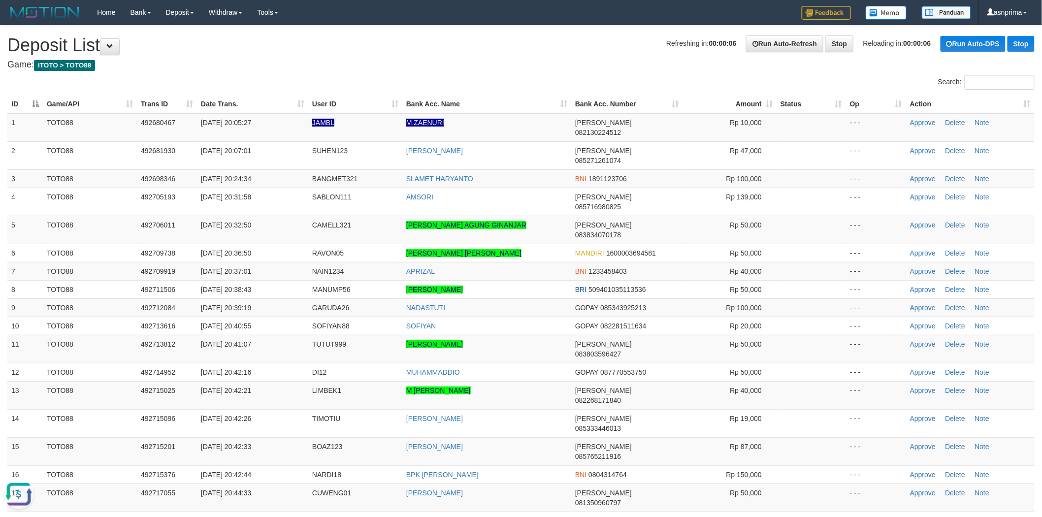
click at [394, 244] on td "RAVON05" at bounding box center [355, 253] width 94 height 18
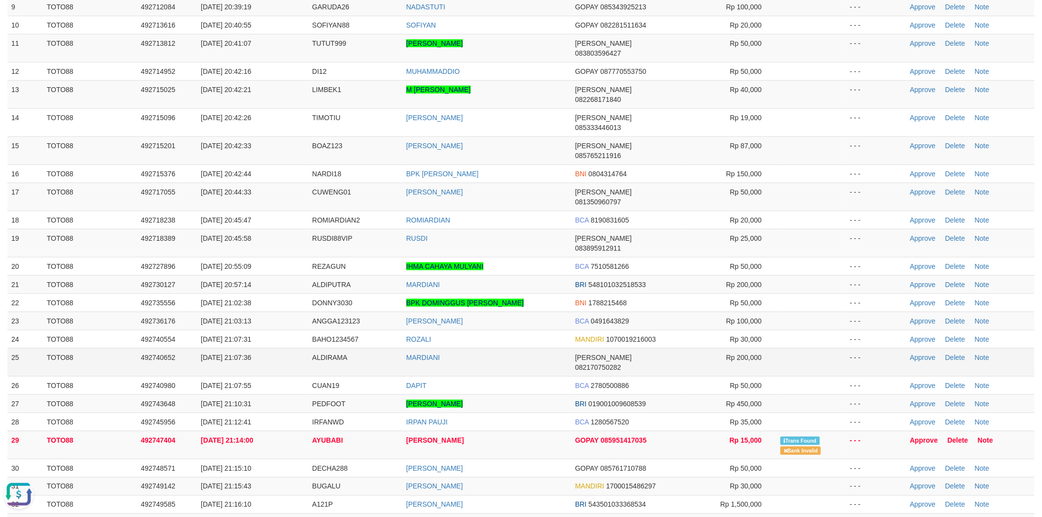
click at [323, 354] on span "ALDIRAMA" at bounding box center [329, 358] width 35 height 8
copy span "ALDIRAMA"
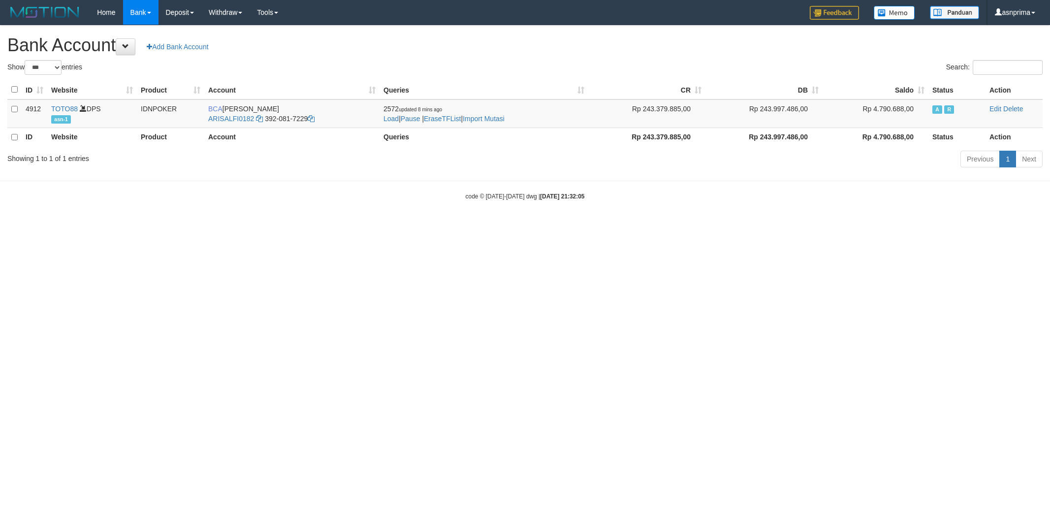
select select "***"
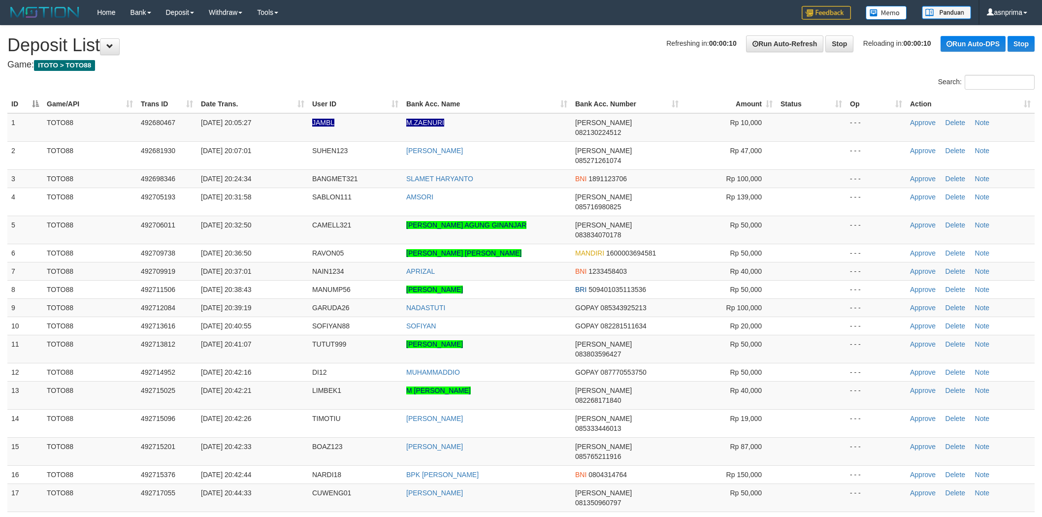
click at [1020, 104] on th "Action" at bounding box center [970, 104] width 129 height 18
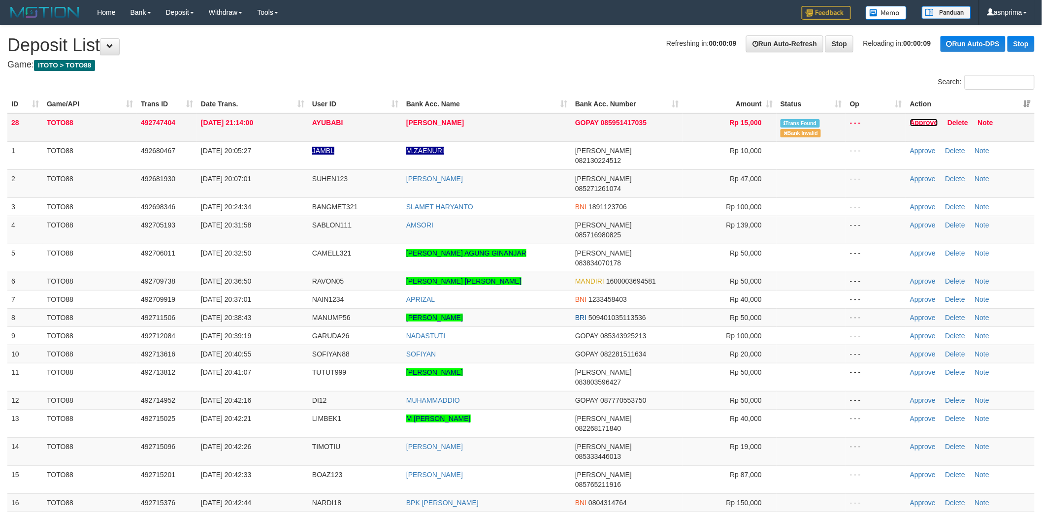
click at [926, 120] on link "Approve" at bounding box center [924, 123] width 28 height 8
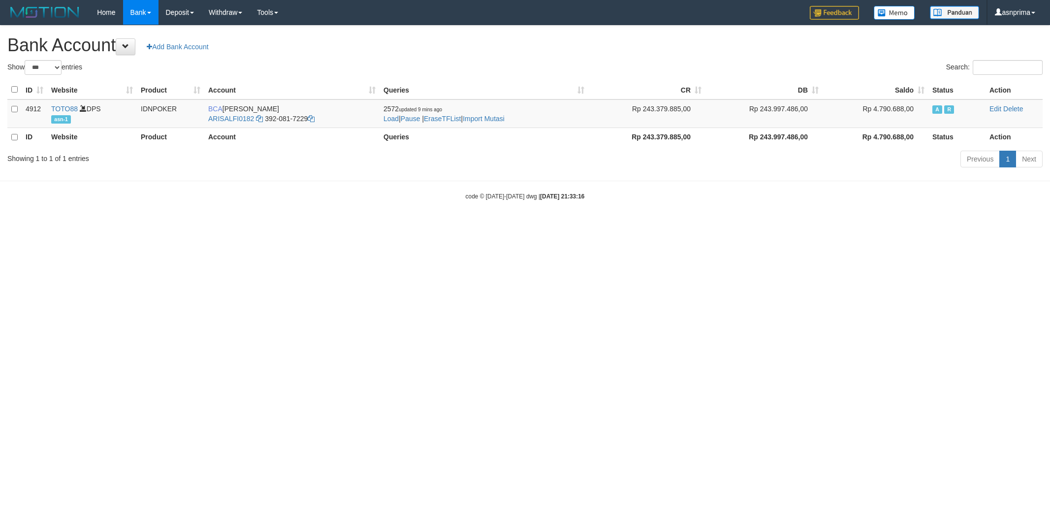
select select "***"
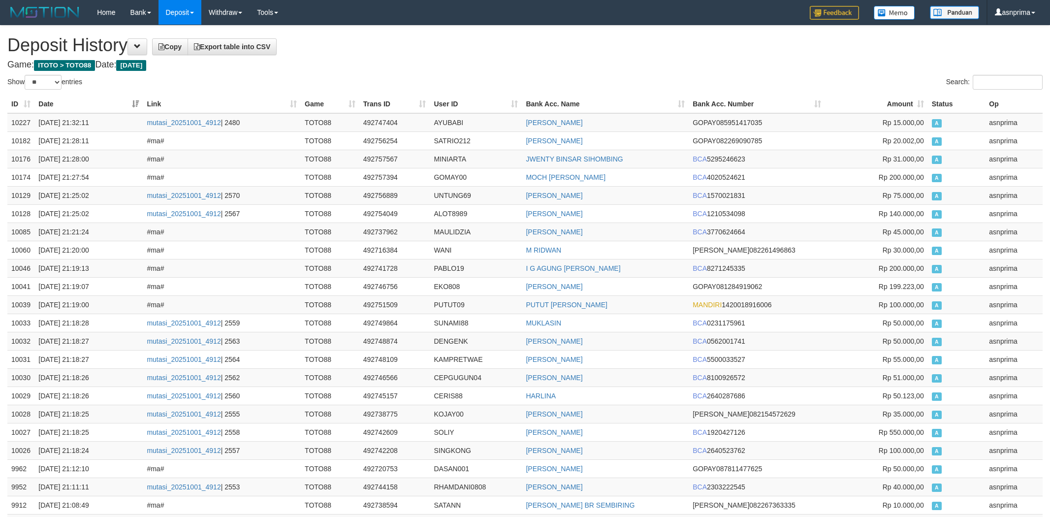
select select "**"
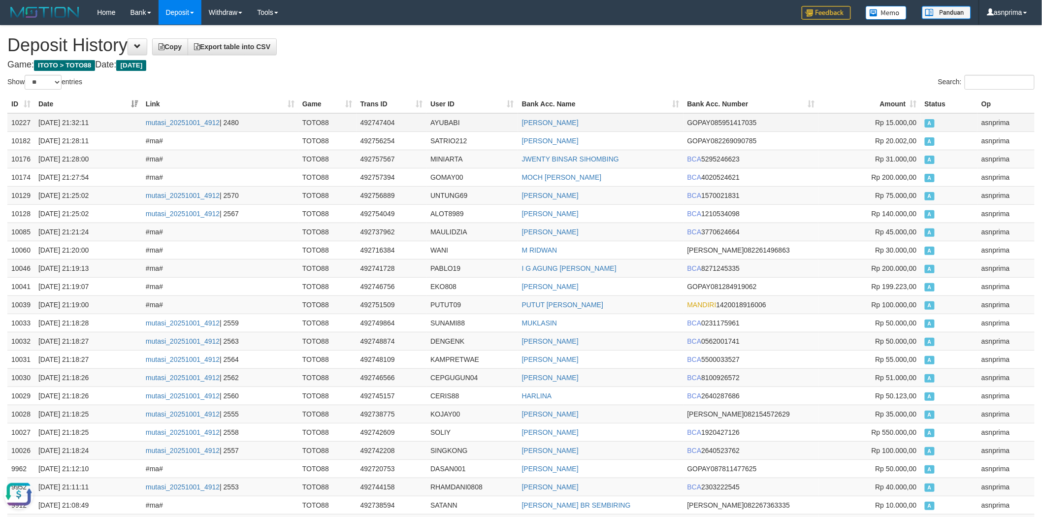
click at [23, 129] on td "10227" at bounding box center [20, 122] width 27 height 19
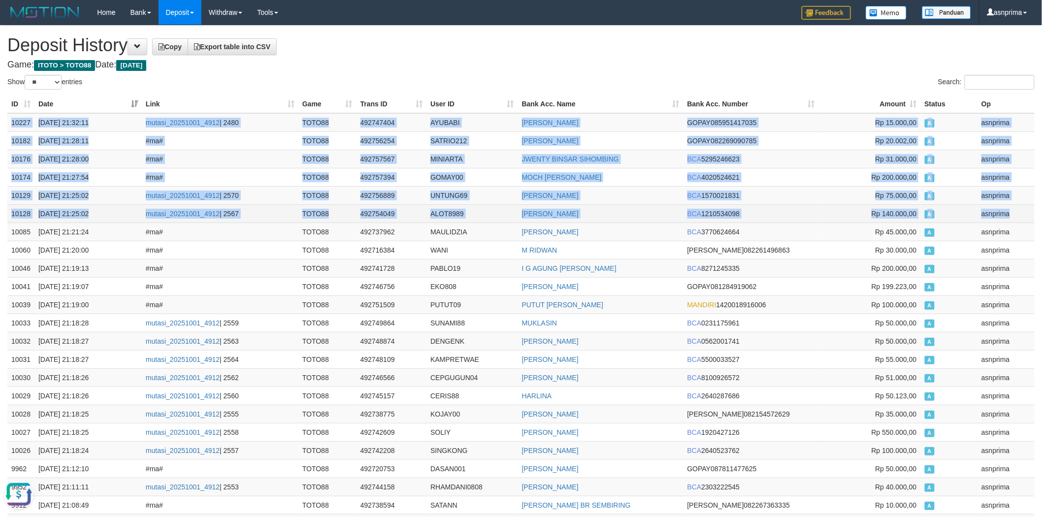
click at [998, 214] on td "asnprima" at bounding box center [1006, 213] width 57 height 18
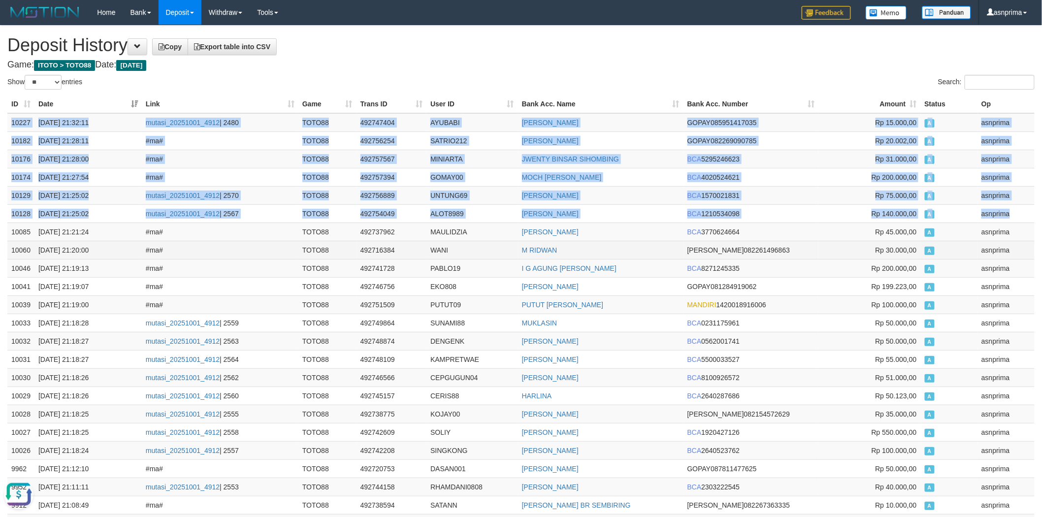
copy tbody "10227 01/10/2025 21:32:11 mutasi_20251001_4912 | 2480 TOTO88 492747404 AYUBABI …"
click at [445, 122] on td "AYUBABI" at bounding box center [472, 122] width 92 height 19
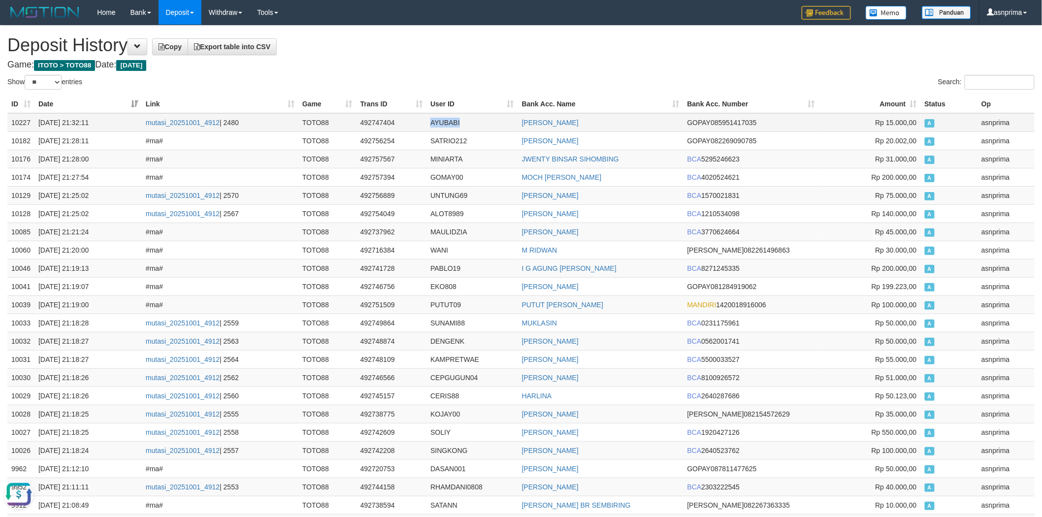
click at [445, 122] on td "AYUBABI" at bounding box center [472, 122] width 92 height 19
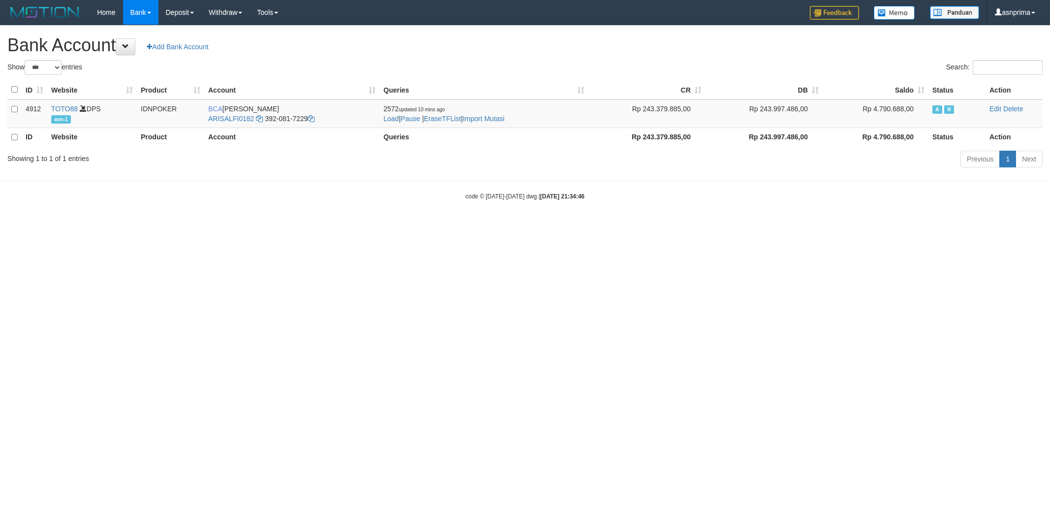
select select "***"
click at [495, 119] on link "Import Mutasi" at bounding box center [484, 119] width 42 height 8
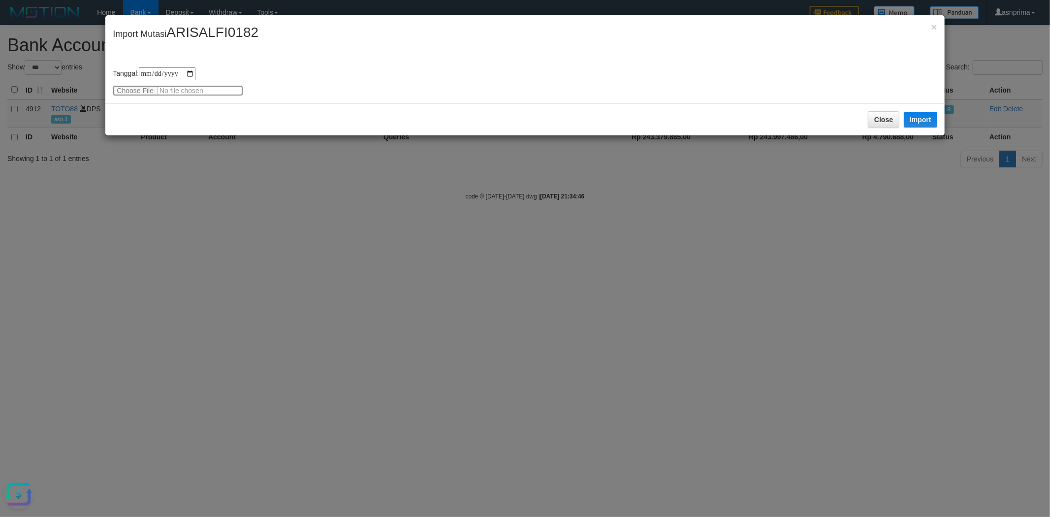
click at [205, 91] on input "file" at bounding box center [178, 90] width 130 height 11
type input "**********"
click at [202, 106] on div "Close Import" at bounding box center [524, 119] width 839 height 32
click at [919, 118] on button "Import" at bounding box center [920, 120] width 33 height 16
click at [326, 135] on div "Close Import" at bounding box center [524, 119] width 839 height 32
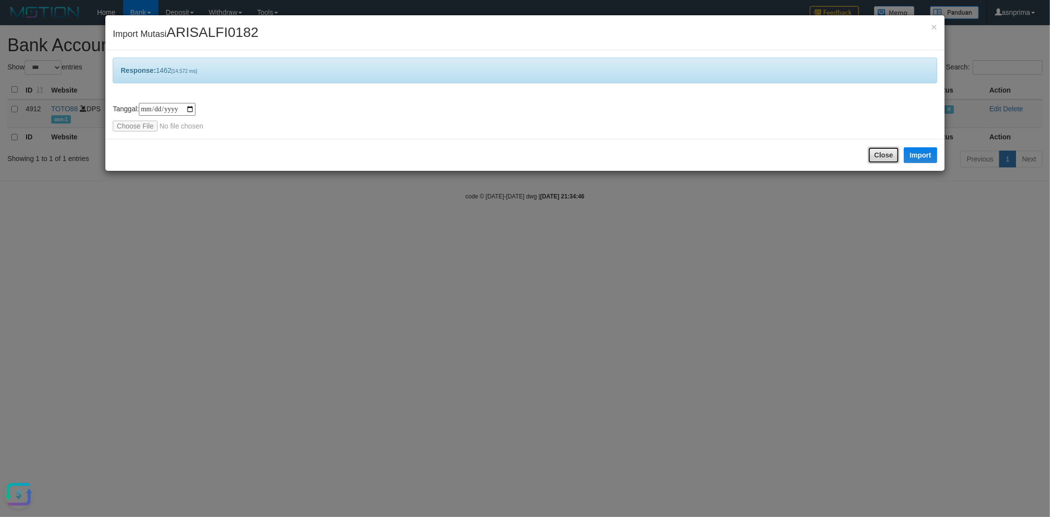
click at [876, 150] on button "Close" at bounding box center [884, 155] width 32 height 17
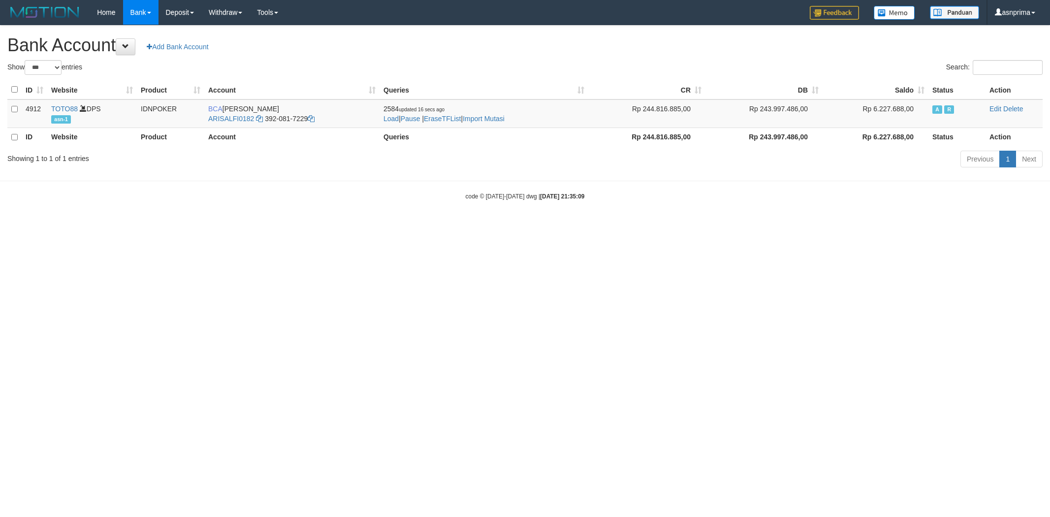
select select "***"
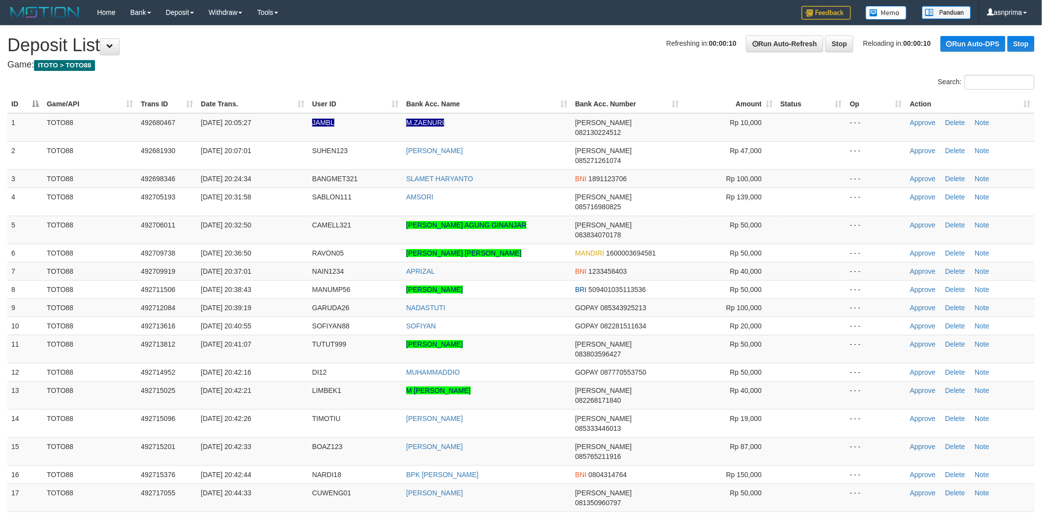
click at [1000, 105] on th "Action" at bounding box center [970, 104] width 129 height 18
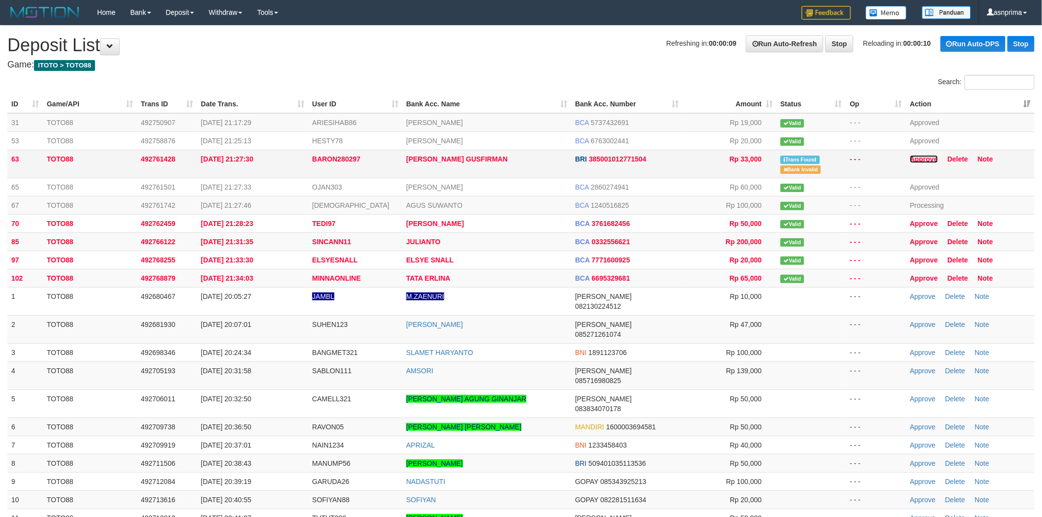
click at [918, 159] on link "Approve" at bounding box center [924, 159] width 28 height 8
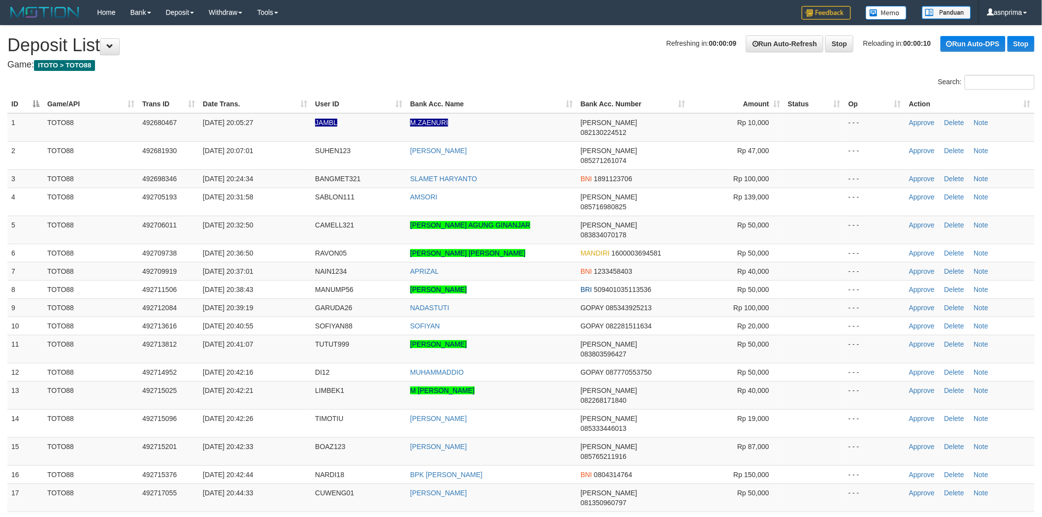
click at [996, 97] on th "Action" at bounding box center [970, 104] width 130 height 18
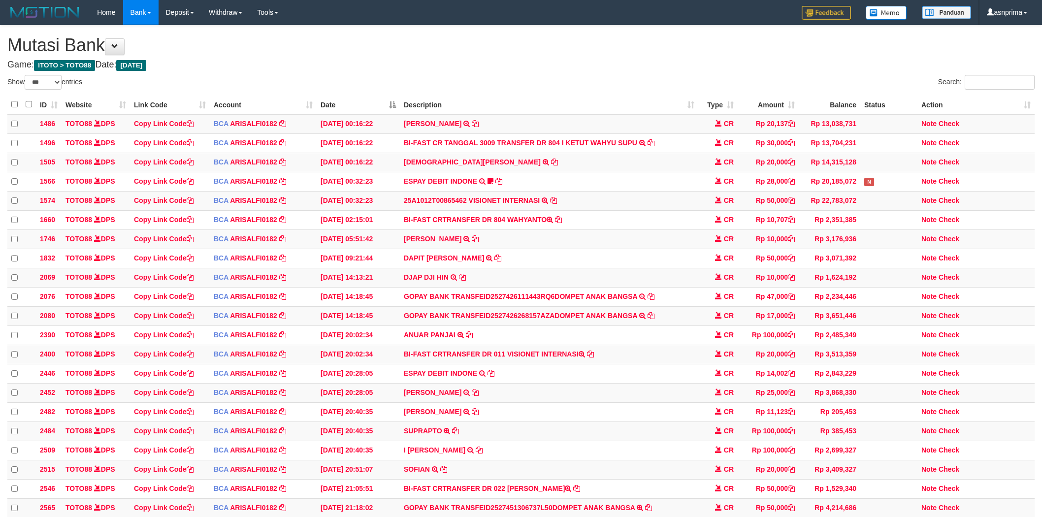
select select "***"
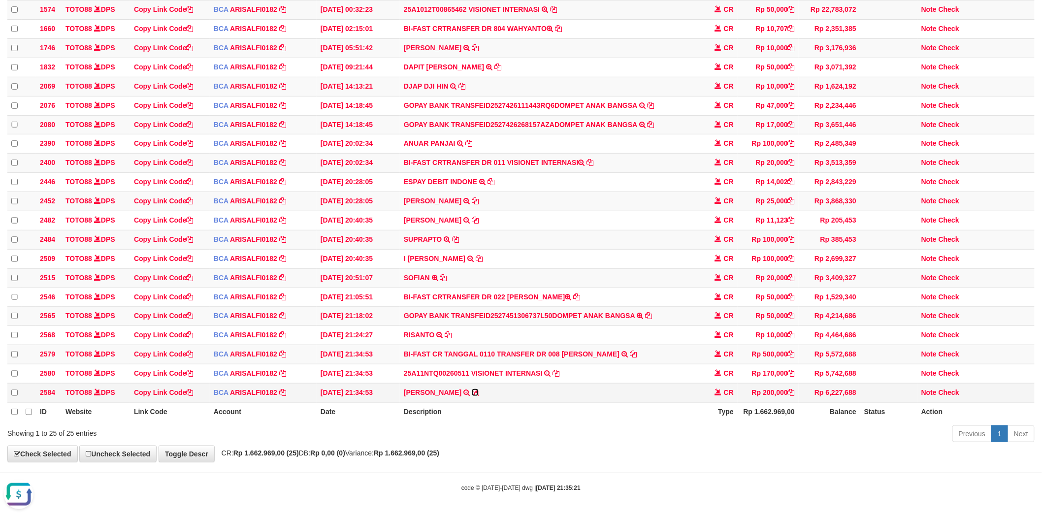
click at [479, 391] on icon at bounding box center [475, 392] width 7 height 7
click at [789, 370] on icon at bounding box center [791, 373] width 7 height 7
click at [952, 369] on link "Check" at bounding box center [949, 373] width 21 height 8
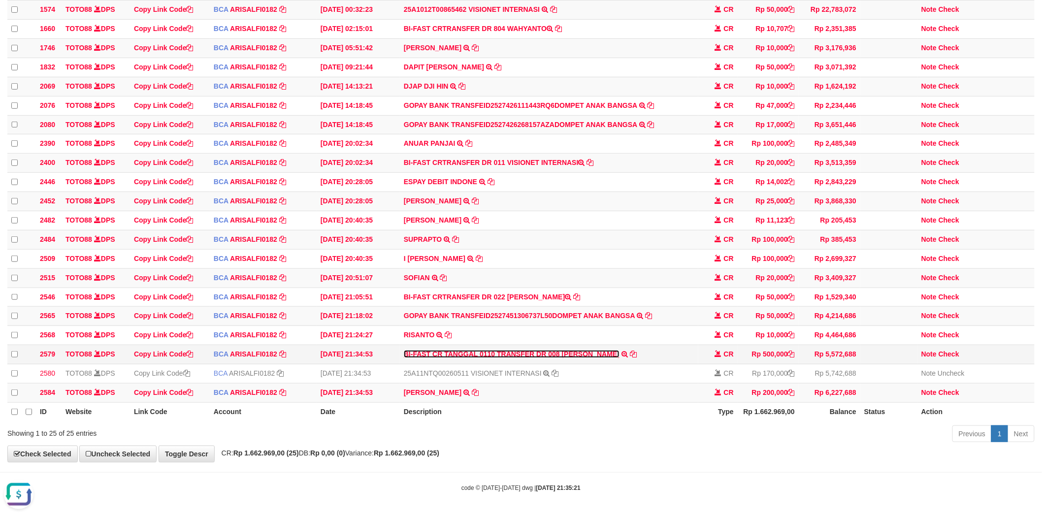
click at [586, 350] on link "BI-FAST CR TANGGAL 0110 TRANSFER DR 008 RIDWAN RASYID" at bounding box center [512, 354] width 216 height 8
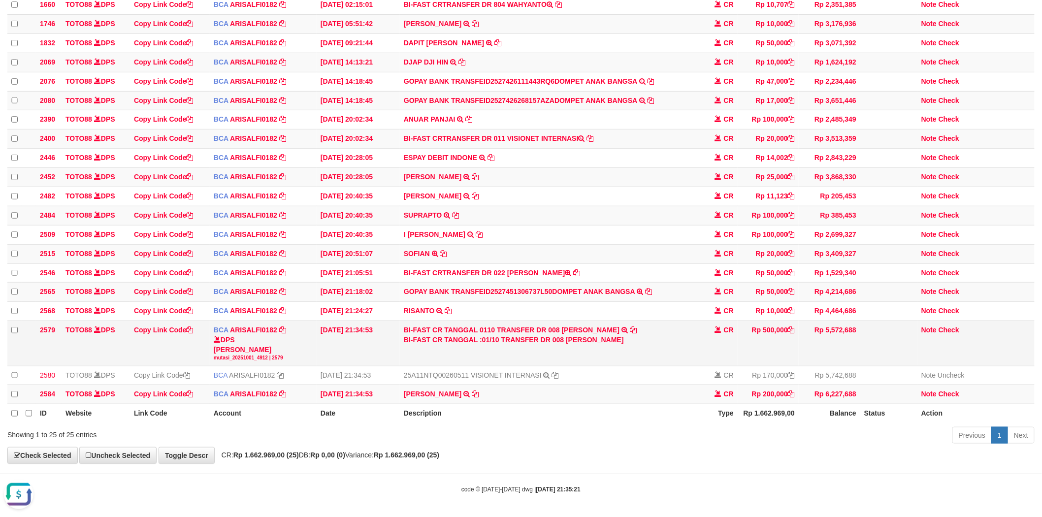
click at [585, 345] on div "BI-FAST CR TANGGAL :01/10 TRANSFER DR 008 RIDWAN RASYID" at bounding box center [549, 340] width 291 height 10
drag, startPoint x: 585, startPoint y: 357, endPoint x: 596, endPoint y: 357, distance: 11.3
click at [596, 345] on div "BI-FAST CR TANGGAL :01/10 TRANSFER DR 008 RIDWAN RASYID" at bounding box center [549, 340] width 291 height 10
copy div "RIDWAN RASYID"
click at [951, 355] on td "Note Check" at bounding box center [975, 343] width 117 height 45
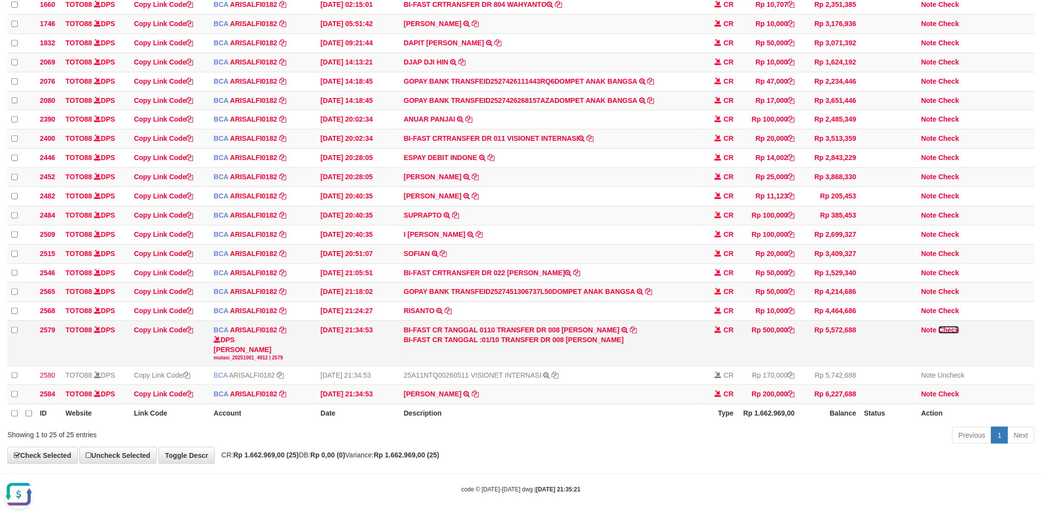
click at [951, 334] on link "Check" at bounding box center [949, 330] width 21 height 8
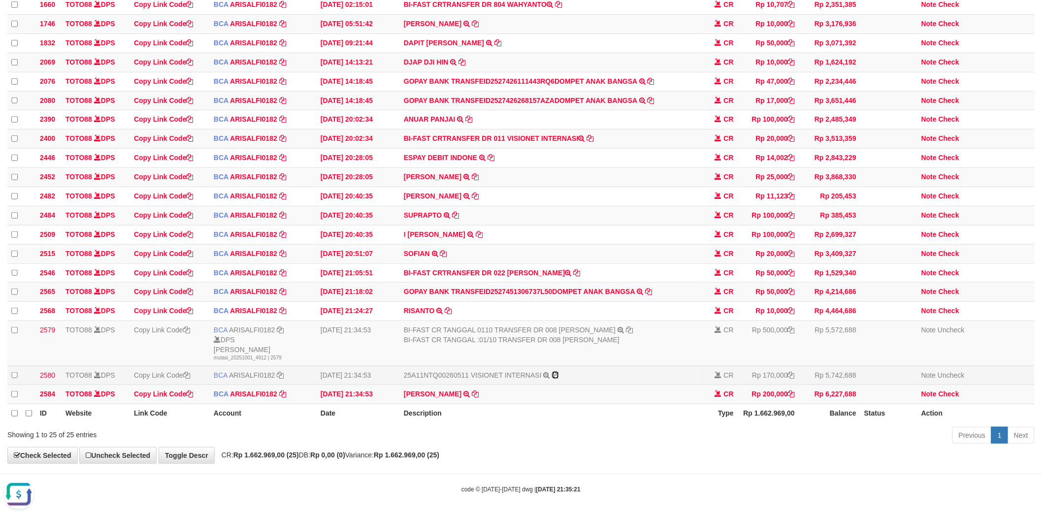
click at [555, 379] on icon at bounding box center [555, 375] width 7 height 7
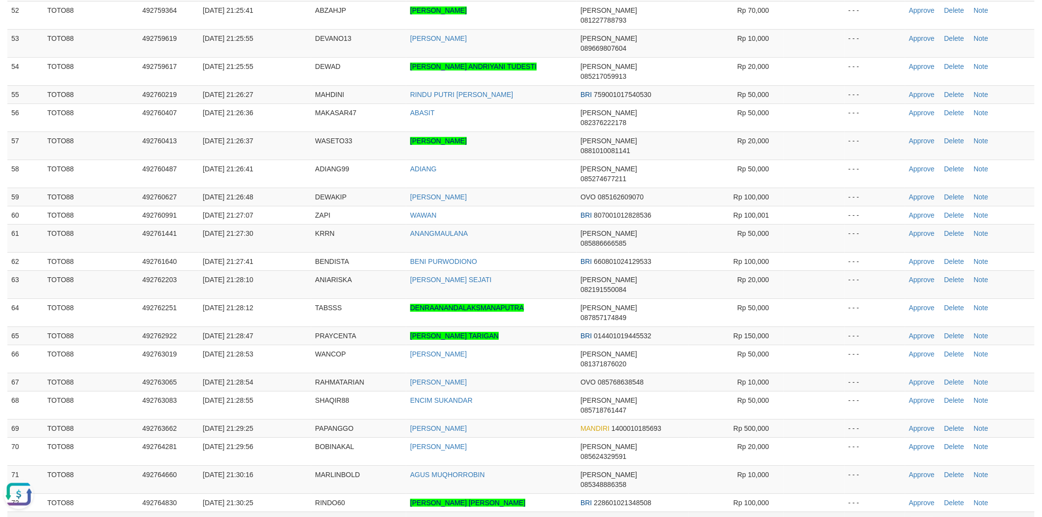
click at [913, 517] on link "Approve" at bounding box center [922, 521] width 26 height 8
click at [916, 424] on link "Approve" at bounding box center [922, 428] width 26 height 8
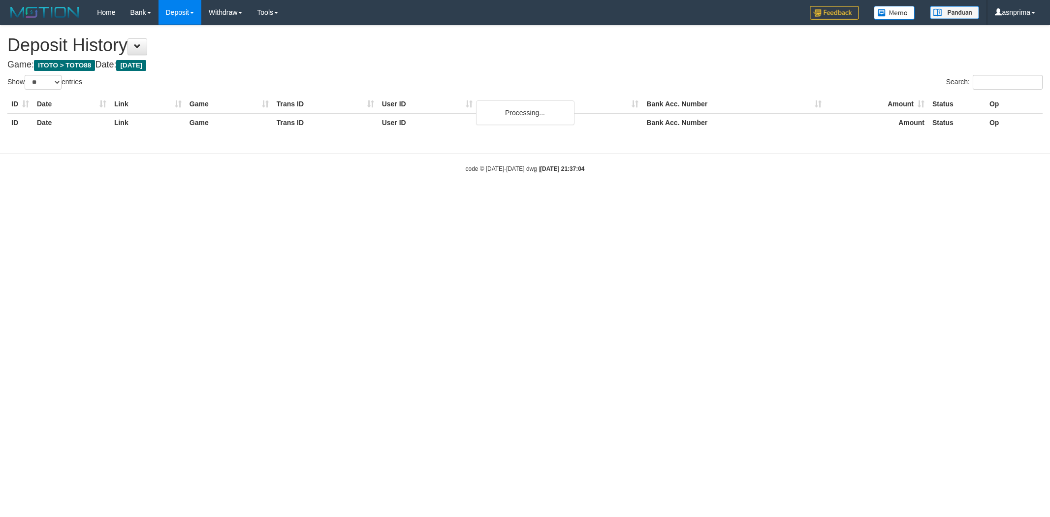
select select "**"
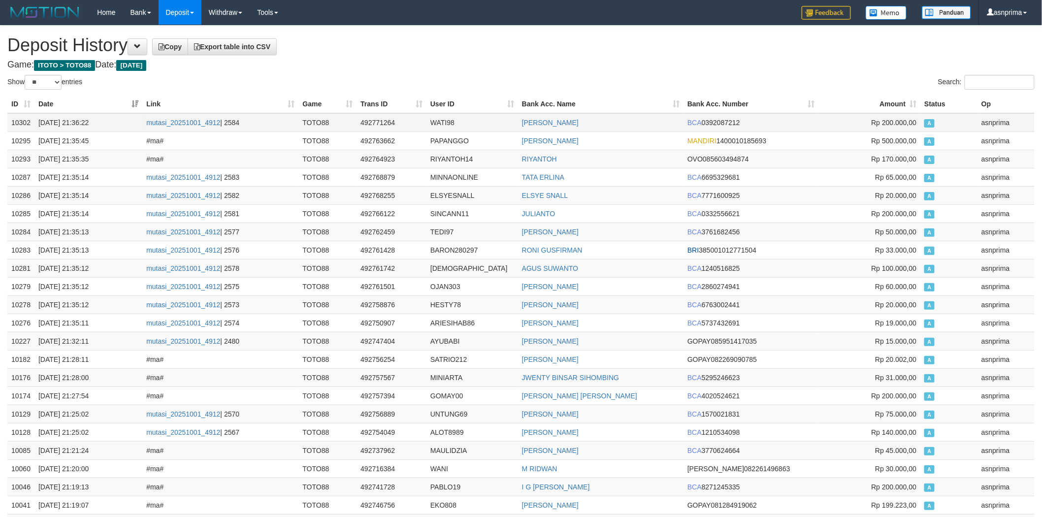
click at [28, 121] on td "10302" at bounding box center [20, 122] width 27 height 19
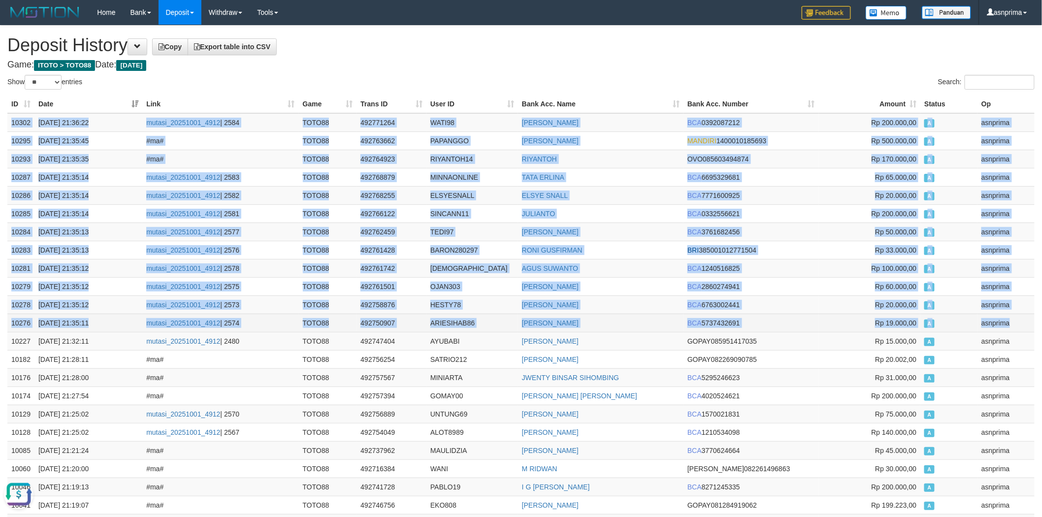
click at [1016, 324] on td "asnprima" at bounding box center [1006, 323] width 57 height 18
copy tbody "10302 01/10/2025 21:36:22 mutasi_20251001_4912 | 2584 TOTO88 492771264 WATI98 S…"
click at [448, 123] on td "WATI98" at bounding box center [472, 122] width 92 height 19
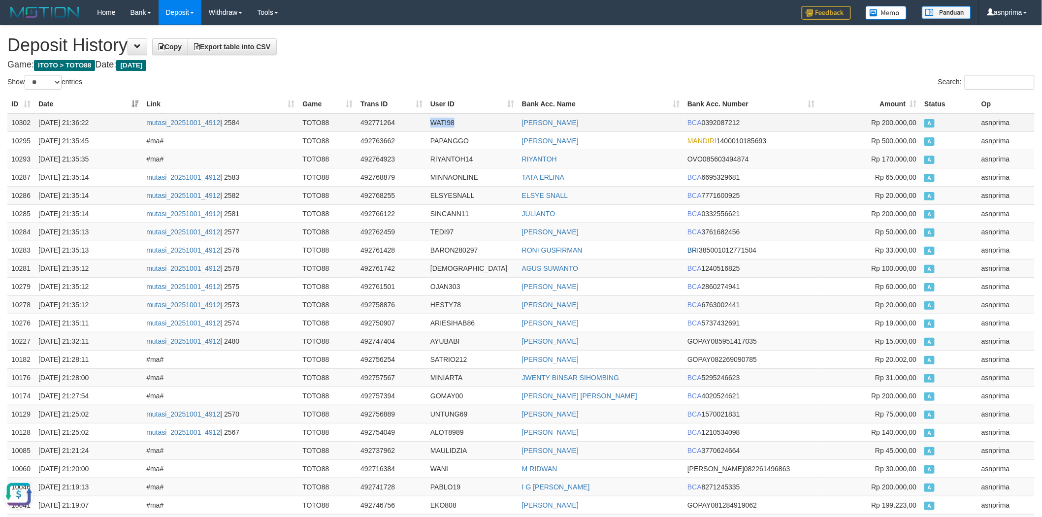
click at [448, 123] on td "WATI98" at bounding box center [472, 122] width 92 height 19
